Goal: Task Accomplishment & Management: Use online tool/utility

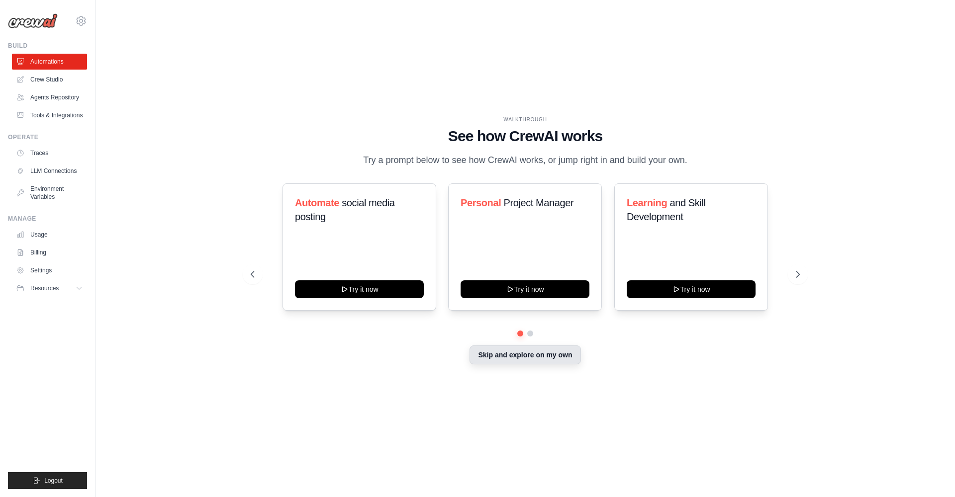
click at [509, 354] on button "Skip and explore on my own" at bounding box center [525, 355] width 111 height 19
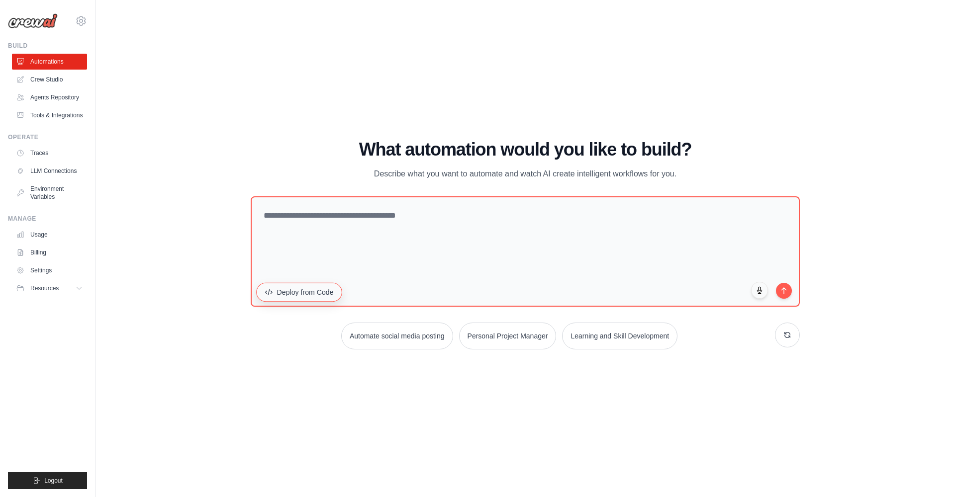
click at [311, 296] on button "Deploy from Code" at bounding box center [299, 292] width 86 height 19
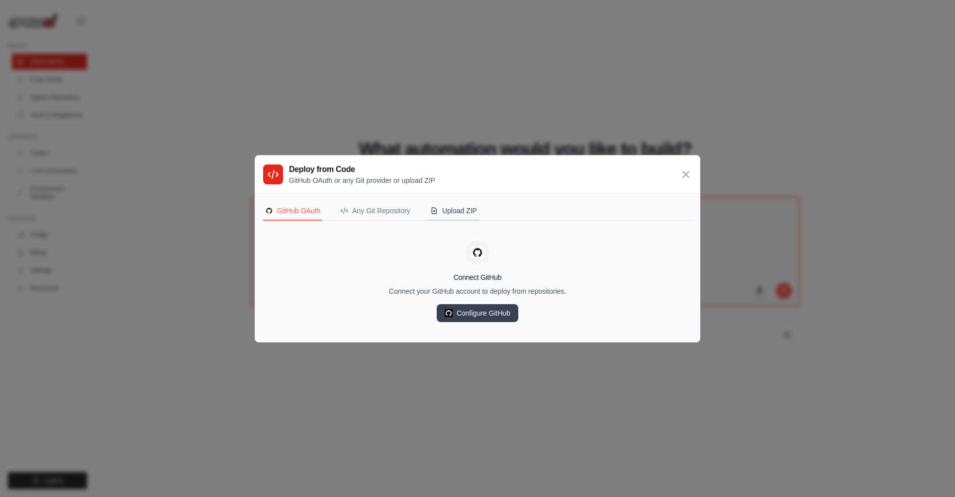
click at [473, 212] on div "Upload ZIP" at bounding box center [453, 211] width 47 height 10
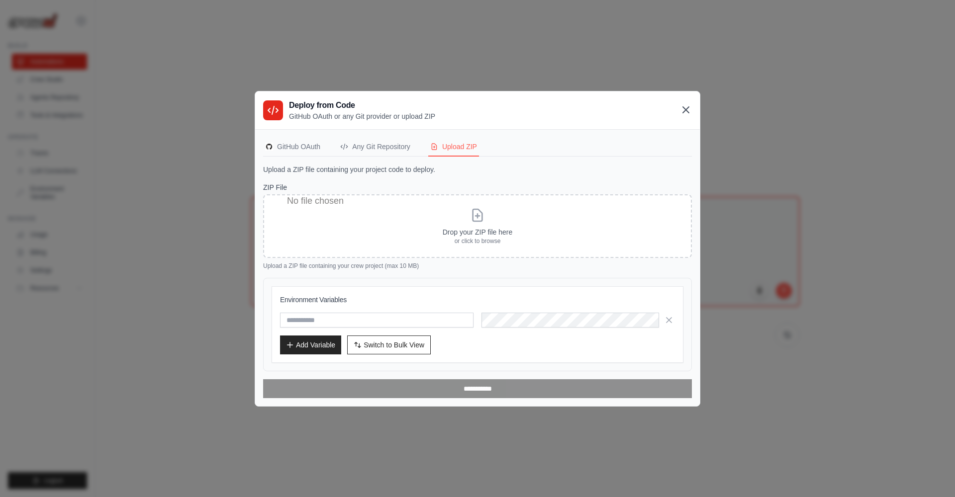
click at [684, 111] on icon at bounding box center [686, 110] width 6 height 6
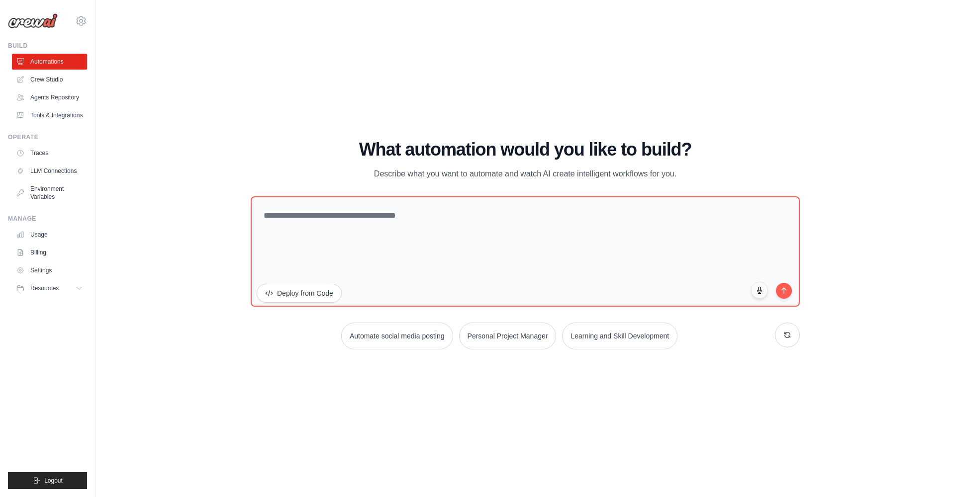
click at [201, 399] on div "WALKTHROUGH See how [PERSON_NAME] works Try a prompt below to see how [PERSON_N…" at bounding box center [525, 248] width 828 height 477
click at [323, 300] on button "Deploy from Code" at bounding box center [299, 293] width 85 height 19
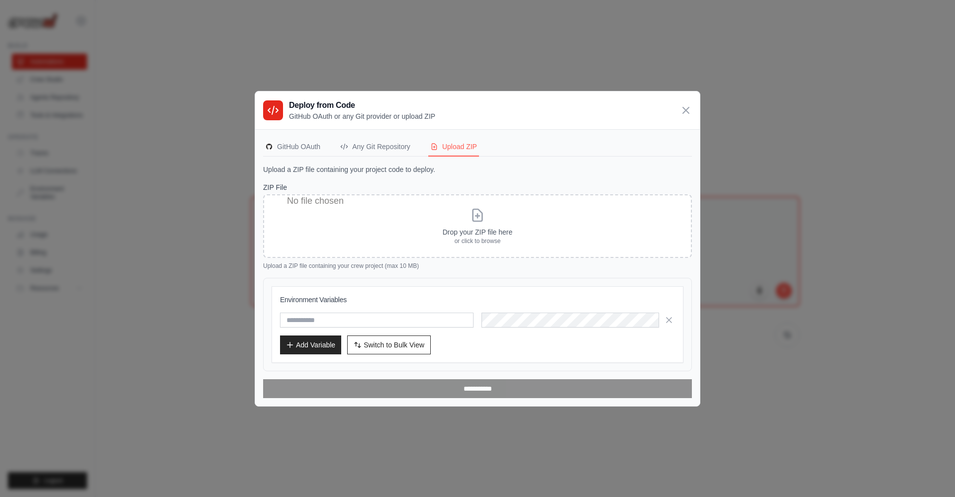
click at [485, 236] on input "ZIP File" at bounding box center [477, 226] width 429 height 64
click at [373, 144] on div "Any Git Repository" at bounding box center [375, 147] width 70 height 10
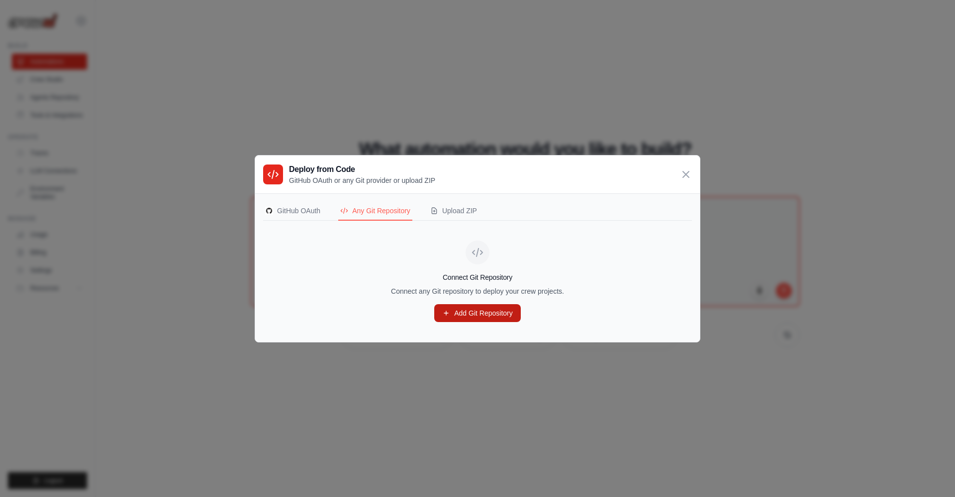
click at [471, 312] on link "Add Git Repository" at bounding box center [477, 313] width 87 height 18
click at [462, 208] on div "Upload ZIP" at bounding box center [453, 211] width 47 height 10
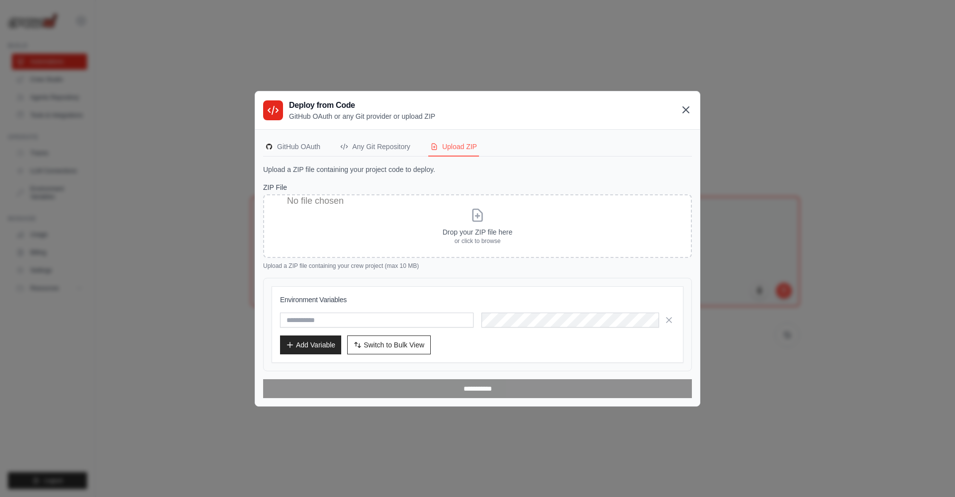
click at [688, 108] on icon at bounding box center [686, 110] width 12 height 12
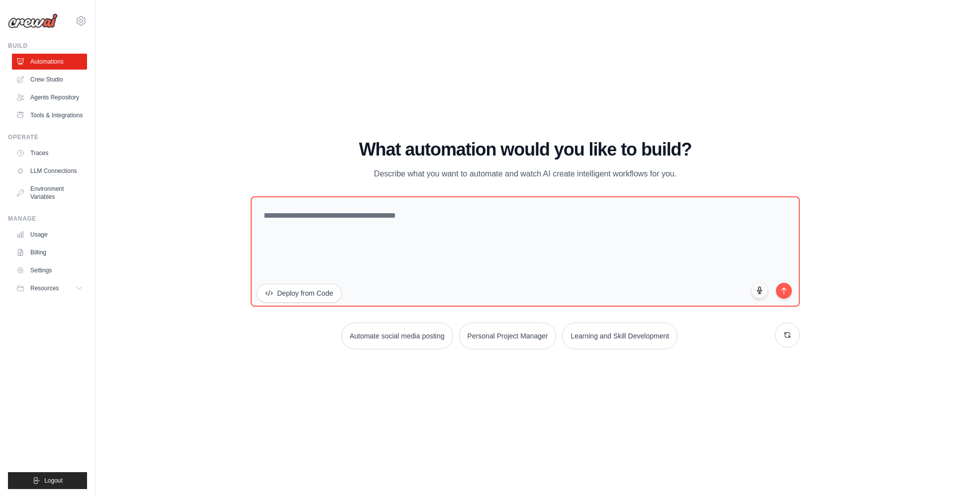
click at [215, 71] on div "WALKTHROUGH See how [PERSON_NAME] works Try a prompt below to see how [PERSON_N…" at bounding box center [525, 248] width 828 height 477
click at [62, 79] on link "Crew Studio" at bounding box center [50, 80] width 75 height 16
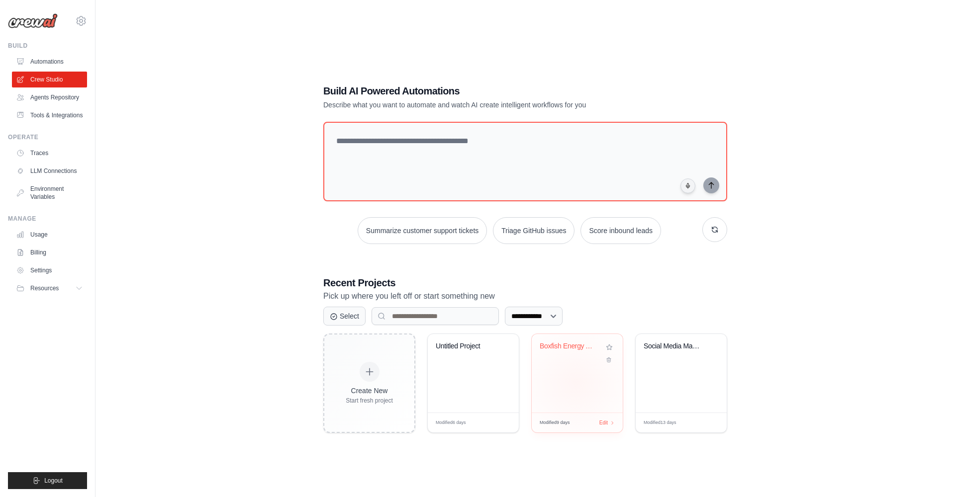
click at [576, 383] on div "Boxfish Energy Audit Report Generat..." at bounding box center [577, 373] width 91 height 79
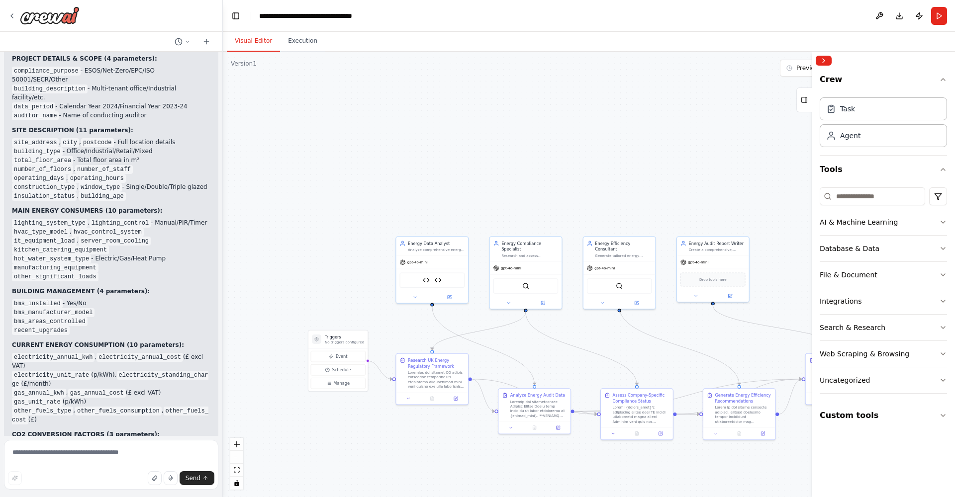
scroll to position [11239, 0]
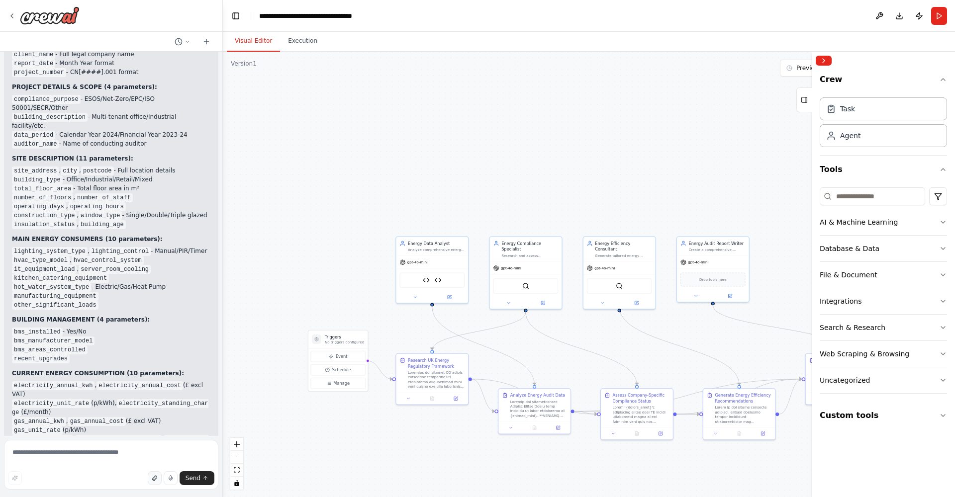
click at [155, 476] on icon "button" at bounding box center [155, 478] width 6 height 6
click at [101, 461] on textarea at bounding box center [111, 465] width 214 height 50
type textarea "**********"
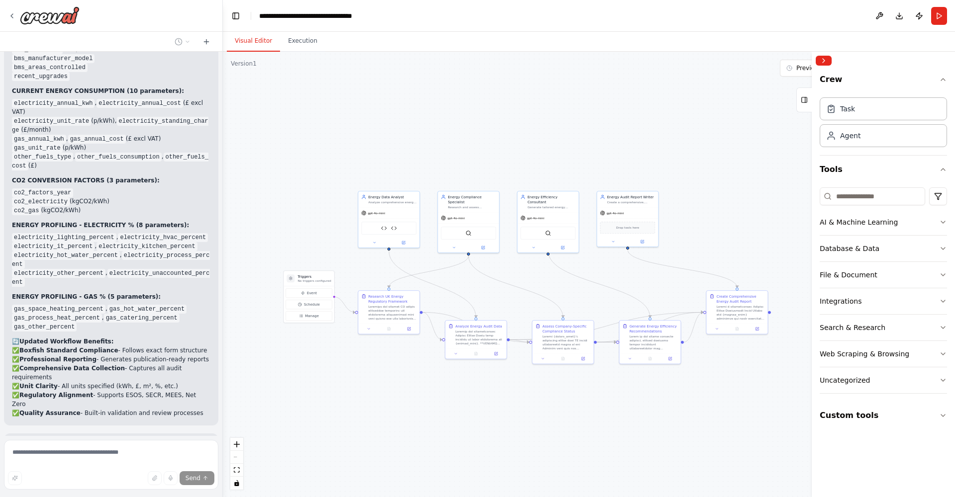
scroll to position [11530, 0]
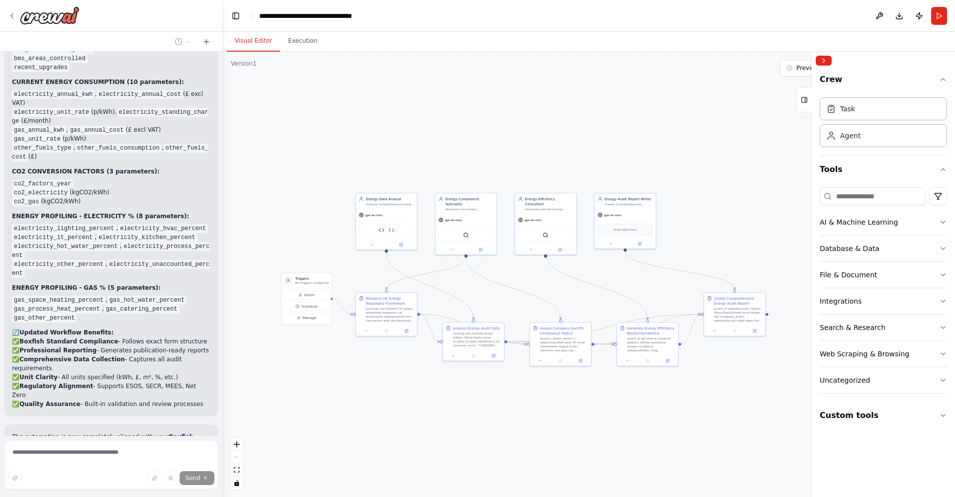
drag, startPoint x: 582, startPoint y: 342, endPoint x: 514, endPoint y: 283, distance: 89.9
click at [514, 283] on div ".deletable-edge-delete-btn { width: 20px; height: 20px; border: 0px solid #ffff…" at bounding box center [589, 275] width 732 height 446
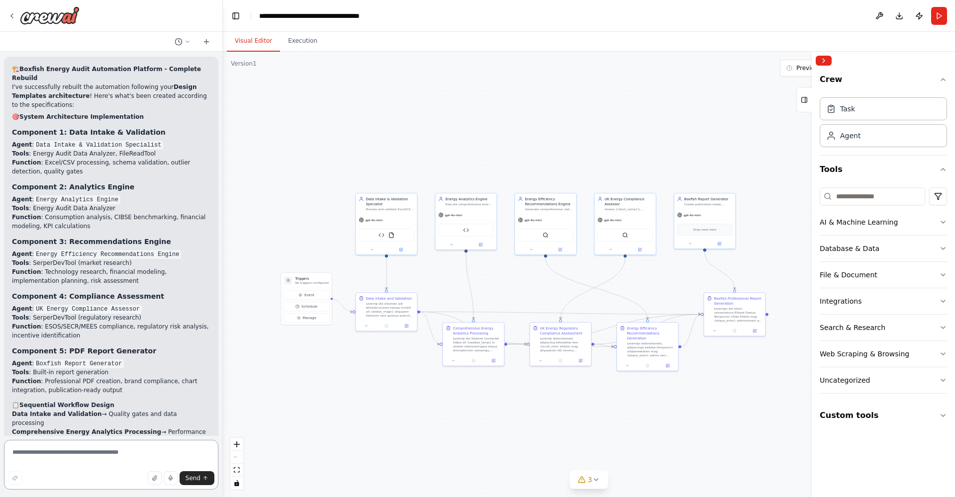
scroll to position [13425, 0]
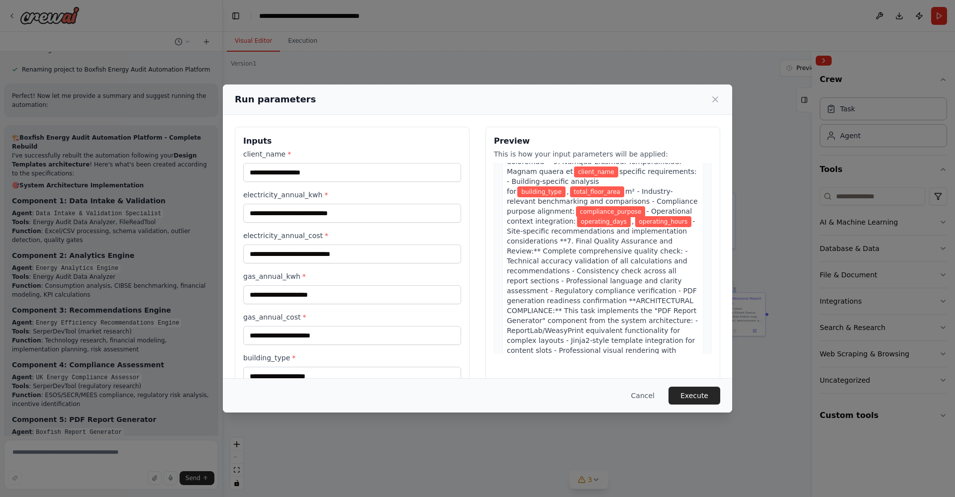
scroll to position [0, 0]
click at [648, 397] on button "Cancel" at bounding box center [642, 396] width 39 height 18
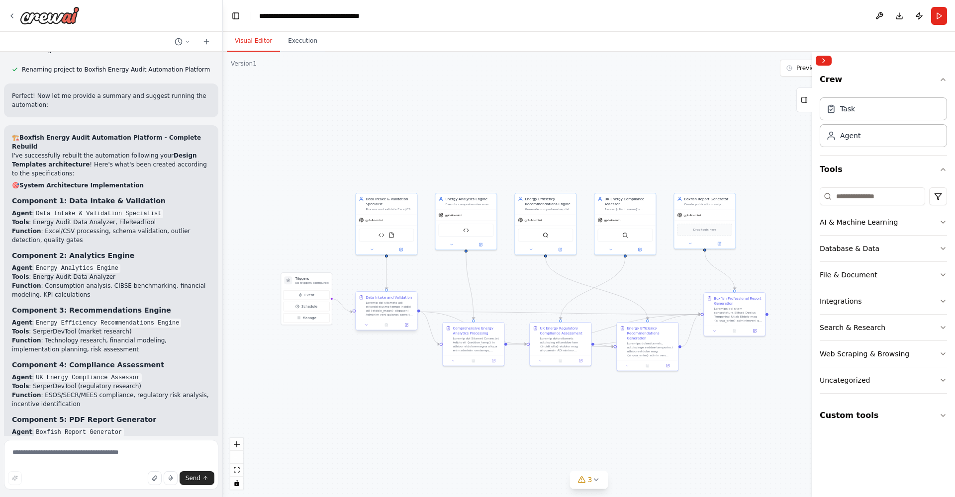
click at [377, 311] on div at bounding box center [390, 309] width 48 height 16
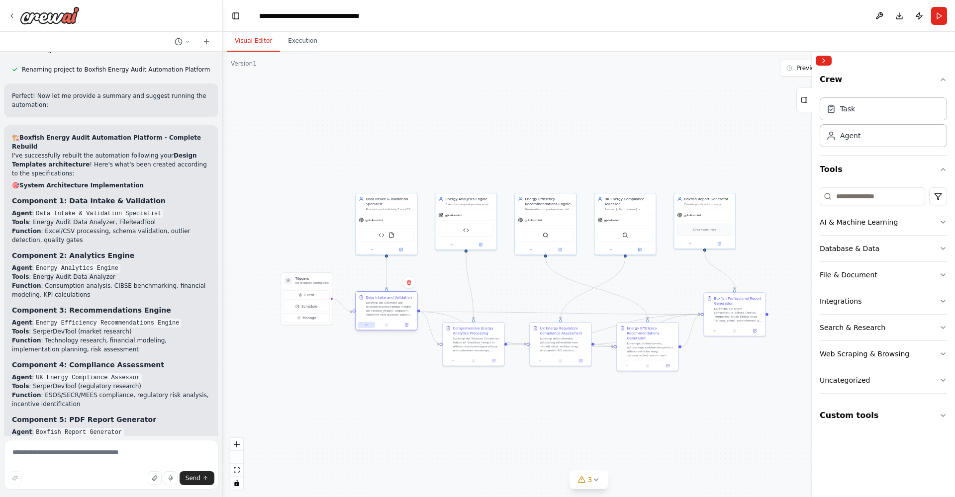
click at [366, 325] on icon at bounding box center [367, 325] width 2 height 1
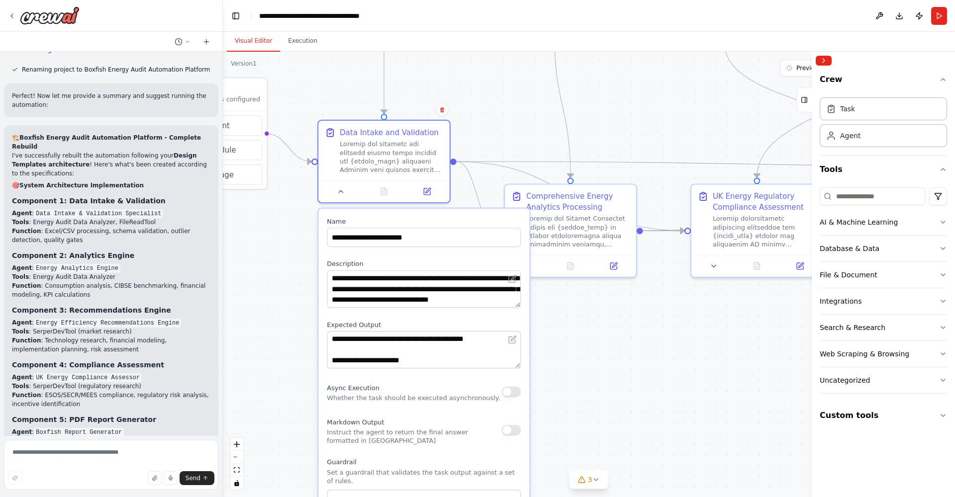
drag, startPoint x: 582, startPoint y: 431, endPoint x: 588, endPoint y: 338, distance: 93.7
click at [588, 338] on div ".deletable-edge-delete-btn { width: 20px; height: 20px; border: 0px solid #ffff…" at bounding box center [589, 275] width 732 height 446
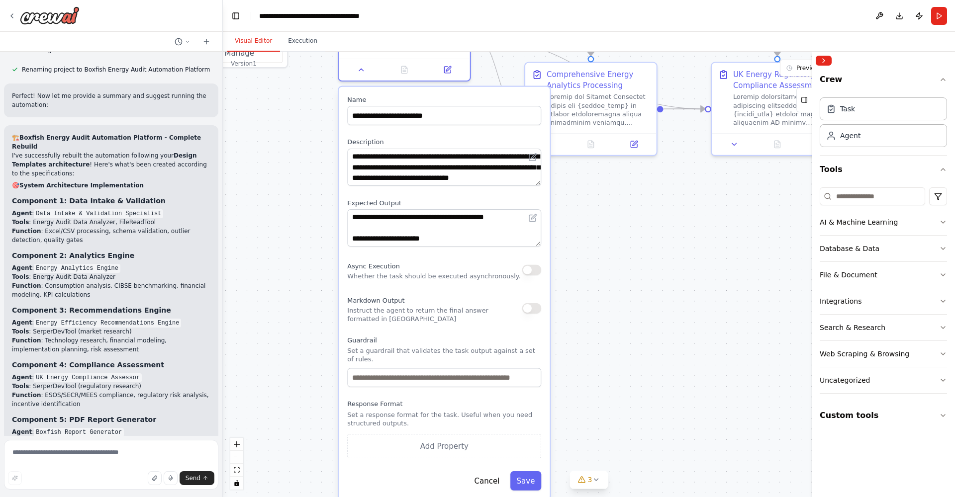
drag, startPoint x: 588, startPoint y: 367, endPoint x: 609, endPoint y: 256, distance: 112.8
click at [609, 256] on div ".deletable-edge-delete-btn { width: 20px; height: 20px; border: 0px solid #ffff…" at bounding box center [589, 275] width 732 height 446
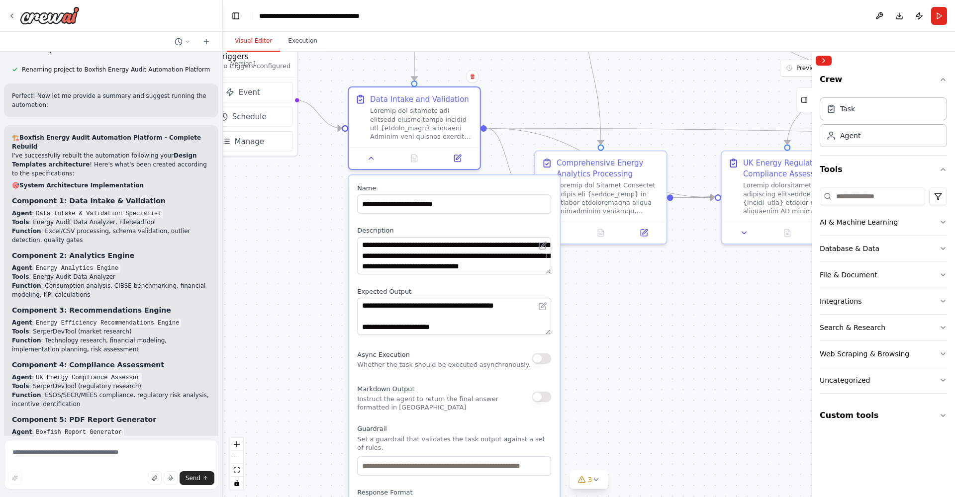
drag, startPoint x: 615, startPoint y: 220, endPoint x: 625, endPoint y: 309, distance: 89.1
click at [625, 309] on div ".deletable-edge-delete-btn { width: 20px; height: 20px; border: 0px solid #ffff…" at bounding box center [589, 275] width 732 height 446
click at [497, 256] on textarea at bounding box center [454, 255] width 194 height 37
click at [543, 247] on icon at bounding box center [543, 244] width 5 height 5
click at [542, 251] on button at bounding box center [542, 245] width 13 height 13
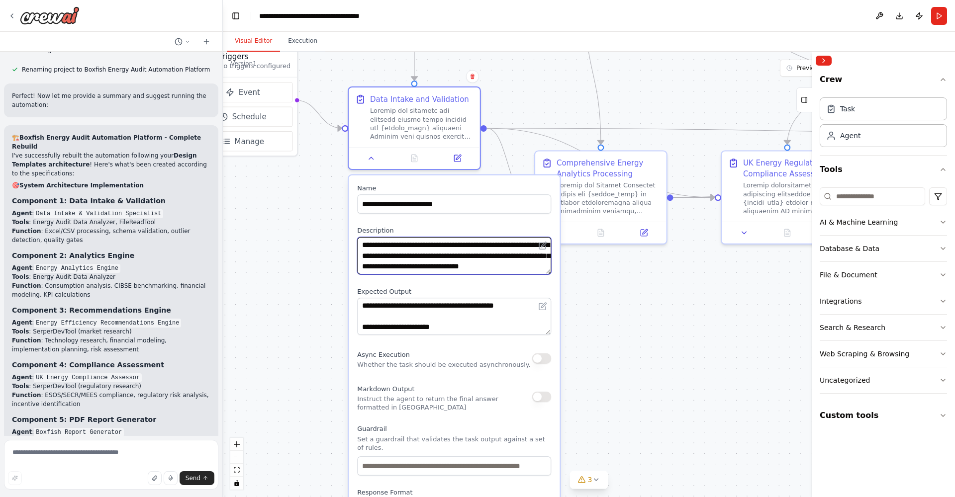
click at [520, 264] on textarea at bounding box center [454, 255] width 194 height 37
drag, startPoint x: 536, startPoint y: 264, endPoint x: 524, endPoint y: 271, distance: 14.3
click at [524, 271] on textarea at bounding box center [454, 255] width 194 height 37
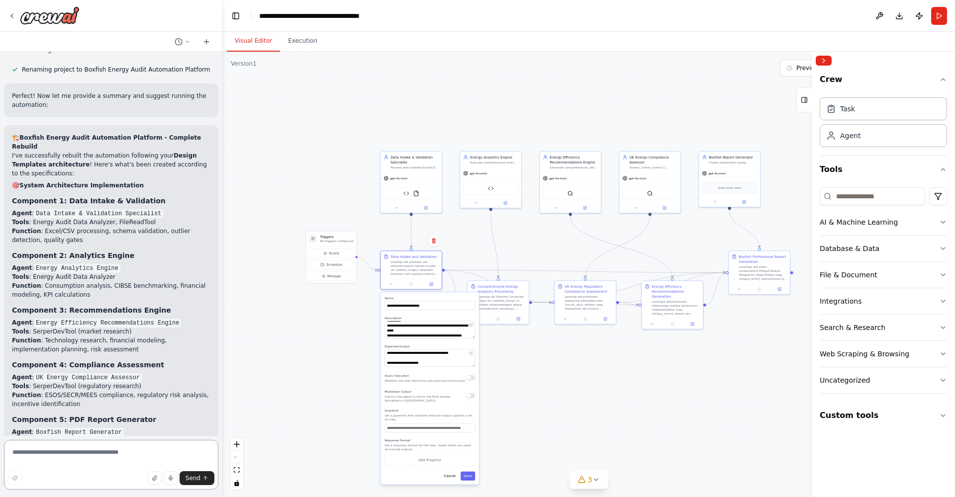
click at [84, 449] on textarea at bounding box center [111, 465] width 214 height 50
click at [326, 298] on div ".deletable-edge-delete-btn { width: 20px; height: 20px; border: 0px solid #ffff…" at bounding box center [589, 275] width 732 height 446
click at [95, 458] on textarea "**********" at bounding box center [111, 465] width 214 height 50
type textarea "**********"
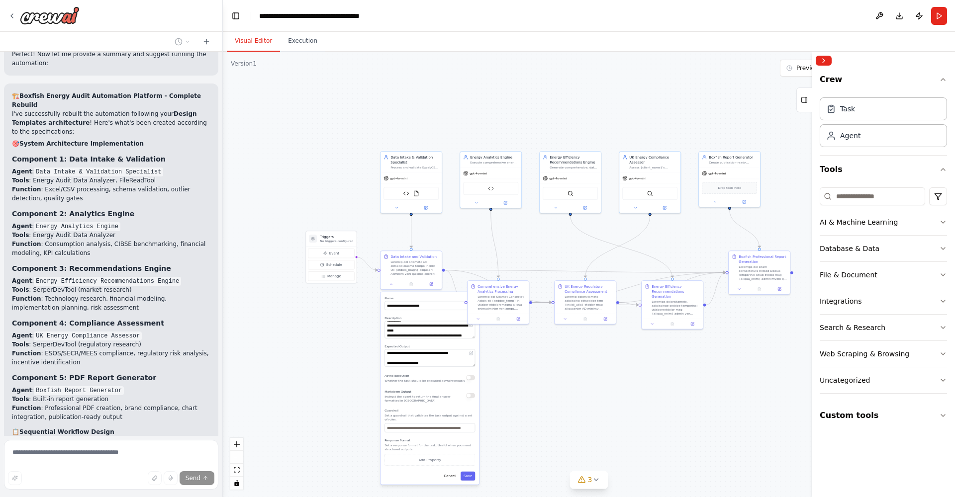
scroll to position [13441, 0]
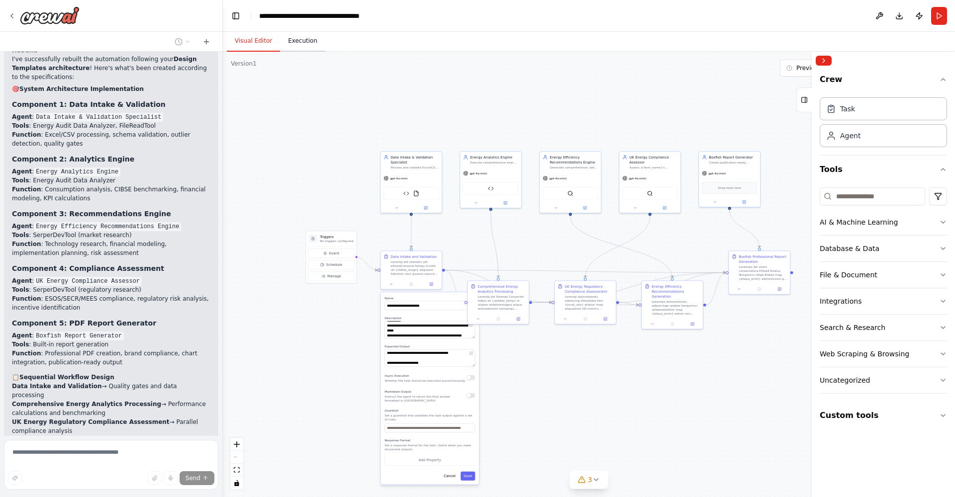
click at [305, 42] on button "Execution" at bounding box center [302, 41] width 45 height 21
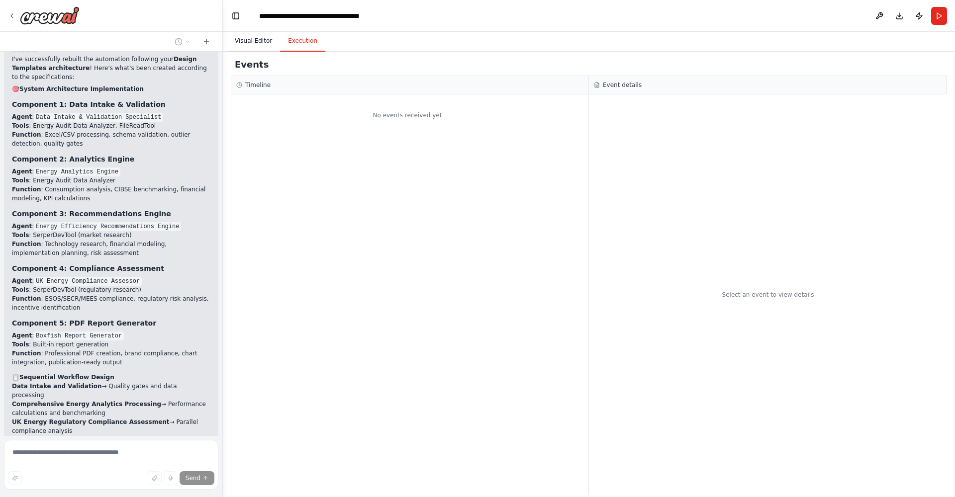
click at [252, 38] on button "Visual Editor" at bounding box center [253, 41] width 53 height 21
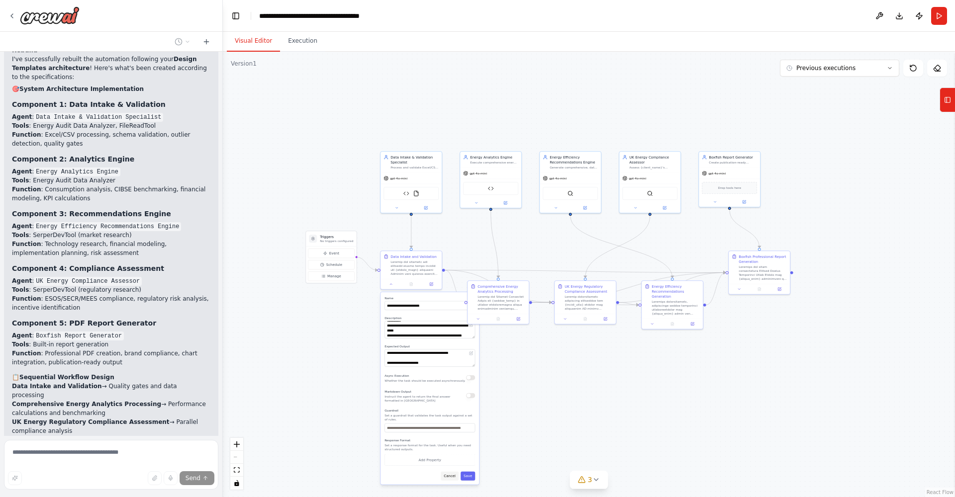
click at [451, 475] on button "Cancel" at bounding box center [450, 476] width 18 height 9
click at [451, 473] on button "Cancel" at bounding box center [450, 476] width 18 height 9
click at [378, 372] on div ".deletable-edge-delete-btn { width: 20px; height: 20px; border: 0px solid #ffff…" at bounding box center [589, 275] width 732 height 446
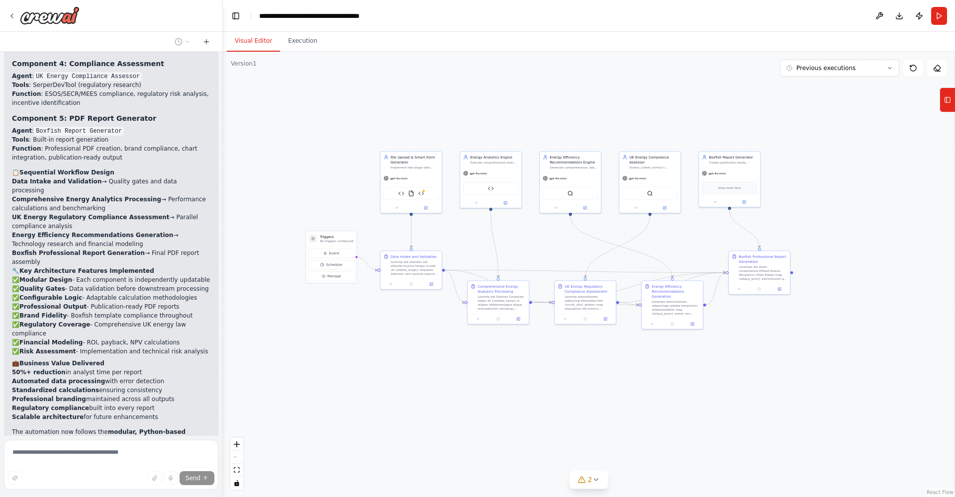
scroll to position [0, 0]
click at [638, 300] on icon "Edge from f66303fa-358d-4524-902a-7c12234df999 to 830237c0-f08b-4775-bff5-e6d33…" at bounding box center [672, 288] width 106 height 30
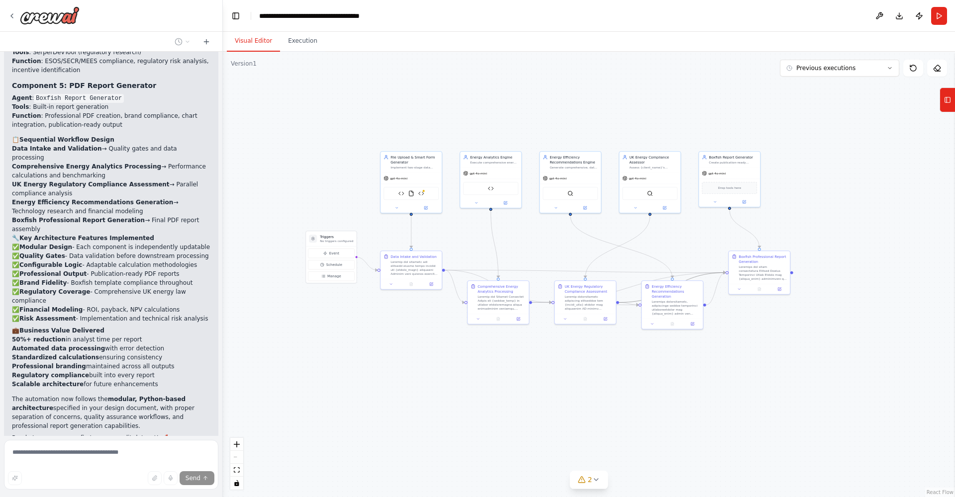
scroll to position [13699, 0]
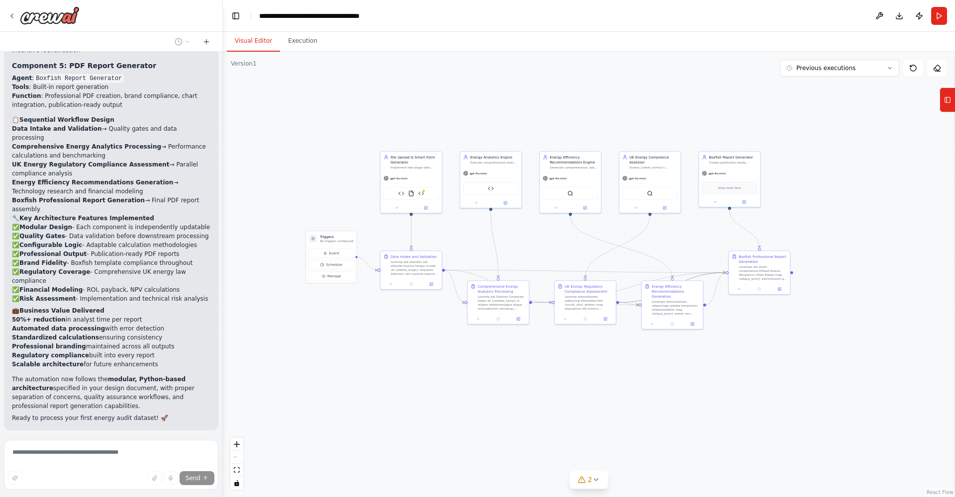
drag, startPoint x: 638, startPoint y: 300, endPoint x: 626, endPoint y: 268, distance: 34.8
click at [626, 268] on div ".deletable-edge-delete-btn { width: 20px; height: 20px; border: 0px solid #ffff…" at bounding box center [589, 275] width 732 height 446
click at [541, 443] on div ".deletable-edge-delete-btn { width: 20px; height: 20px; border: 0px solid #ffff…" at bounding box center [589, 275] width 732 height 446
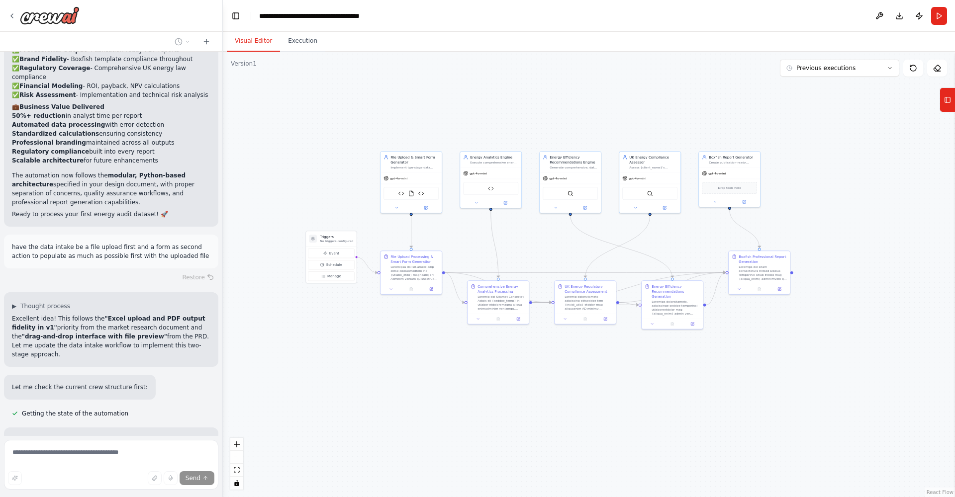
scroll to position [13912, 0]
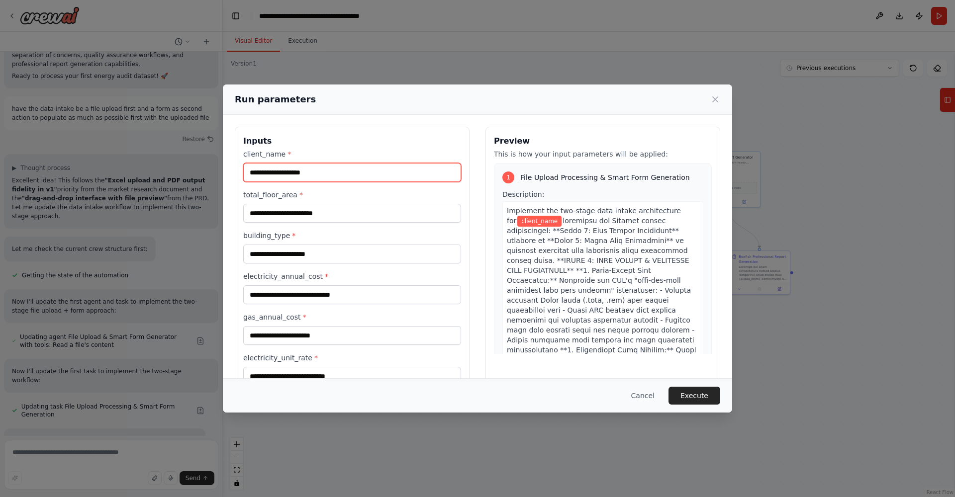
scroll to position [0, 0]
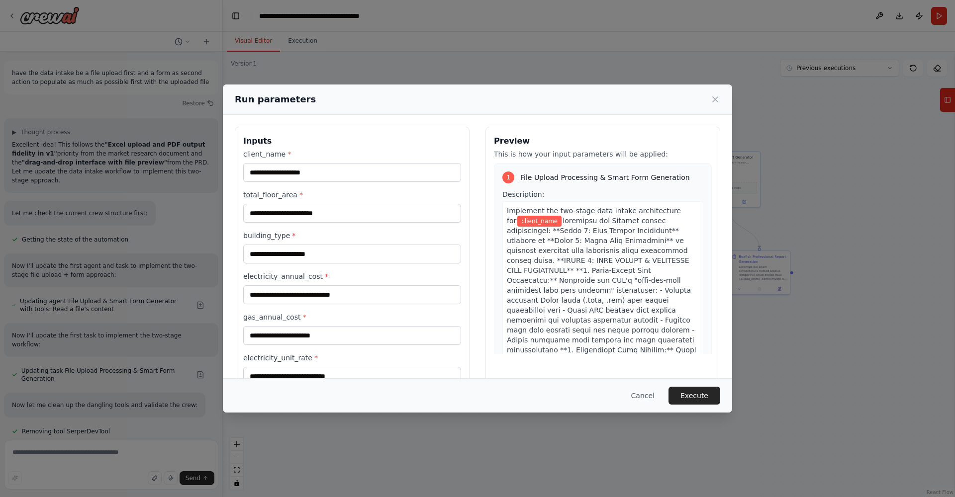
click at [567, 278] on span at bounding box center [603, 479] width 192 height 525
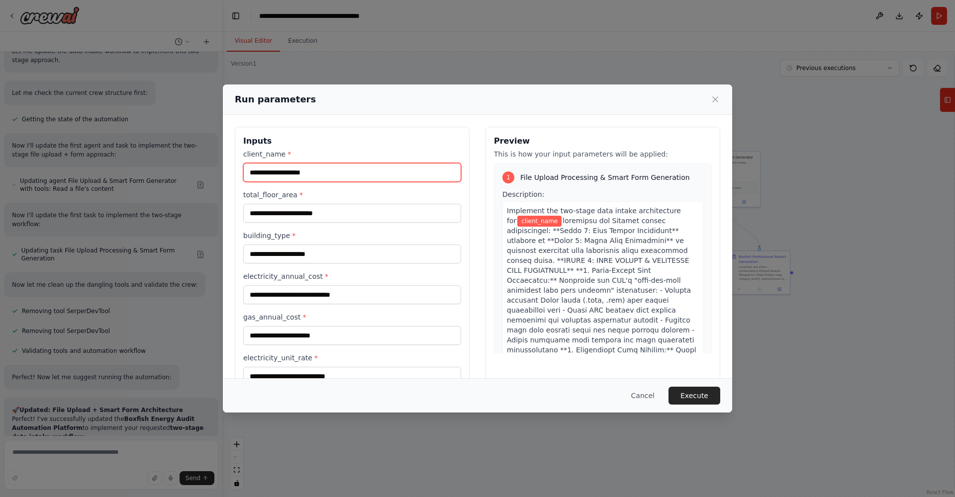
click at [345, 174] on input "client_name *" at bounding box center [352, 172] width 218 height 19
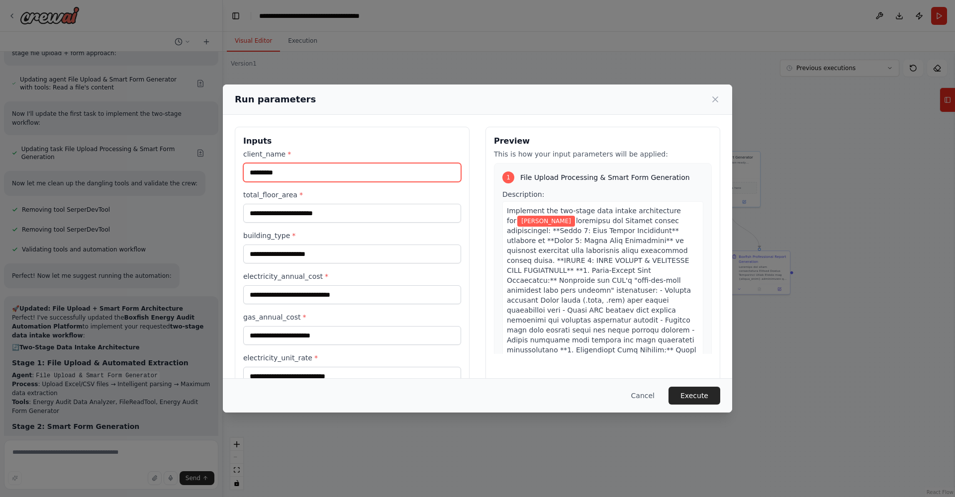
type input "*********"
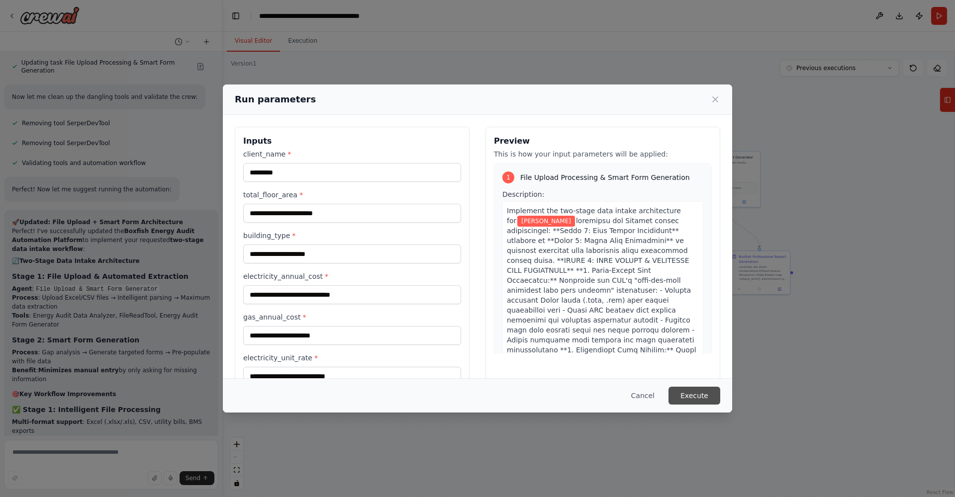
click at [684, 394] on button "Execute" at bounding box center [694, 396] width 52 height 18
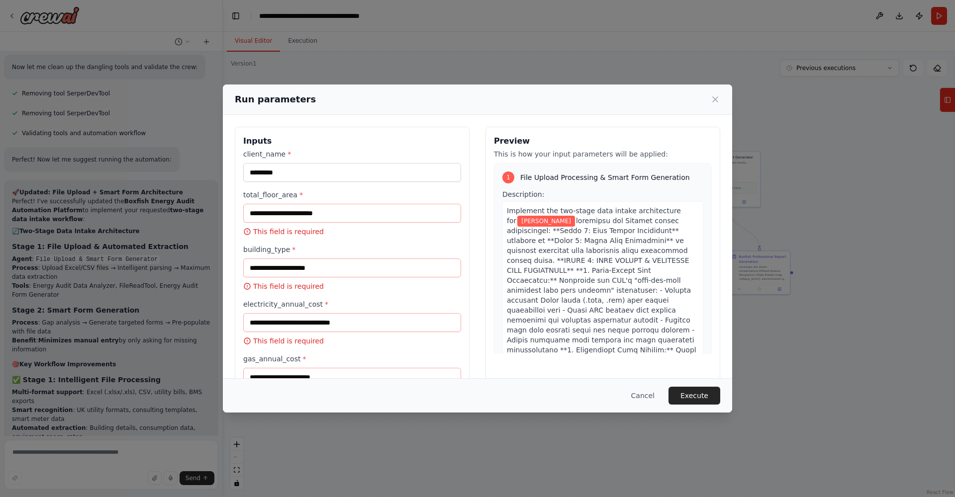
click at [641, 395] on button "Cancel" at bounding box center [642, 396] width 39 height 18
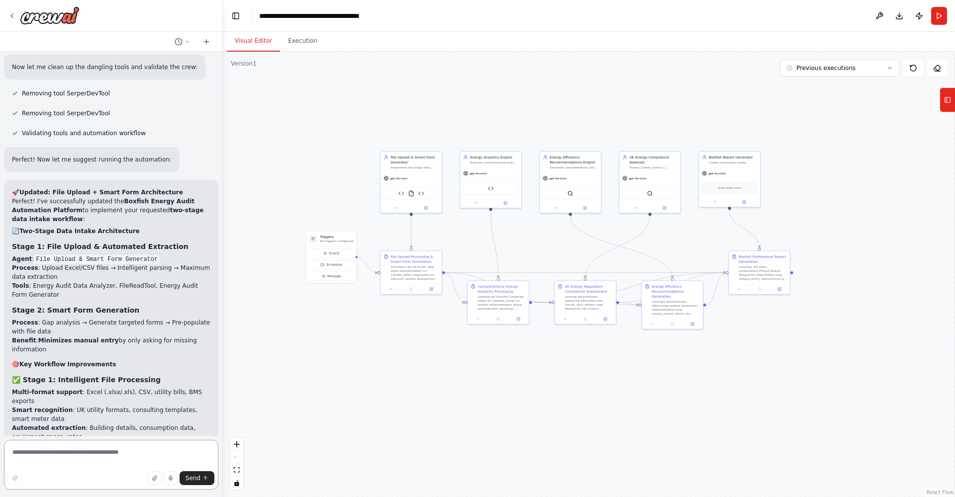
click at [49, 455] on textarea at bounding box center [111, 465] width 214 height 50
type textarea "**********"
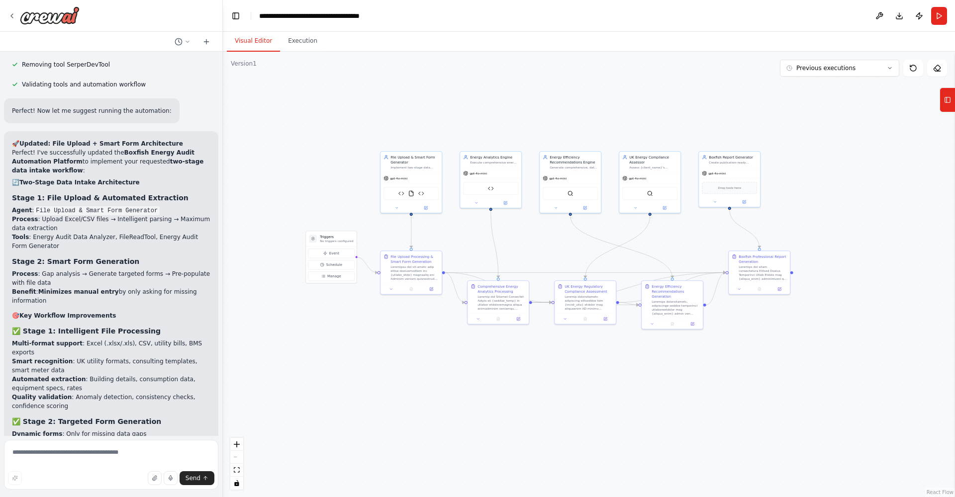
click at [391, 375] on div ".deletable-edge-delete-btn { width: 20px; height: 20px; border: 0px solid #ffff…" at bounding box center [589, 275] width 732 height 446
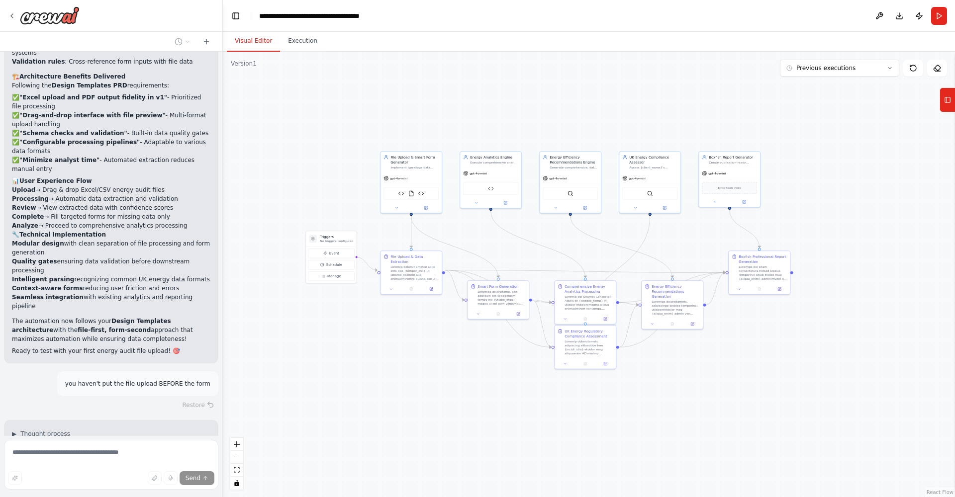
scroll to position [14871, 0]
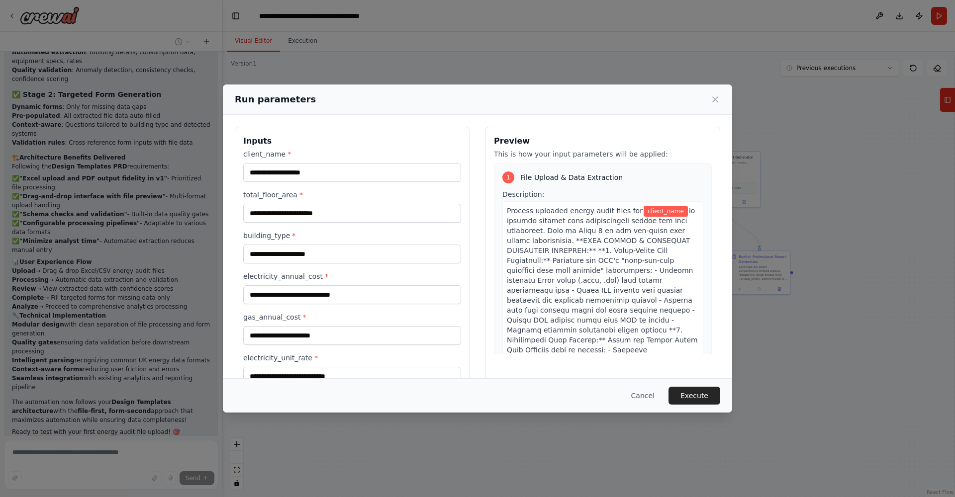
scroll to position [0, 0]
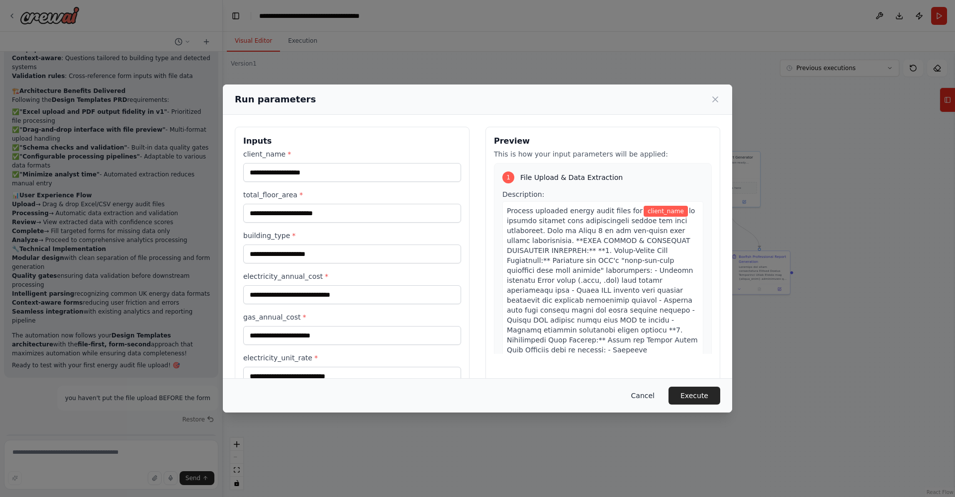
click at [642, 399] on button "Cancel" at bounding box center [642, 396] width 39 height 18
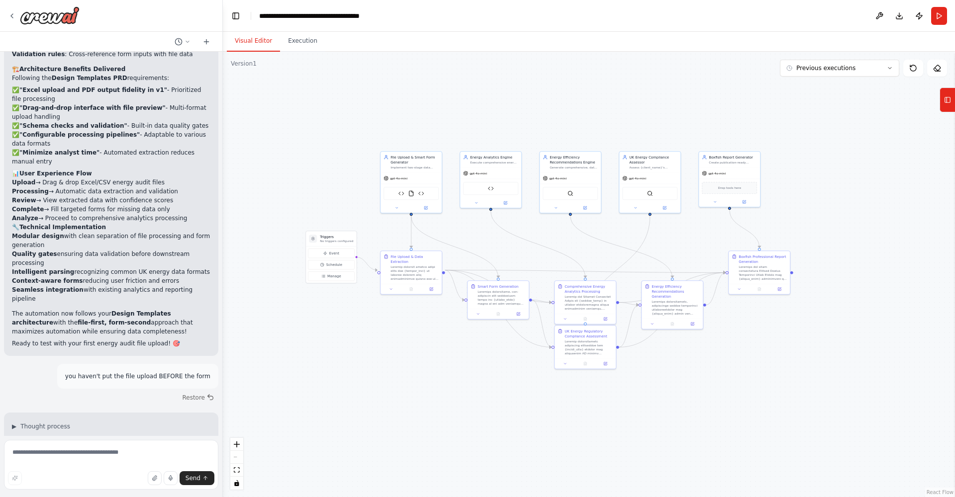
click at [402, 321] on div ".deletable-edge-delete-btn { width: 20px; height: 20px; border: 0px solid #ffff…" at bounding box center [589, 275] width 732 height 446
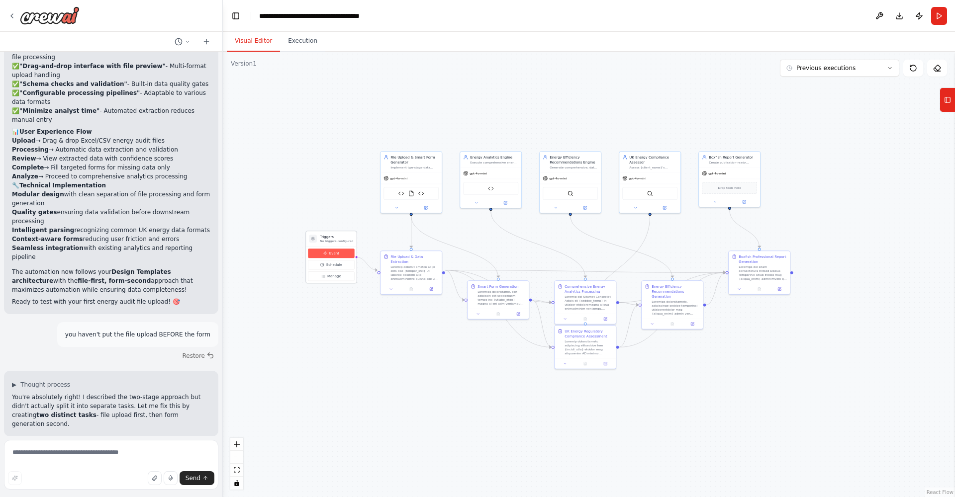
click at [338, 255] on span "Event" at bounding box center [334, 253] width 10 height 5
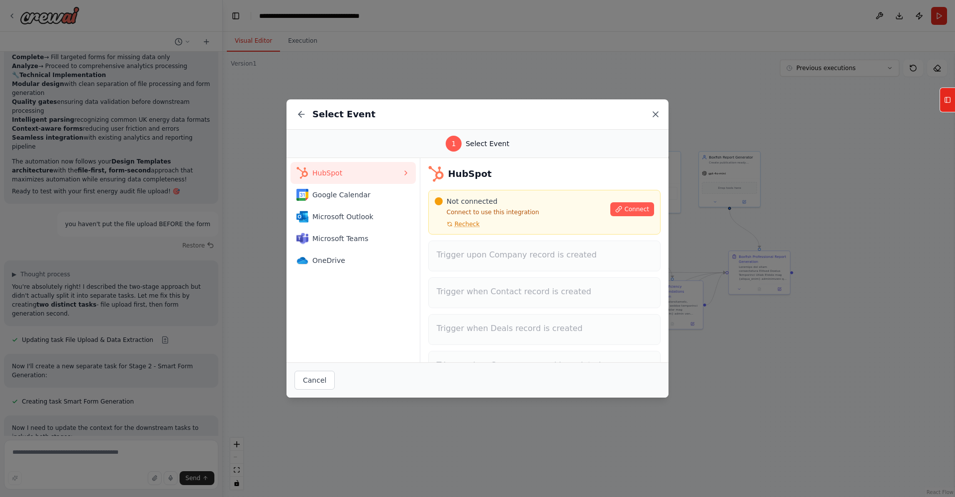
click at [658, 112] on icon at bounding box center [655, 114] width 5 height 5
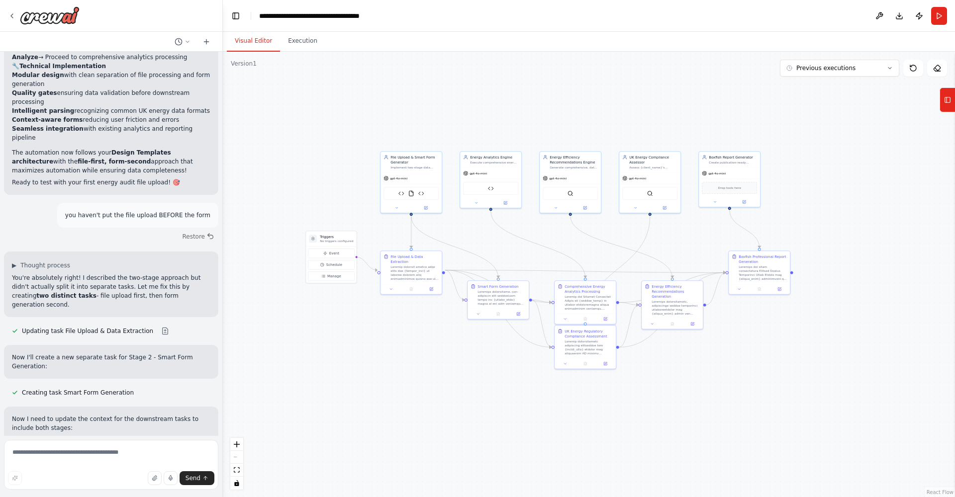
click at [314, 313] on div ".deletable-edge-delete-btn { width: 20px; height: 20px; border: 0px solid #ffff…" at bounding box center [589, 275] width 732 height 446
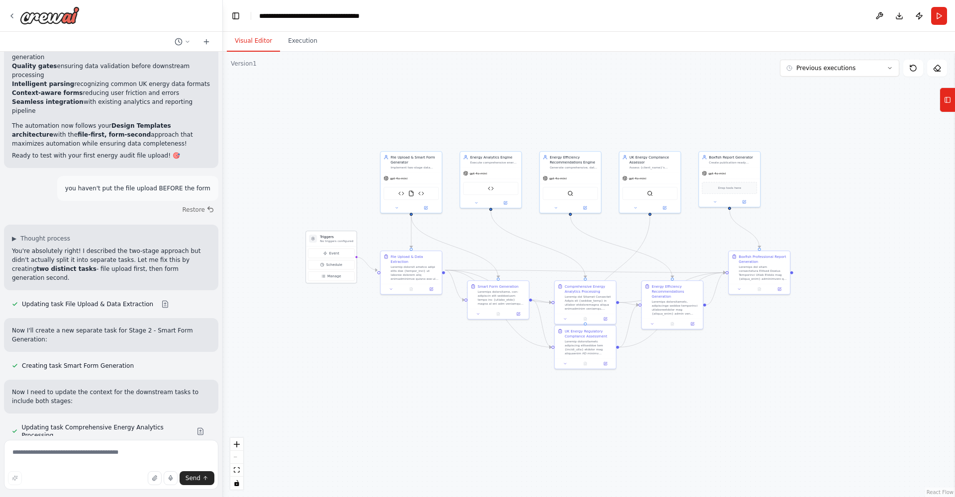
click at [325, 282] on div "Event Schedule Manage" at bounding box center [331, 265] width 50 height 37
click at [325, 279] on button "Manage" at bounding box center [331, 276] width 46 height 9
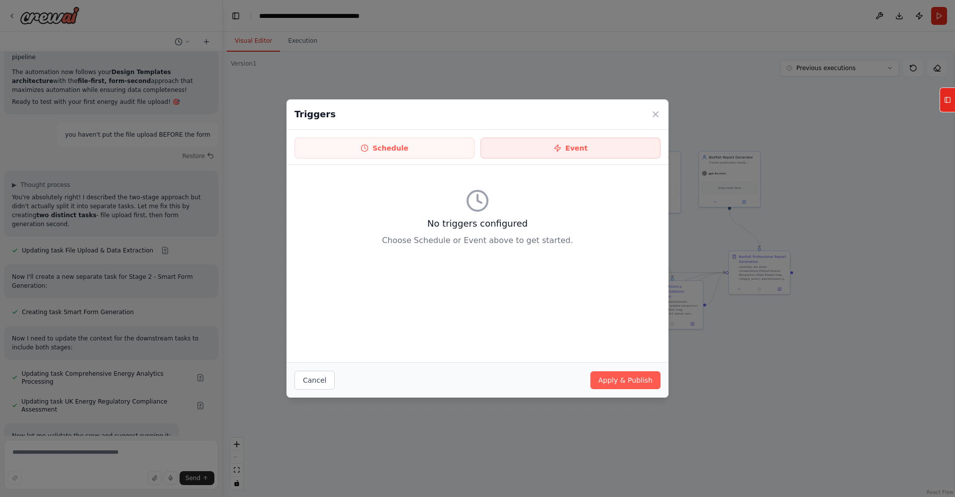
click at [518, 150] on button "Event" at bounding box center [570, 148] width 180 height 21
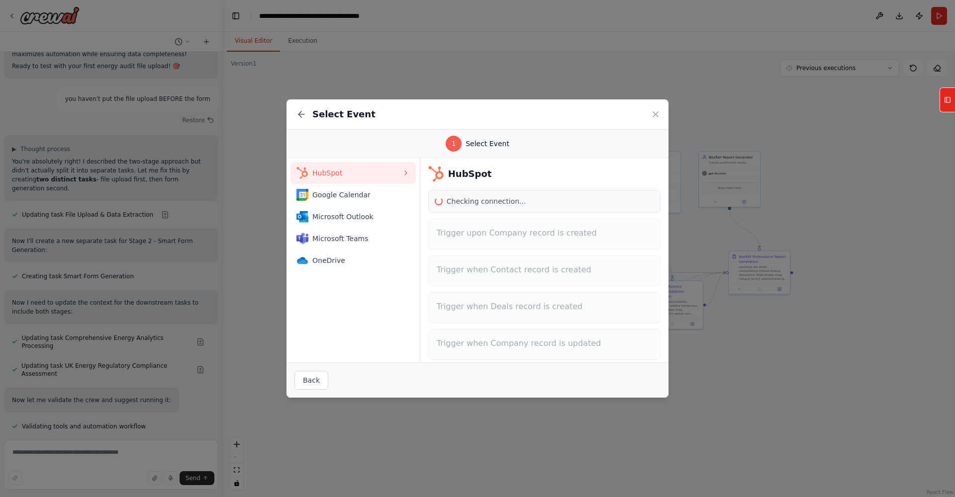
scroll to position [15166, 0]
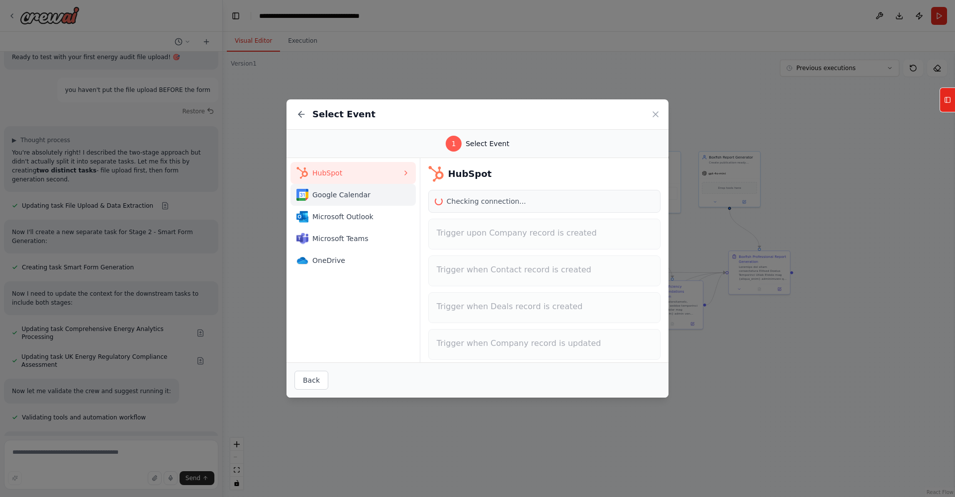
click at [345, 193] on span "Google Calendar" at bounding box center [357, 195] width 90 height 10
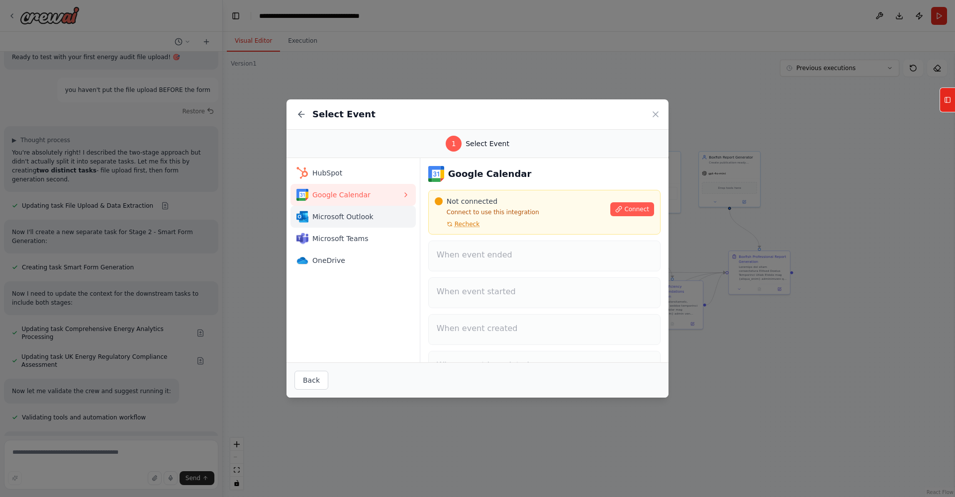
click at [349, 220] on span "Microsoft Outlook" at bounding box center [357, 217] width 90 height 10
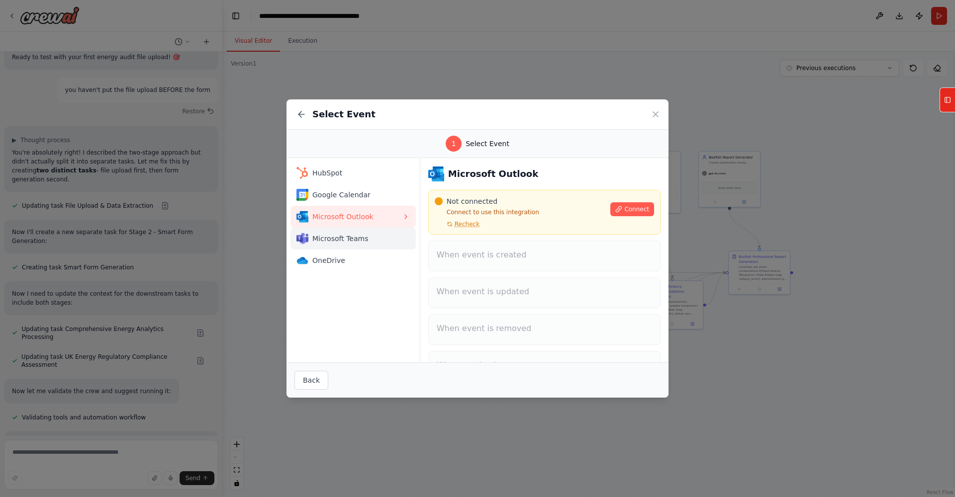
click at [345, 240] on span "Microsoft Teams" at bounding box center [357, 239] width 90 height 10
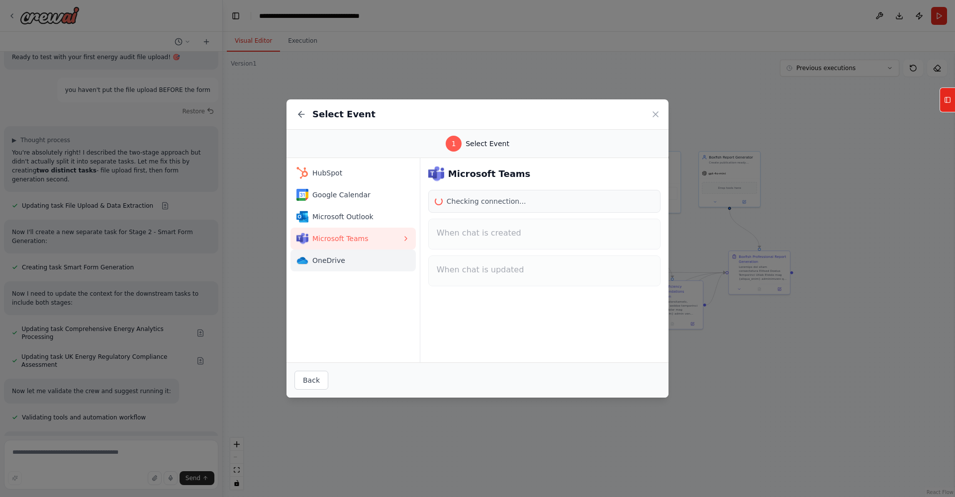
click at [338, 259] on span "OneDrive" at bounding box center [357, 261] width 90 height 10
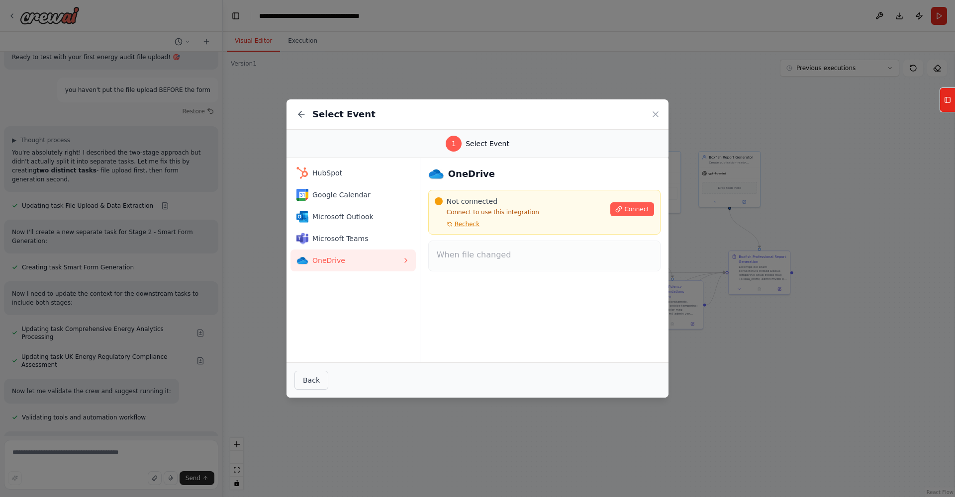
click at [313, 375] on button "Back" at bounding box center [311, 380] width 34 height 19
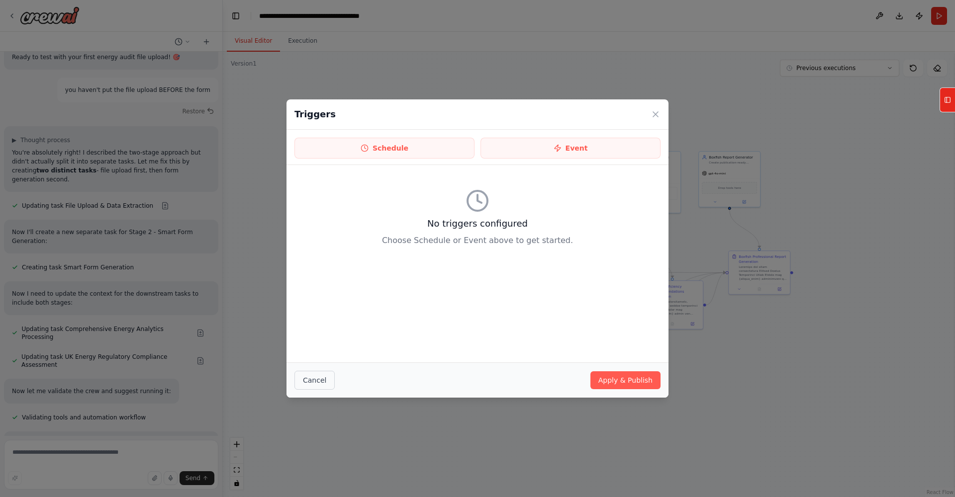
click at [313, 375] on button "Cancel" at bounding box center [314, 380] width 40 height 19
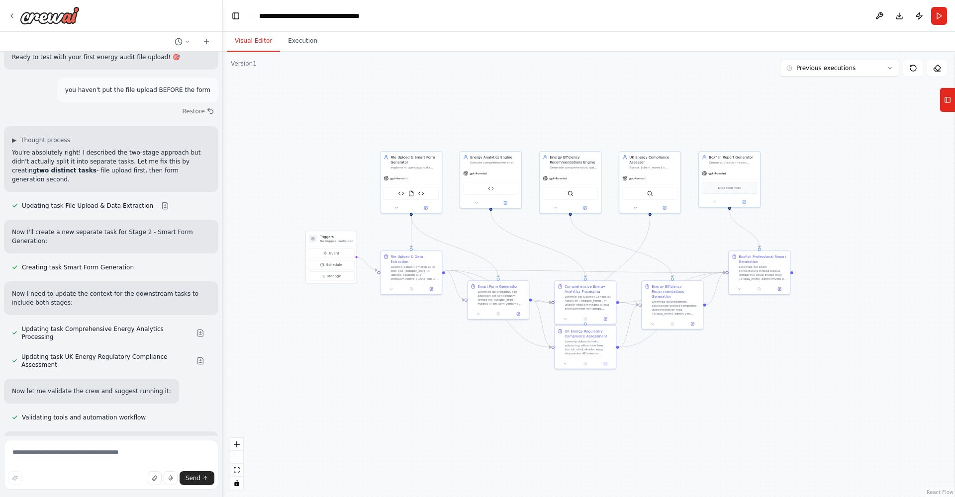
click at [313, 375] on div ".deletable-edge-delete-btn { width: 20px; height: 20px; border: 0px solid #ffff…" at bounding box center [589, 275] width 732 height 446
click at [387, 270] on div "File Upload & Data Extraction" at bounding box center [410, 266] width 55 height 27
click at [391, 286] on icon at bounding box center [391, 288] width 4 height 4
click at [352, 323] on div ".deletable-edge-delete-btn { width: 20px; height: 20px; border: 0px solid #ffff…" at bounding box center [589, 275] width 732 height 446
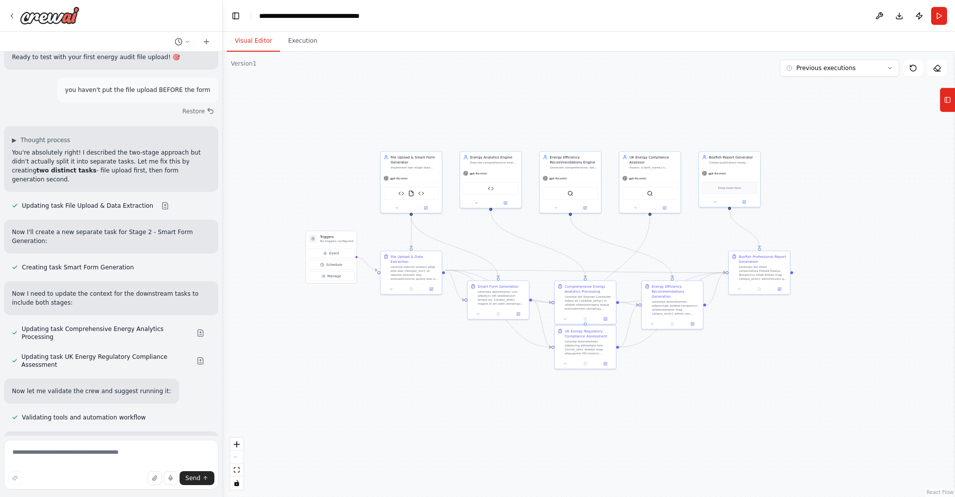
scroll to position [0, 0]
click at [405, 266] on div at bounding box center [414, 272] width 48 height 16
click at [326, 307] on div ".deletable-edge-delete-btn { width: 20px; height: 20px; border: 0px solid #ffff…" at bounding box center [589, 275] width 732 height 446
click at [945, 15] on button "Run" at bounding box center [939, 16] width 16 height 18
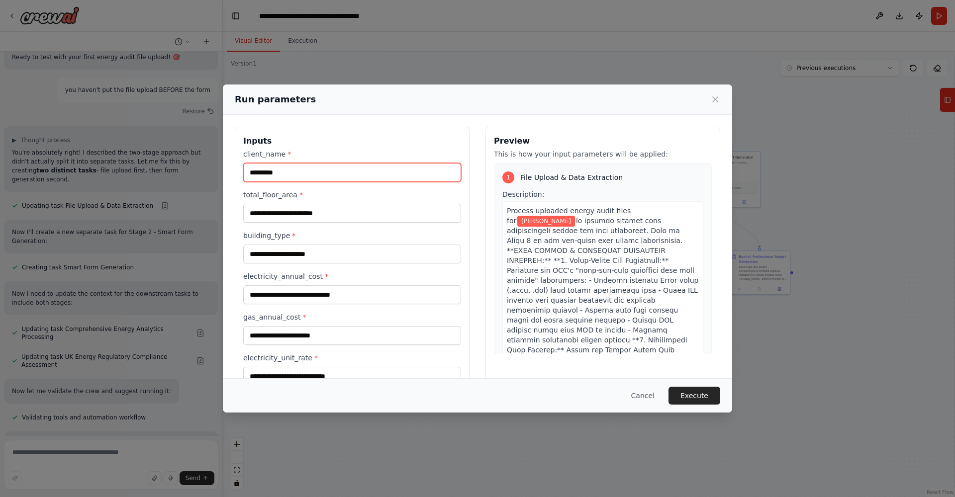
type input "*********"
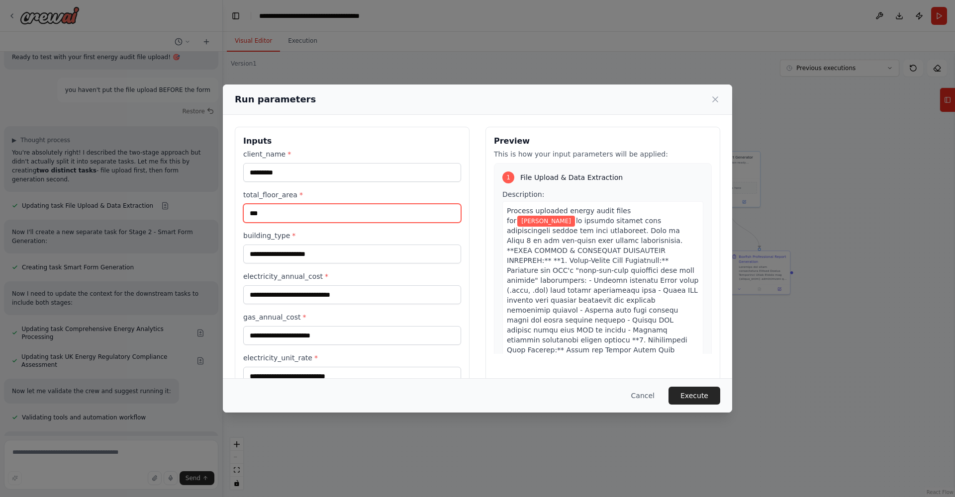
type input "***"
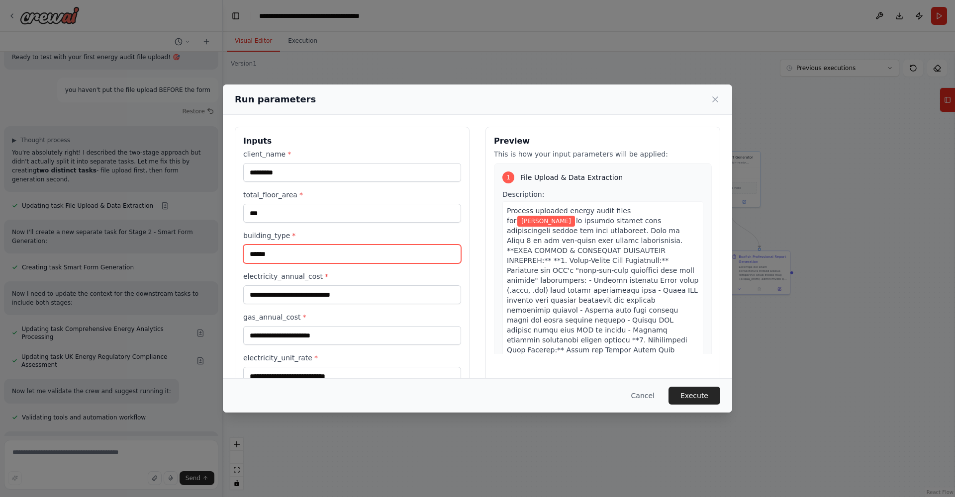
type input "******"
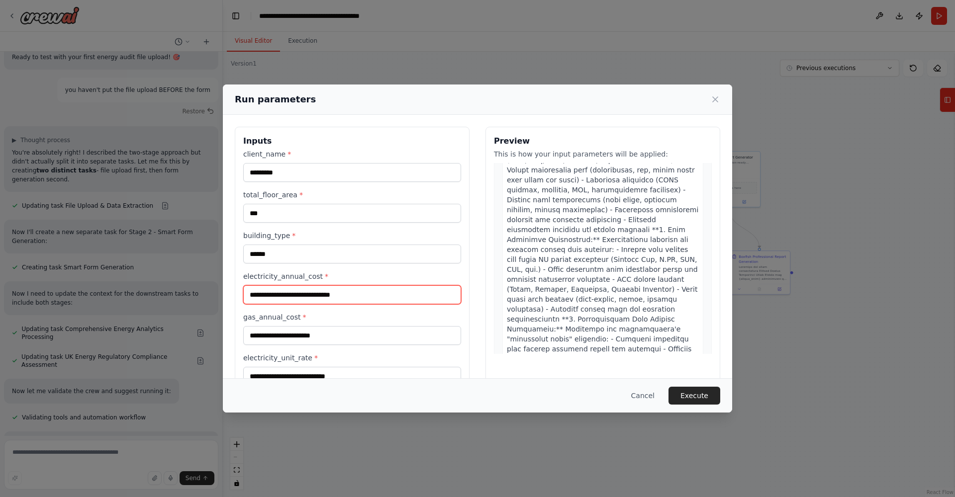
scroll to position [211, 0]
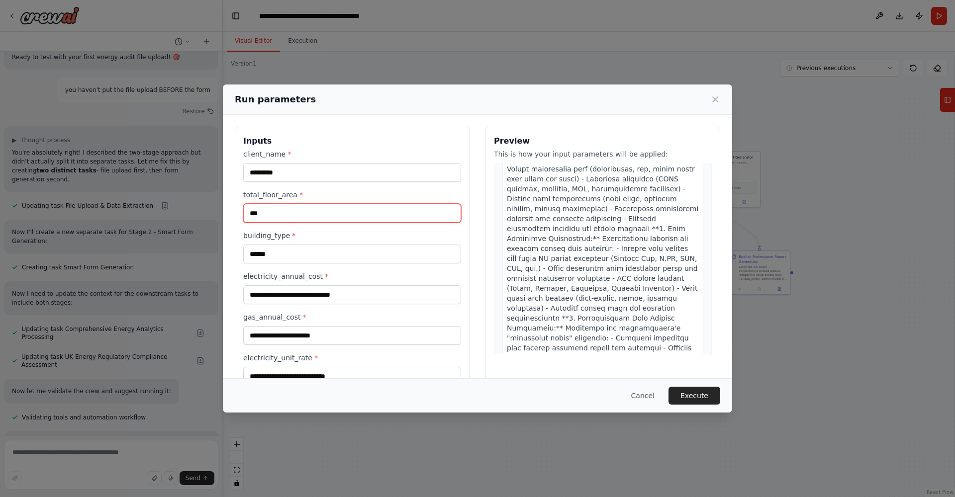
click at [295, 216] on input "***" at bounding box center [352, 213] width 218 height 19
type input "***"
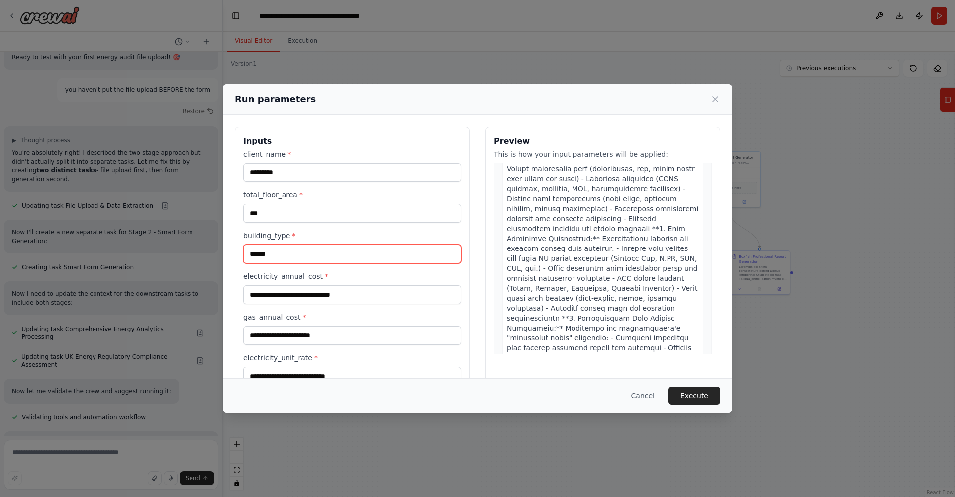
click at [307, 253] on input "******" at bounding box center [352, 254] width 218 height 19
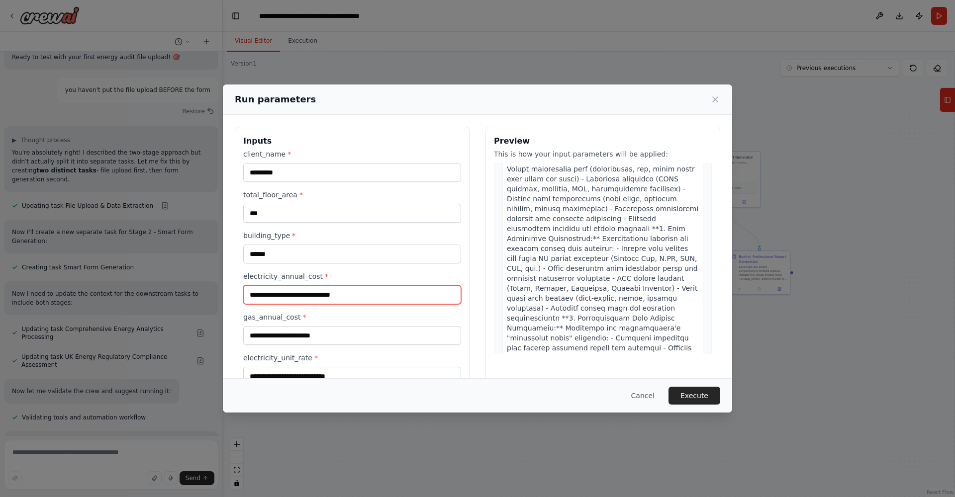
click at [330, 290] on input "electricity_annual_cost *" at bounding box center [352, 294] width 218 height 19
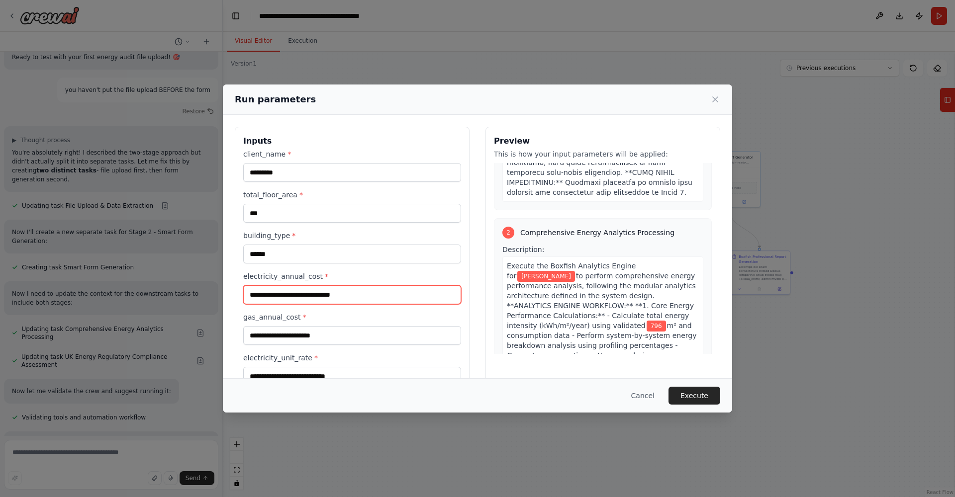
scroll to position [1107, 0]
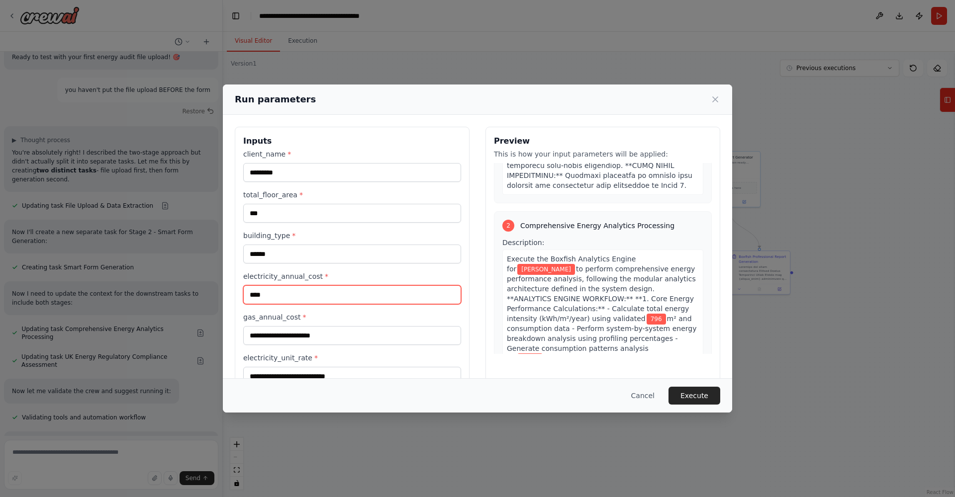
type input "****"
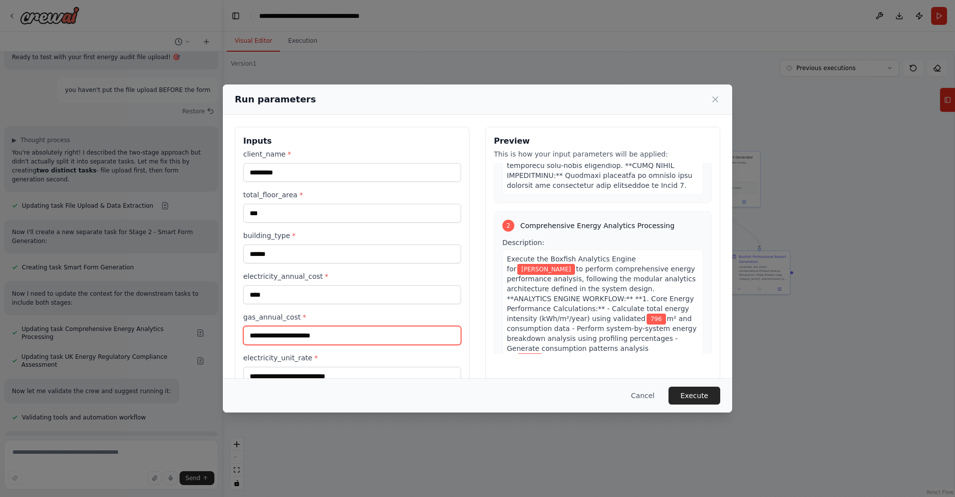
click at [311, 340] on input "gas_annual_cost *" at bounding box center [352, 335] width 218 height 19
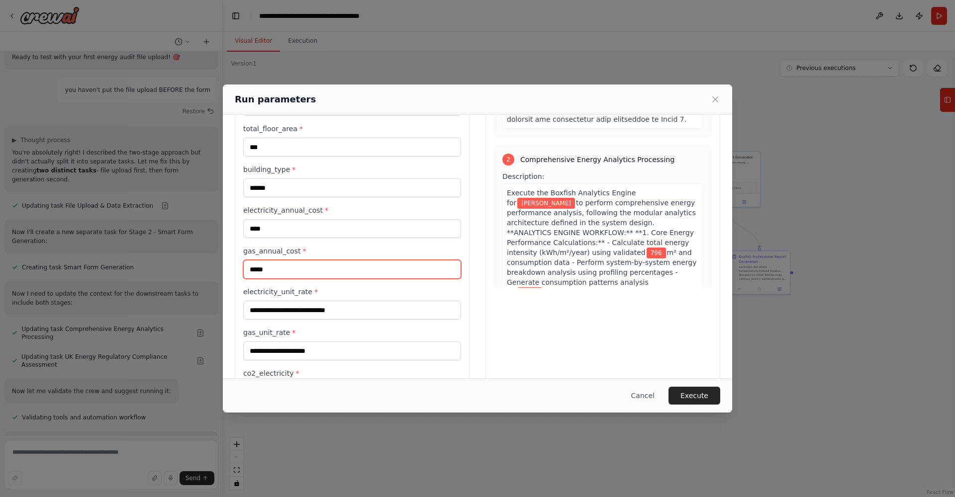
scroll to position [88, 0]
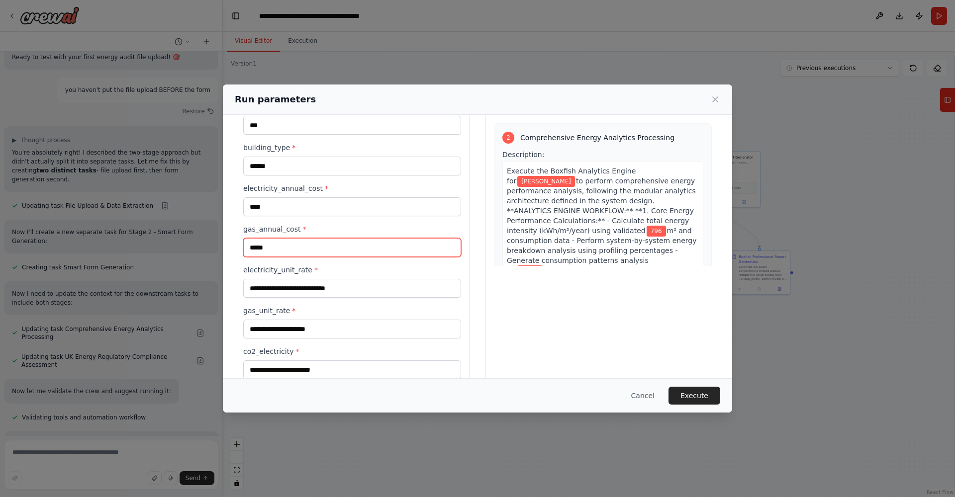
type input "*****"
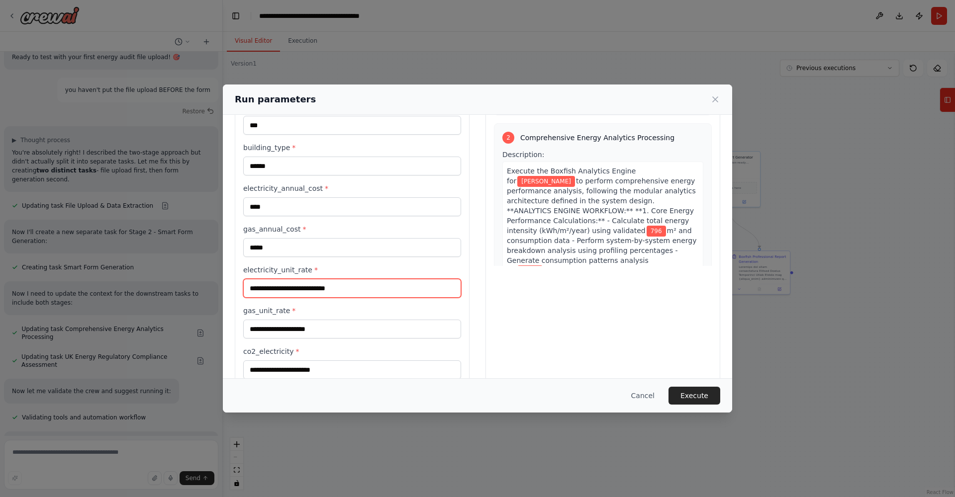
click at [325, 289] on input "electricity_unit_rate *" at bounding box center [352, 288] width 218 height 19
type input "*****"
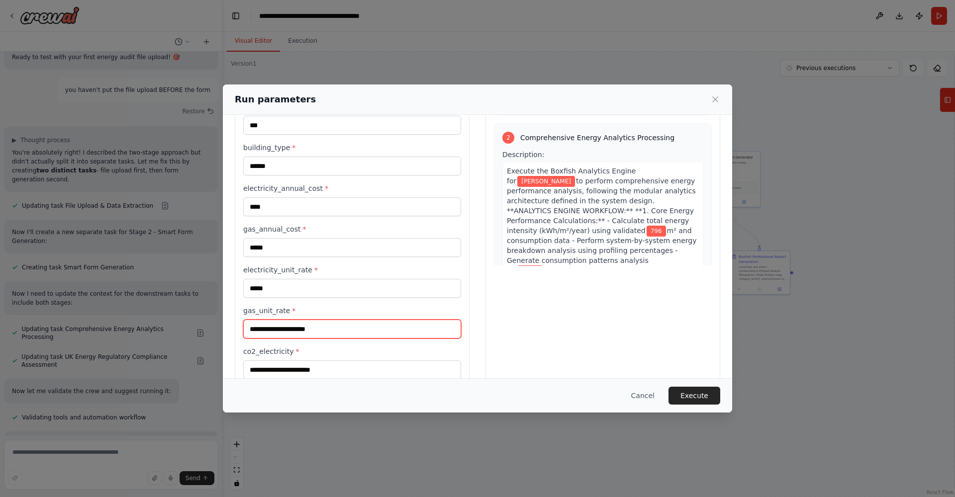
click at [271, 329] on input "gas_unit_rate *" at bounding box center [352, 329] width 218 height 19
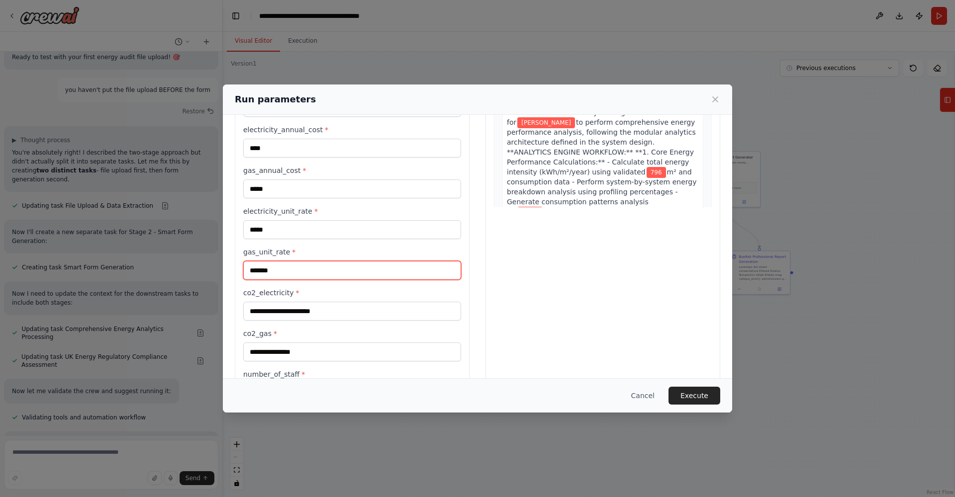
scroll to position [149, 0]
type input "*"
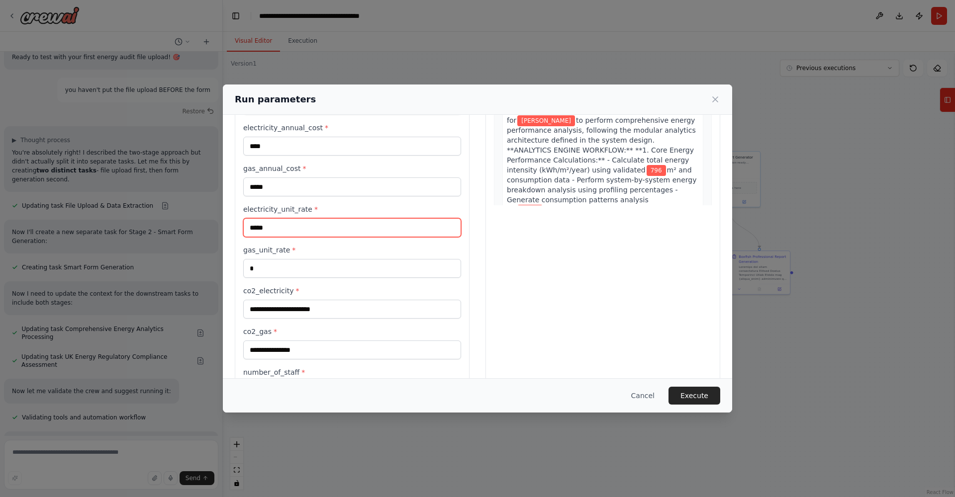
click at [281, 224] on input "*****" at bounding box center [352, 227] width 218 height 19
type input "*"
type input "**"
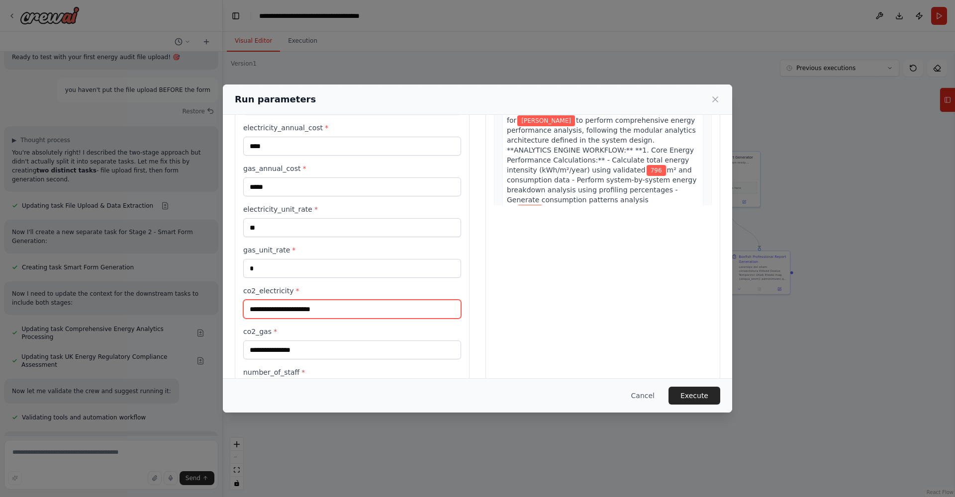
click at [369, 307] on input "co2_electricity *" at bounding box center [352, 309] width 218 height 19
type input "*******"
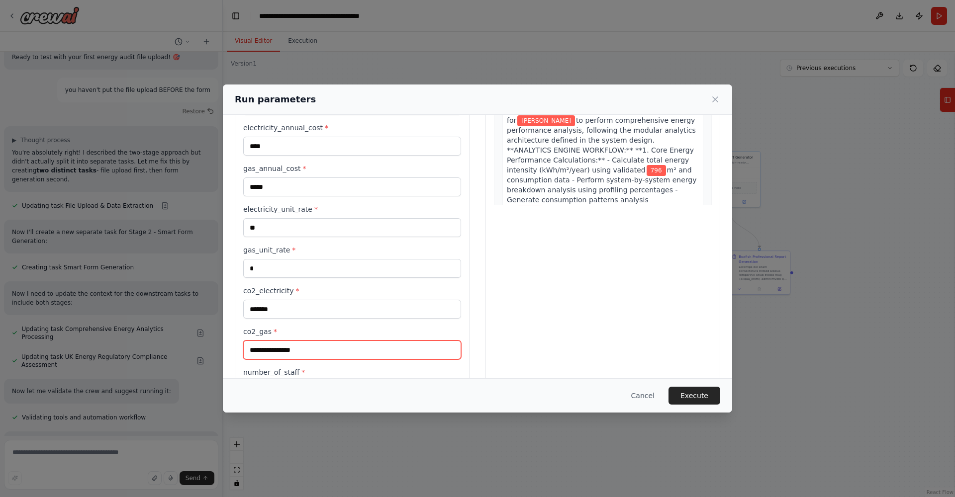
click at [283, 347] on input "co2_gas *" at bounding box center [352, 350] width 218 height 19
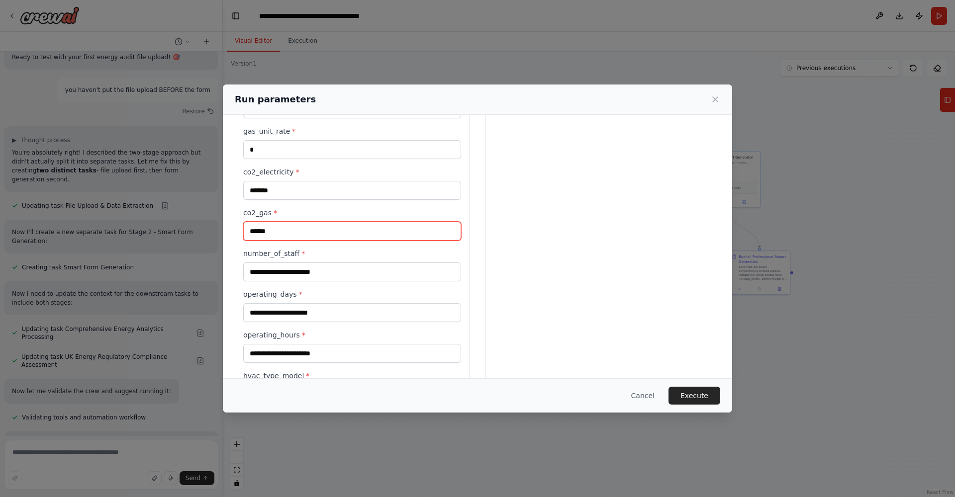
scroll to position [281, 0]
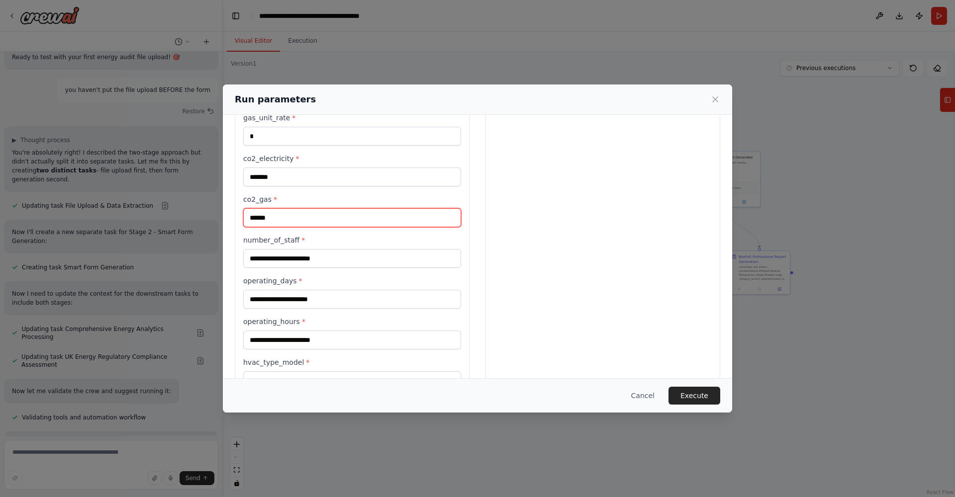
type input "******"
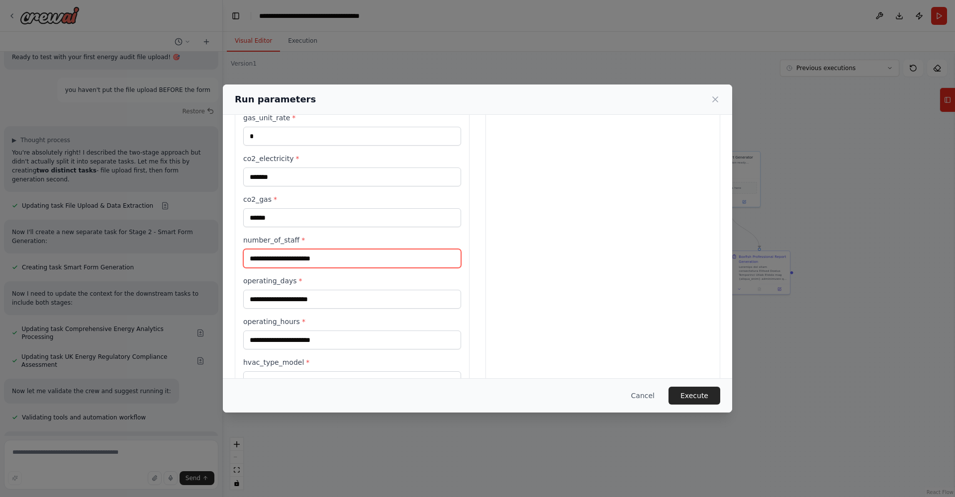
click at [329, 254] on input "number_of_staff *" at bounding box center [352, 258] width 218 height 19
type input "*"
type input "**"
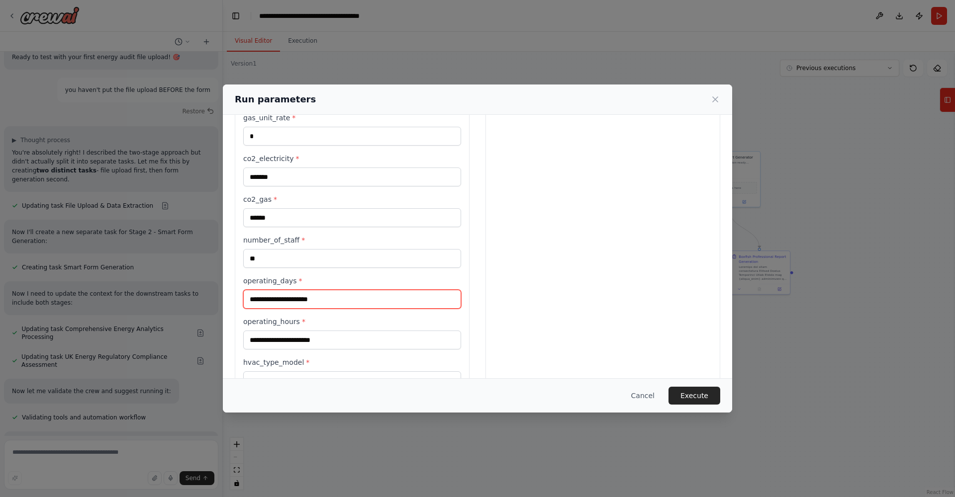
click at [373, 301] on input "operating_days *" at bounding box center [352, 299] width 218 height 19
type input "*"
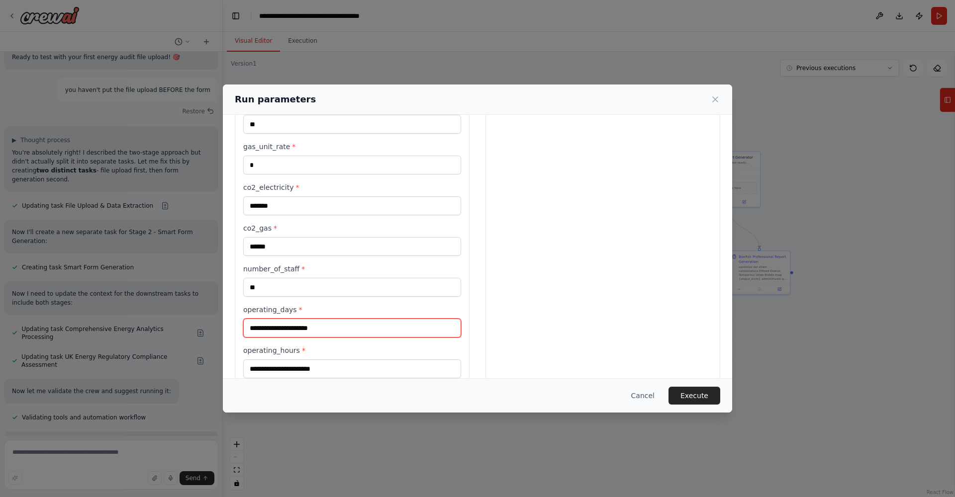
scroll to position [254, 0]
type input "***"
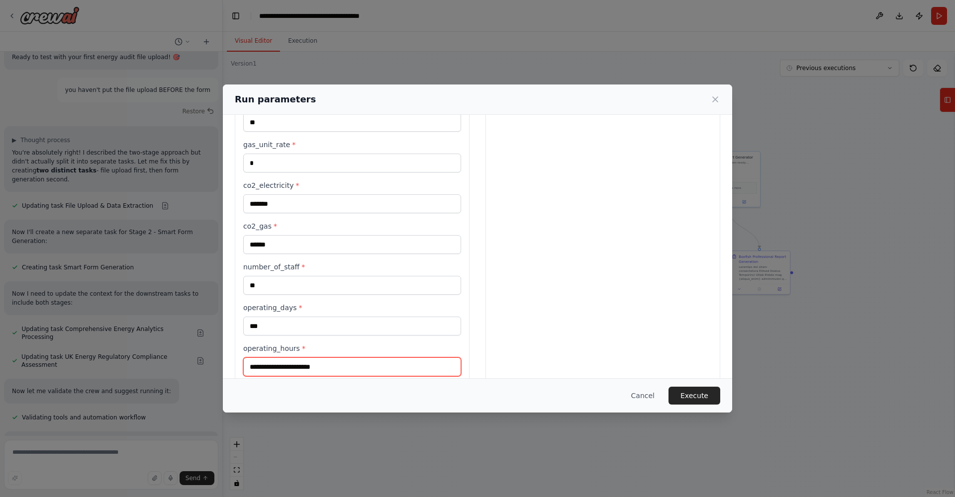
click at [276, 376] on input "operating_hours *" at bounding box center [352, 367] width 218 height 19
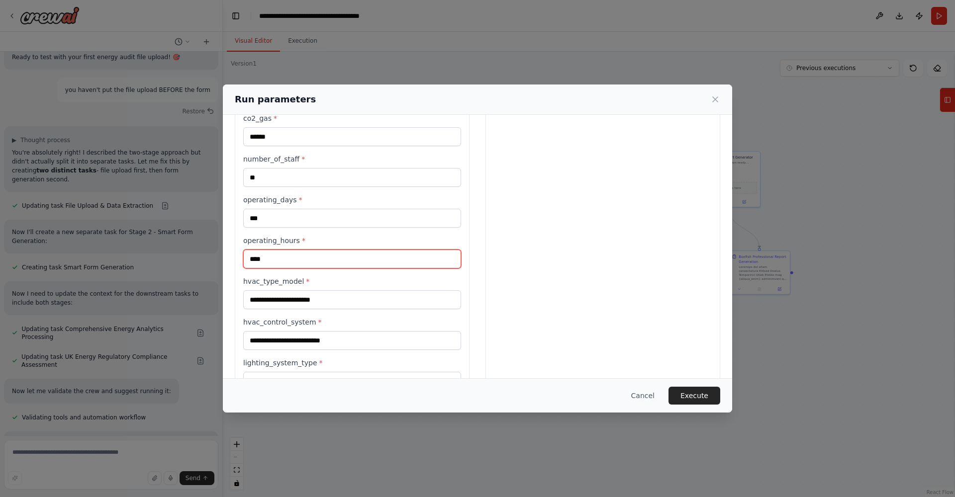
scroll to position [363, 0]
type input "****"
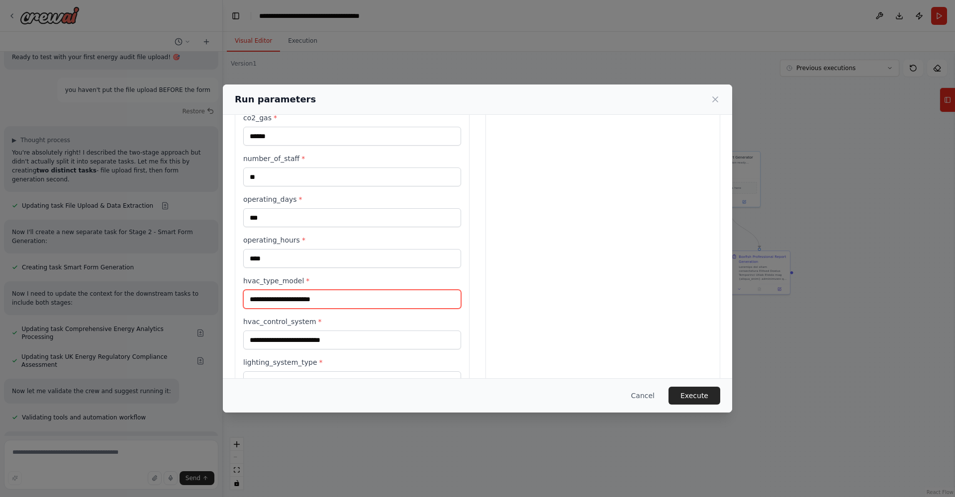
click at [300, 300] on input "hvac_type_model *" at bounding box center [352, 299] width 218 height 19
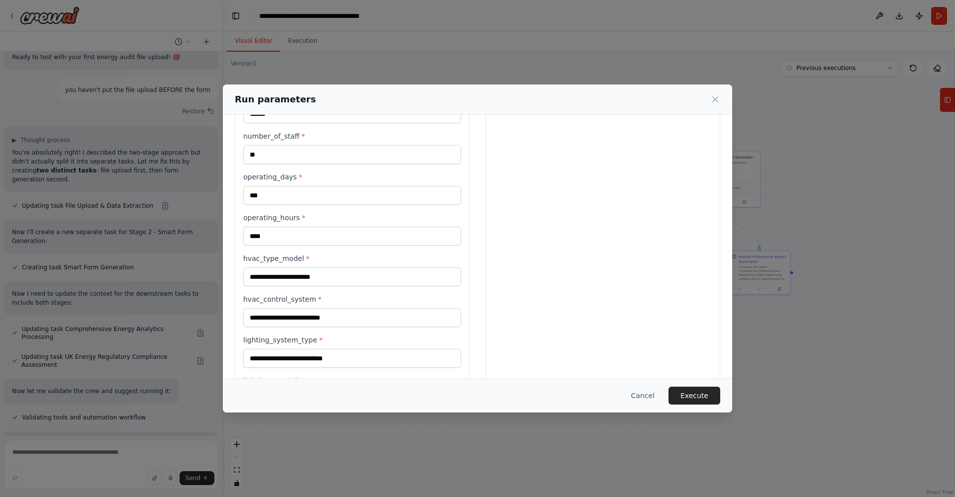
scroll to position [390, 0]
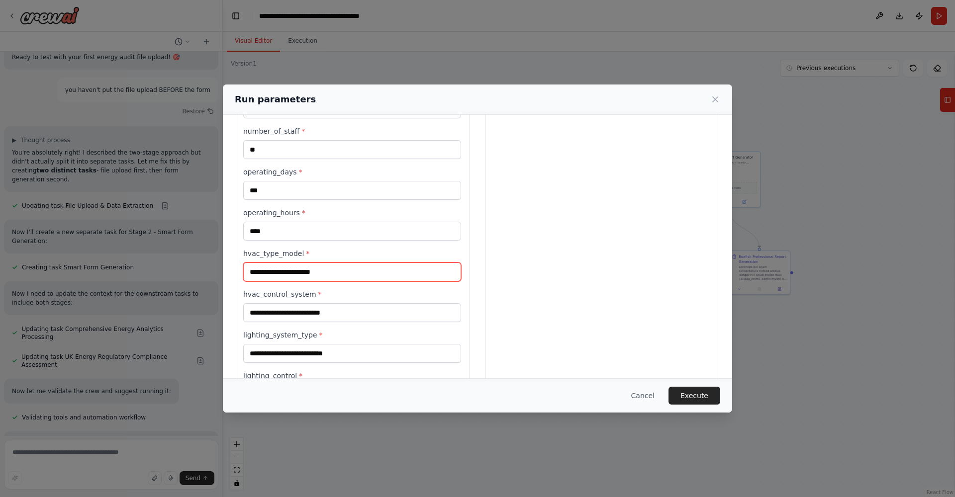
type input "*"
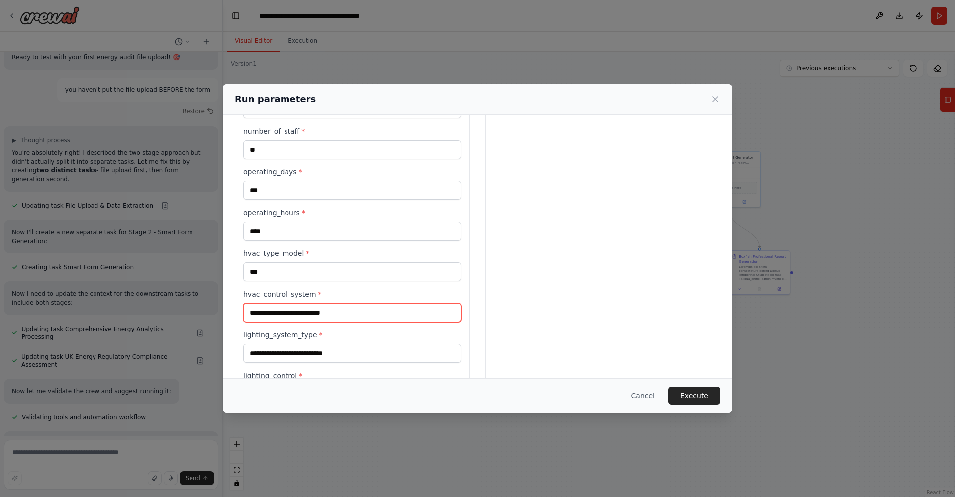
click at [307, 315] on input "hvac_control_system *" at bounding box center [352, 312] width 218 height 19
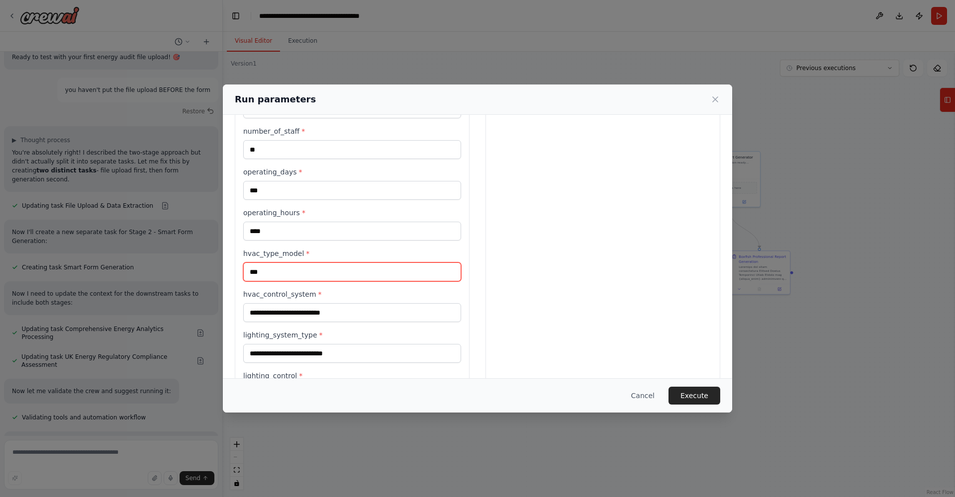
click at [271, 269] on input "***" at bounding box center [352, 272] width 218 height 19
type input "*"
type input "******"
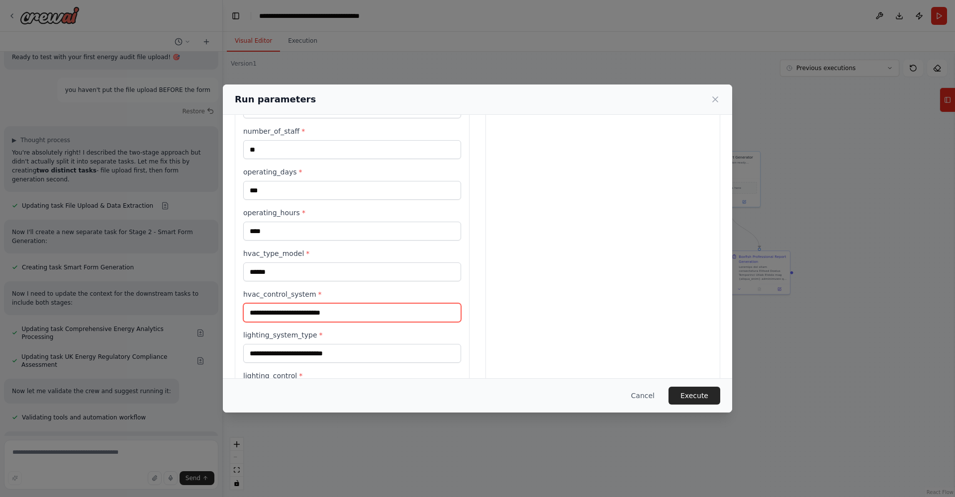
click at [262, 313] on input "hvac_control_system *" at bounding box center [352, 312] width 218 height 19
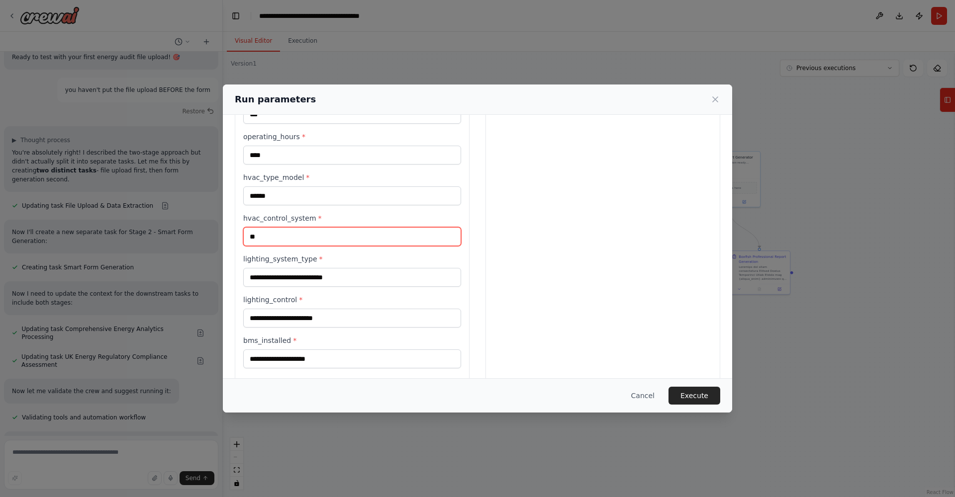
scroll to position [468, 0]
type input "**"
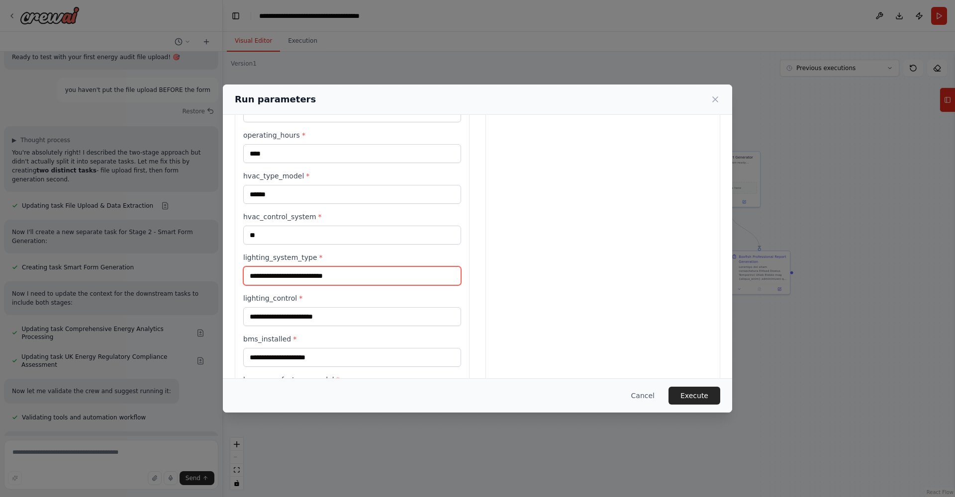
click at [261, 276] on input "lighting_system_type *" at bounding box center [352, 276] width 218 height 19
type input "*"
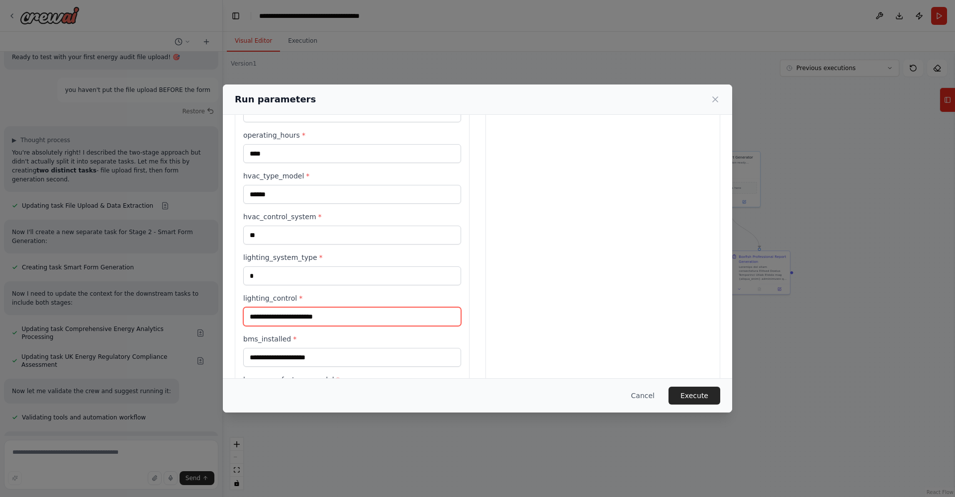
click at [274, 314] on input "lighting_control *" at bounding box center [352, 316] width 218 height 19
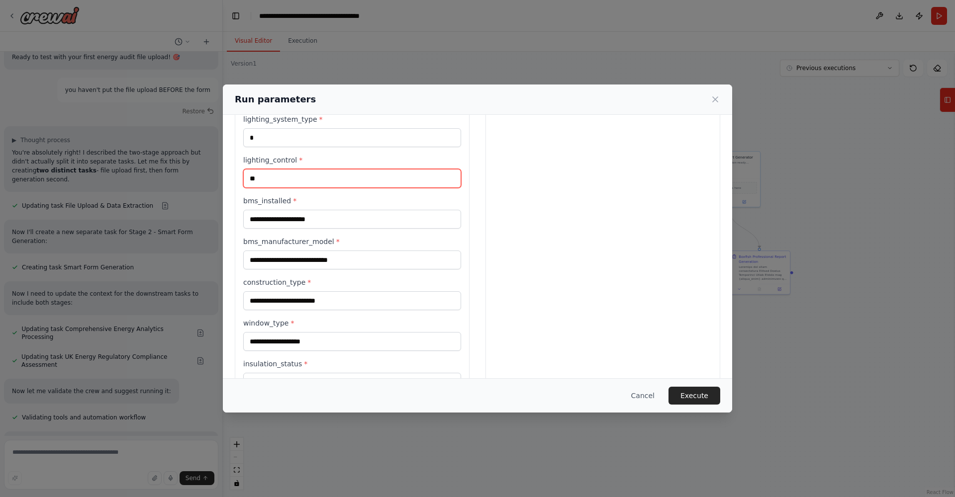
scroll to position [607, 0]
type input "**"
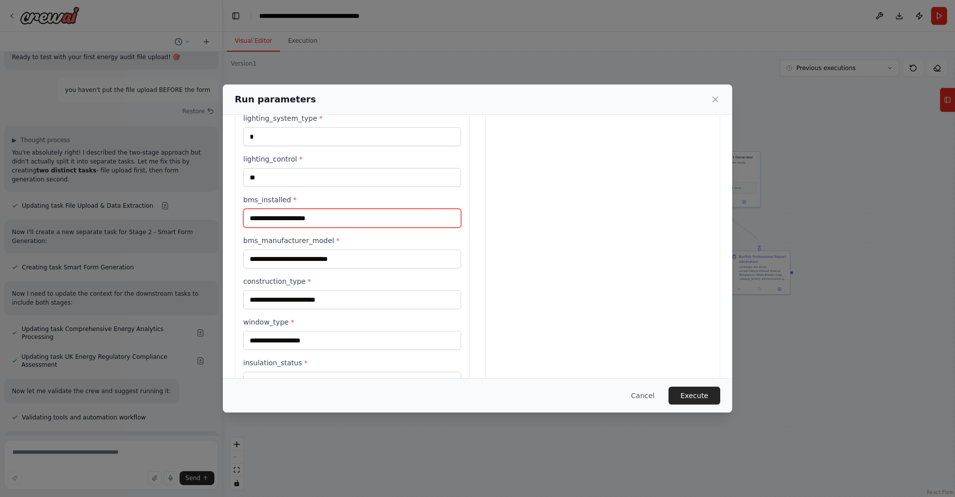
click at [279, 210] on input "bms_installed *" at bounding box center [352, 218] width 218 height 19
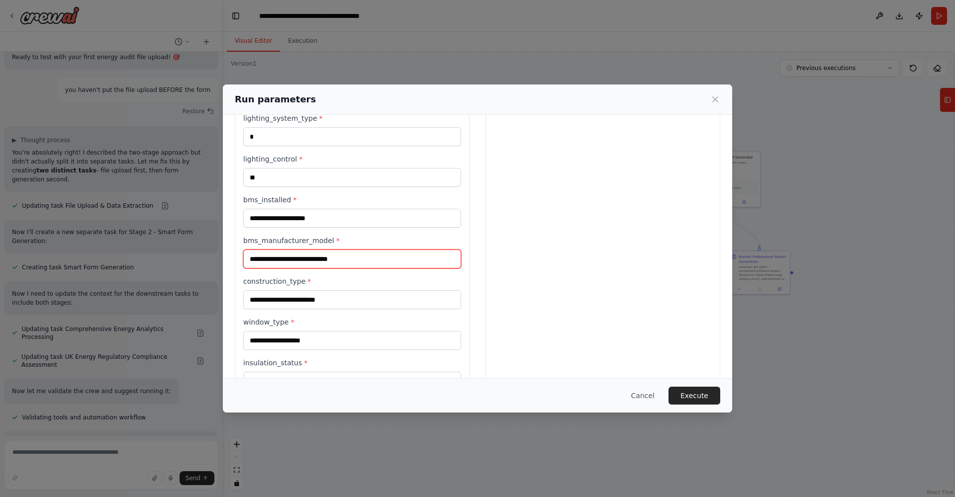
click at [281, 265] on input "bms_manufacturer_model *" at bounding box center [352, 259] width 218 height 19
type input "*******"
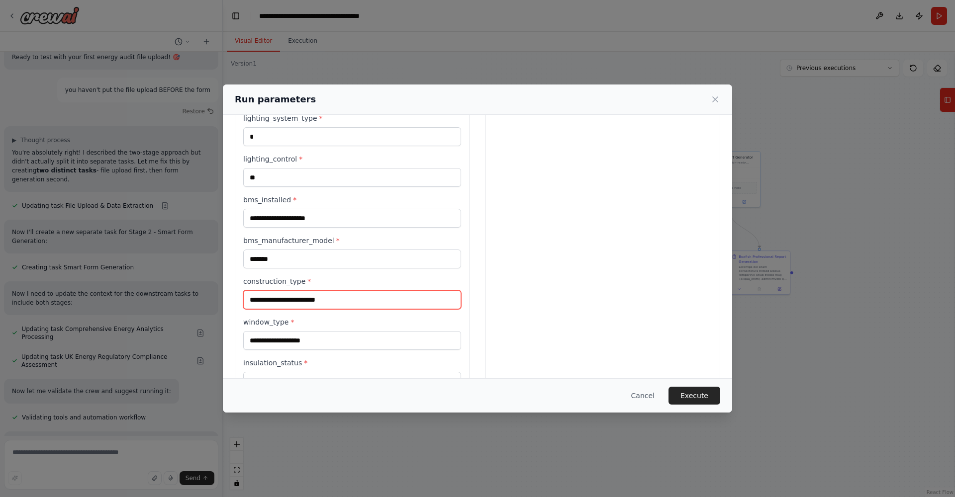
click at [267, 296] on input "construction_type *" at bounding box center [352, 299] width 218 height 19
type input "*******"
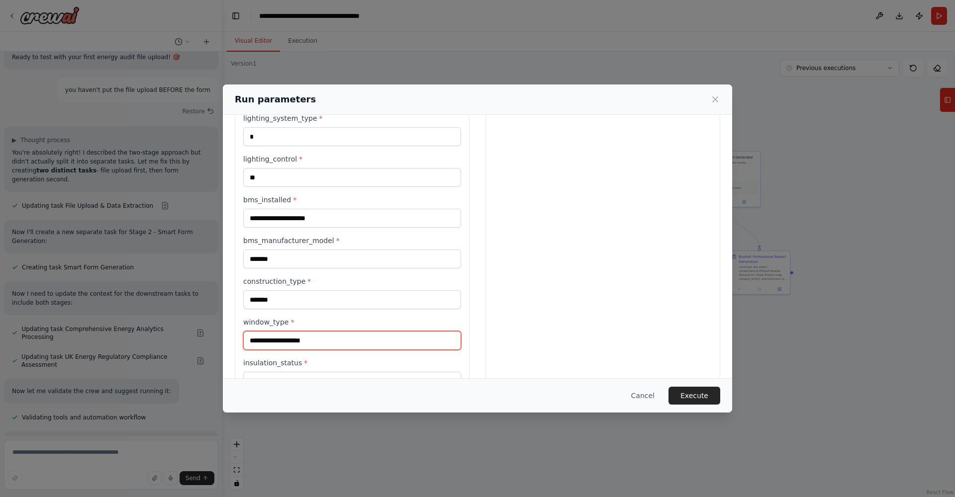
click at [284, 341] on input "window_type *" at bounding box center [352, 340] width 218 height 19
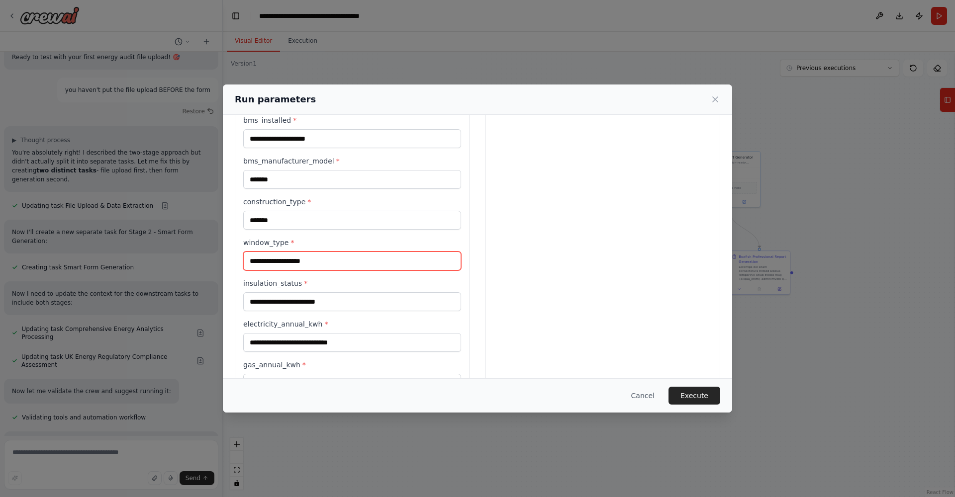
scroll to position [689, 0]
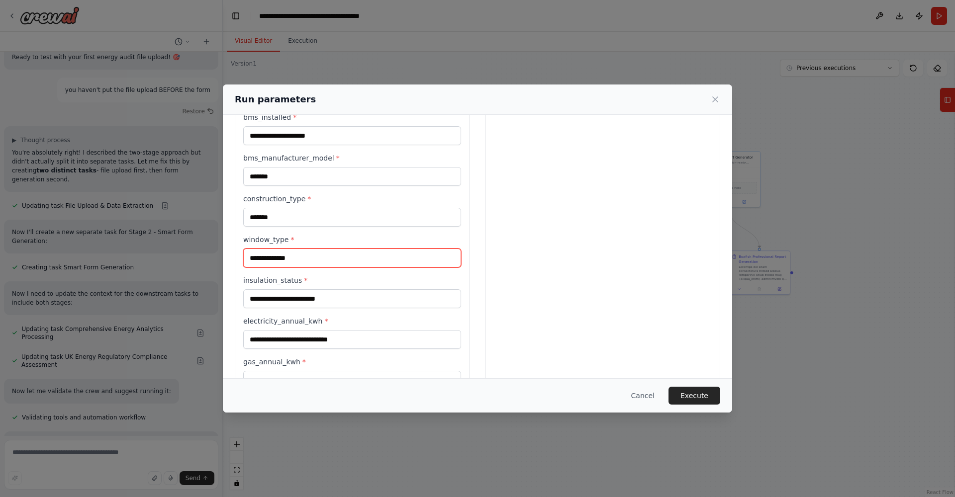
type input "**********"
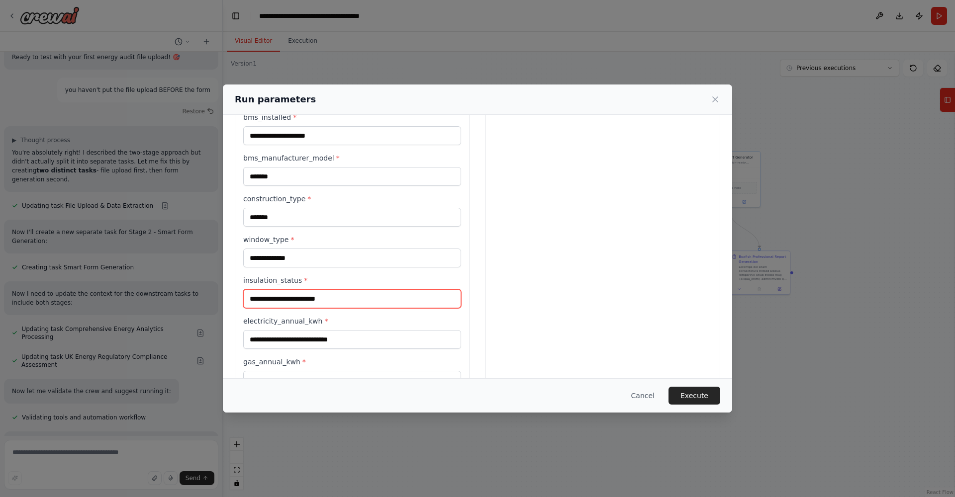
click at [295, 296] on input "insulation_status *" at bounding box center [352, 298] width 218 height 19
type input "****"
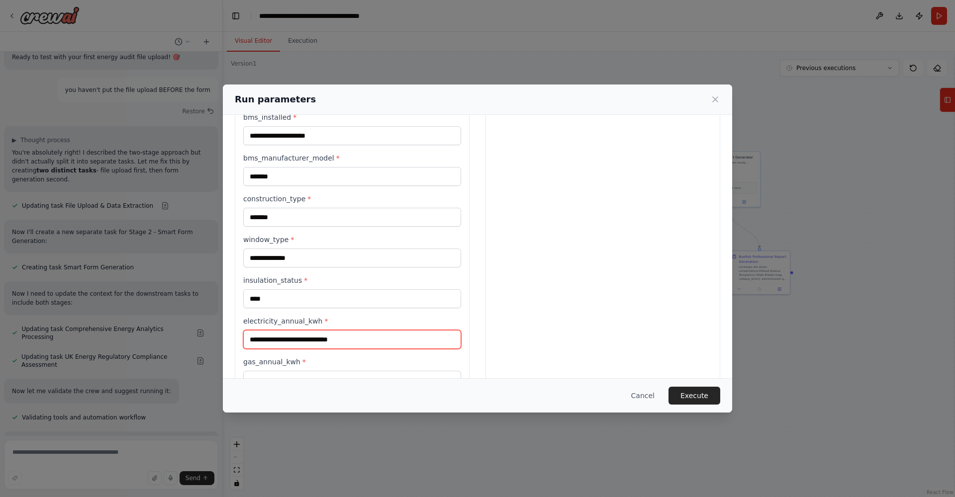
click at [290, 341] on input "electricity_annual_kwh *" at bounding box center [352, 339] width 218 height 19
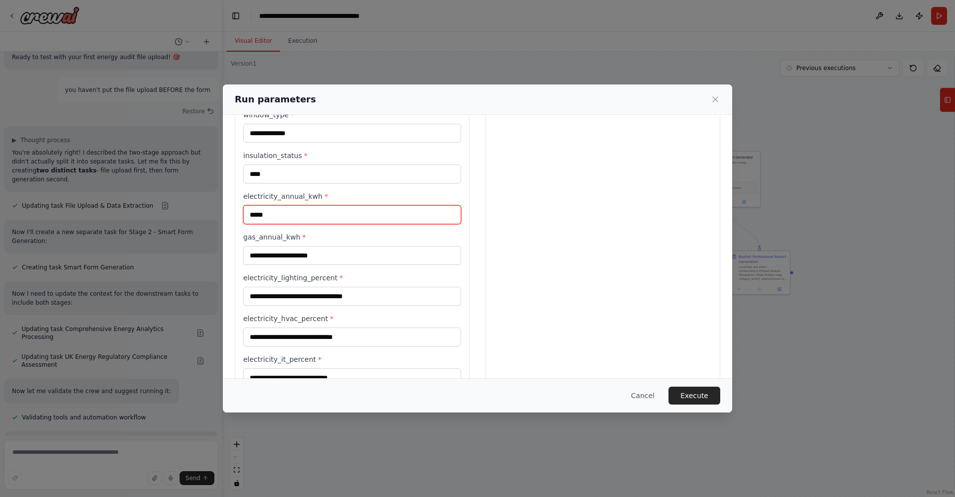
scroll to position [815, 0]
type input "*****"
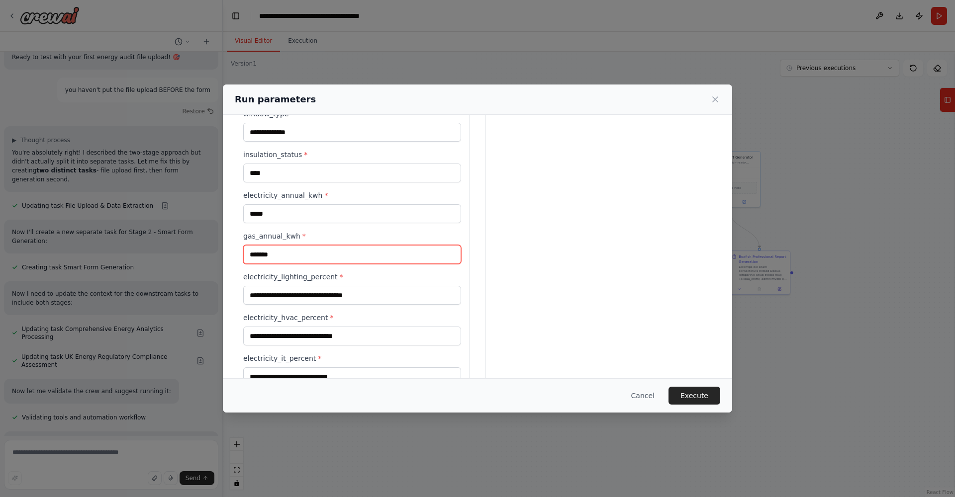
type input "*******"
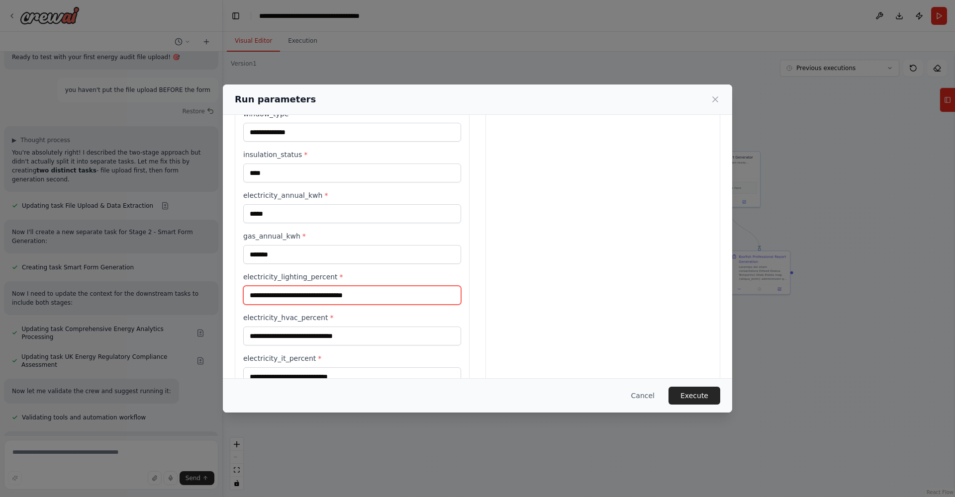
click at [451, 296] on input "electricity_lighting_percent *" at bounding box center [352, 295] width 218 height 19
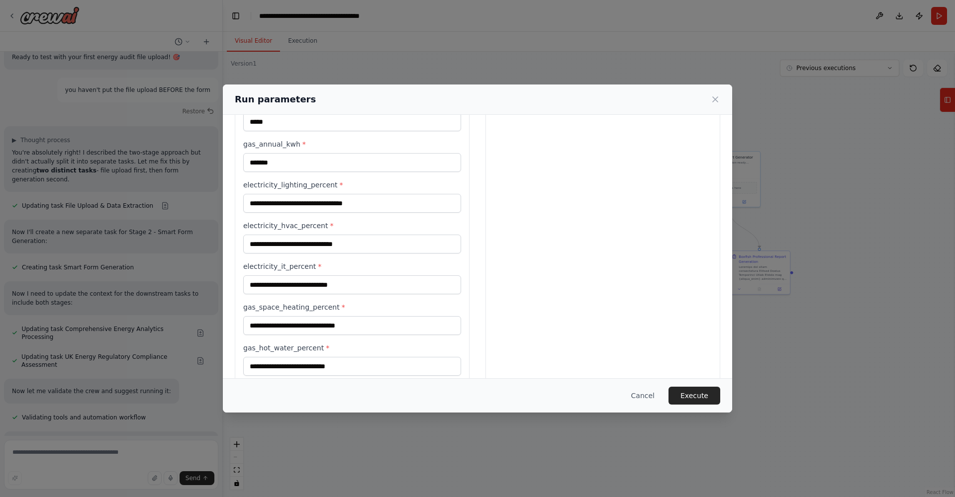
scroll to position [911, 0]
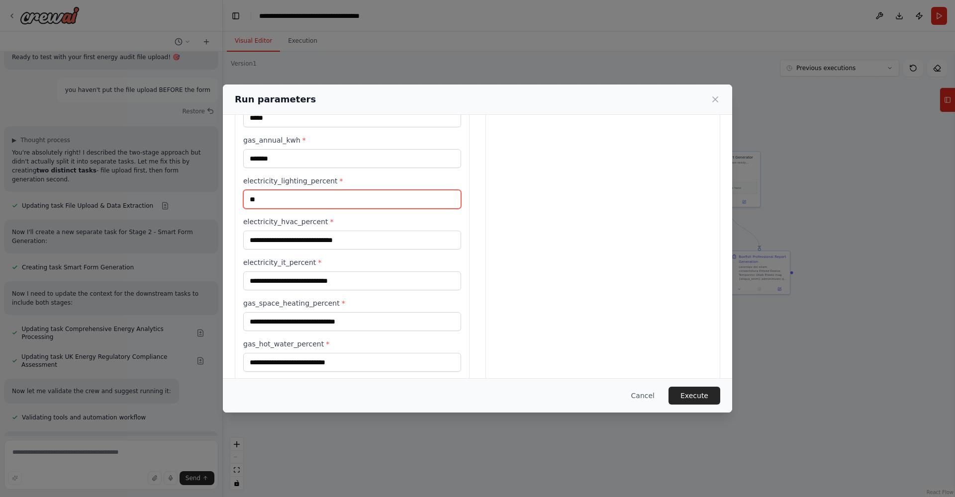
type input "**"
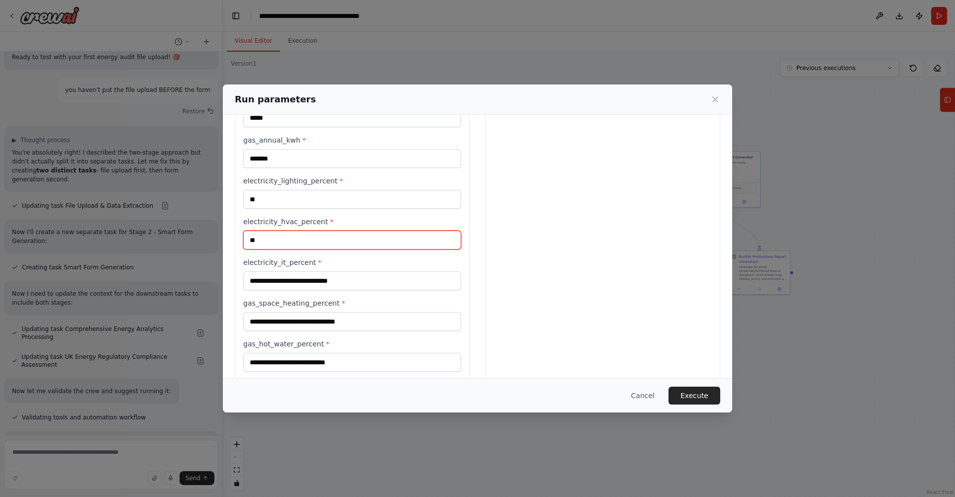
type input "**"
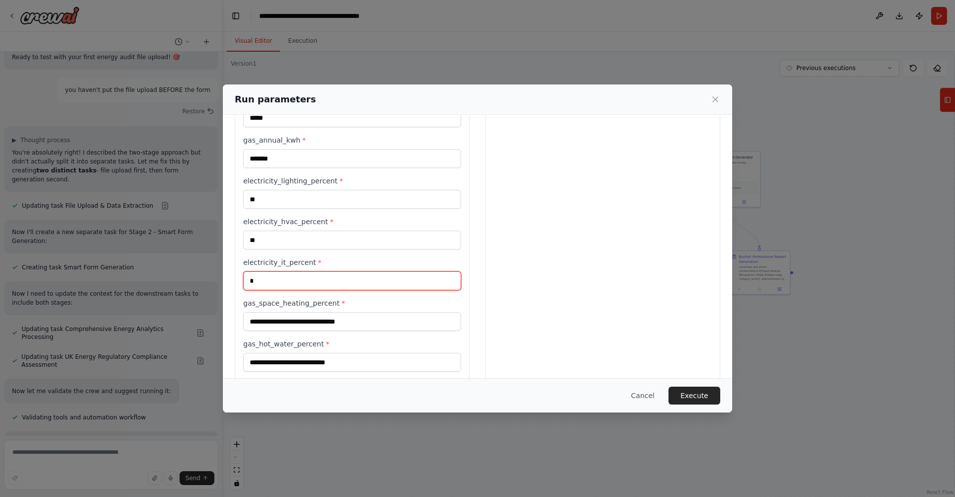
type input "*"
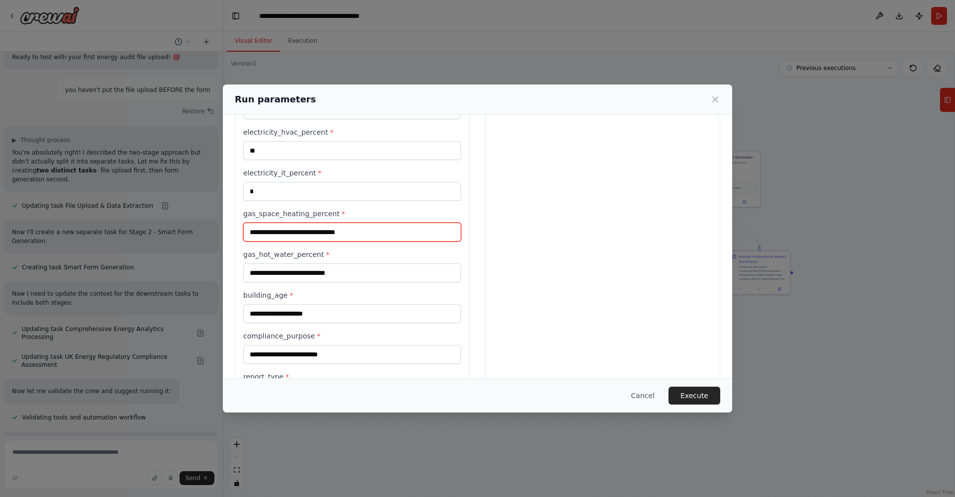
scroll to position [1002, 0]
type input "**"
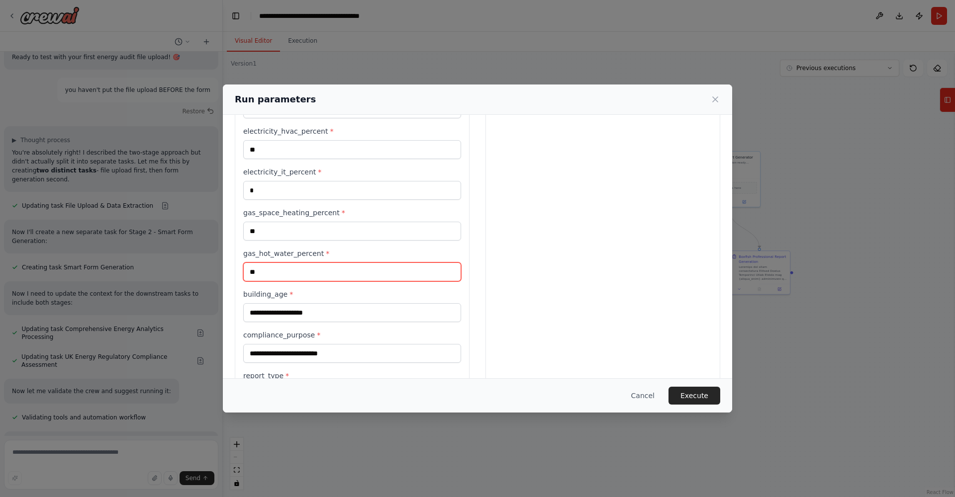
type input "**"
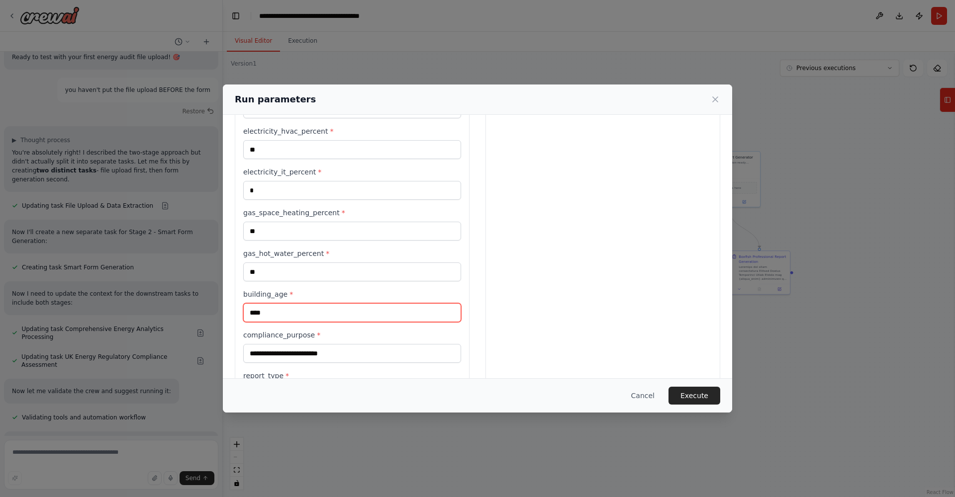
type input "****"
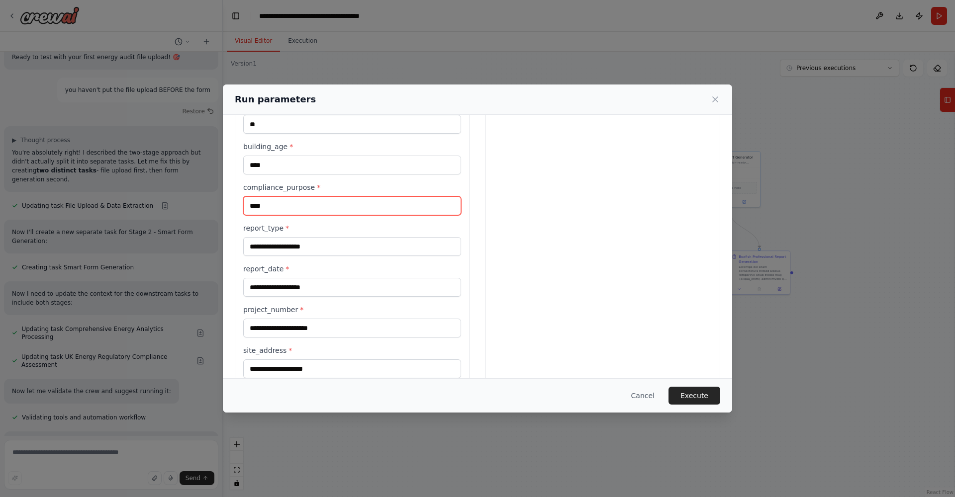
scroll to position [1151, 0]
type input "****"
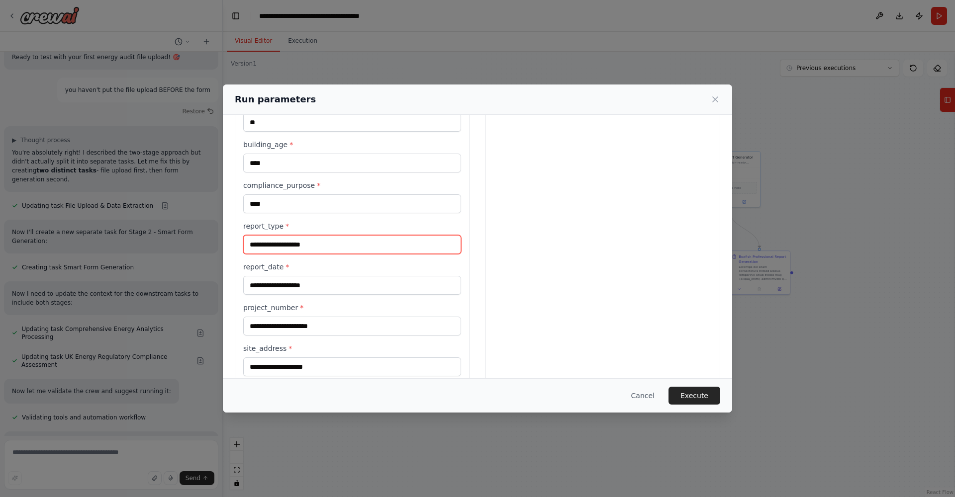
click at [321, 244] on input "report_type *" at bounding box center [352, 244] width 218 height 19
type input "****"
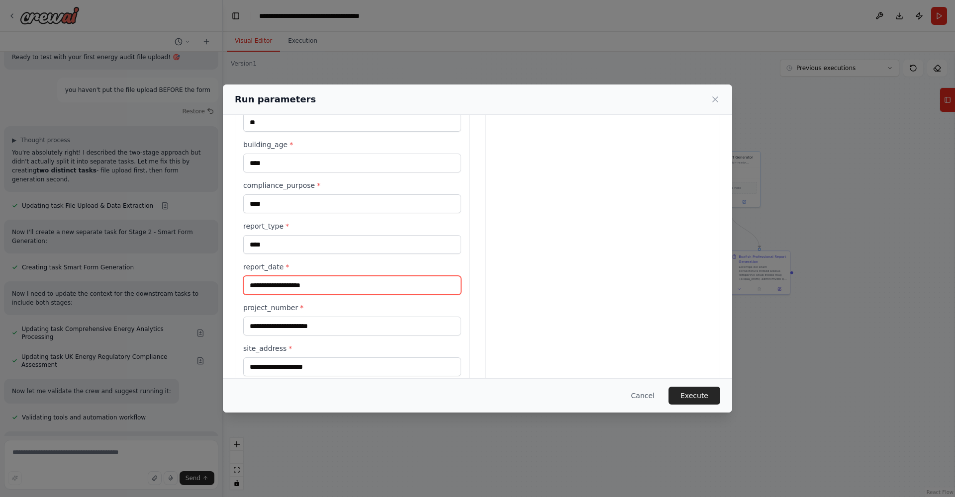
click at [284, 287] on input "report_date *" at bounding box center [352, 285] width 218 height 19
type input "**********"
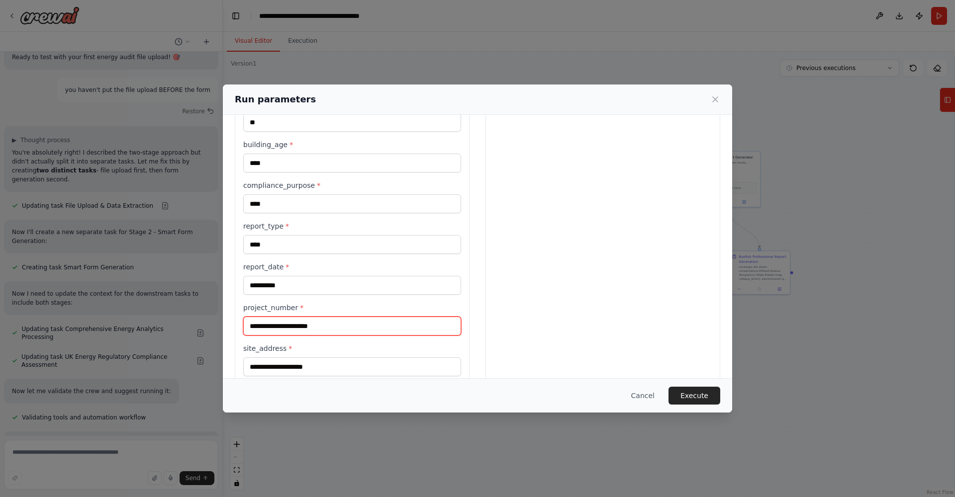
click at [369, 326] on input "project_number *" at bounding box center [352, 326] width 218 height 19
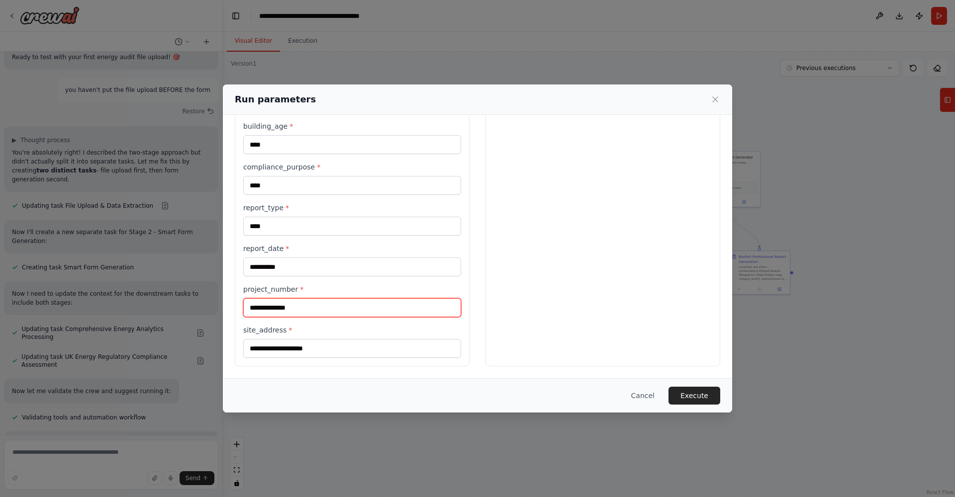
scroll to position [1170, 0]
type input "**********"
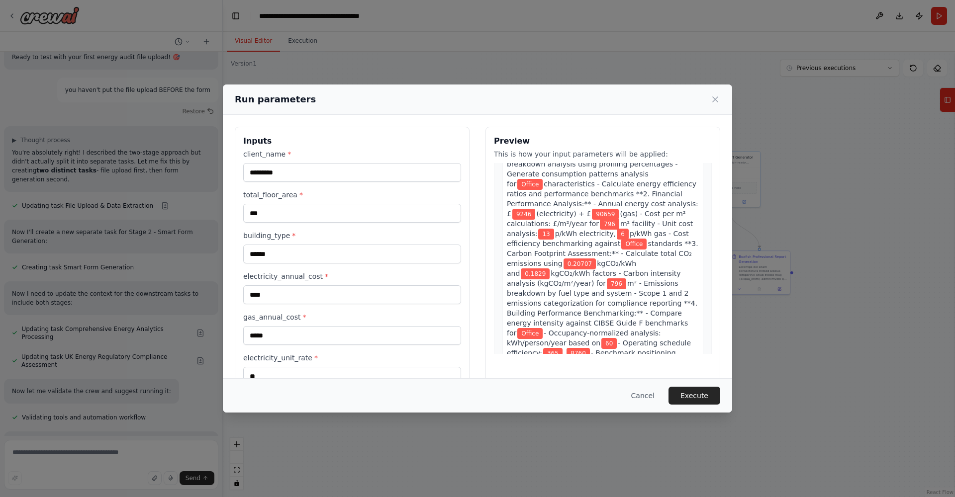
scroll to position [0, 0]
type input "**********"
click at [696, 389] on button "Execute" at bounding box center [694, 396] width 52 height 18
click at [700, 393] on button "Execute" at bounding box center [694, 396] width 52 height 18
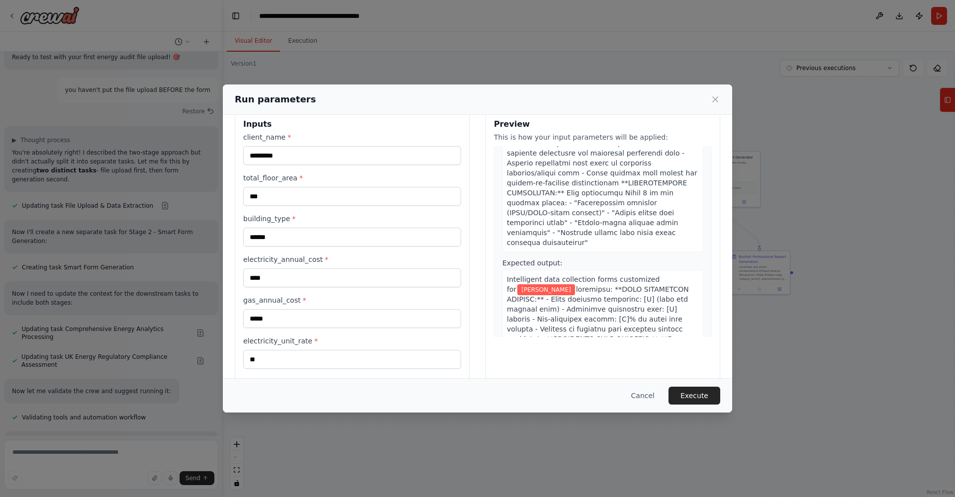
scroll to position [18, 0]
click at [685, 394] on button "Execute" at bounding box center [694, 396] width 52 height 18
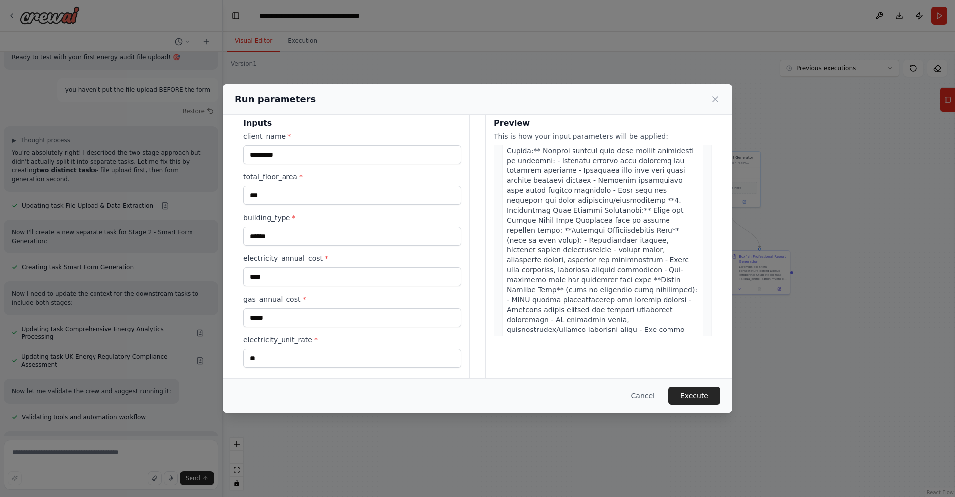
scroll to position [5717, 0]
click at [694, 398] on button "Execute" at bounding box center [694, 396] width 52 height 18
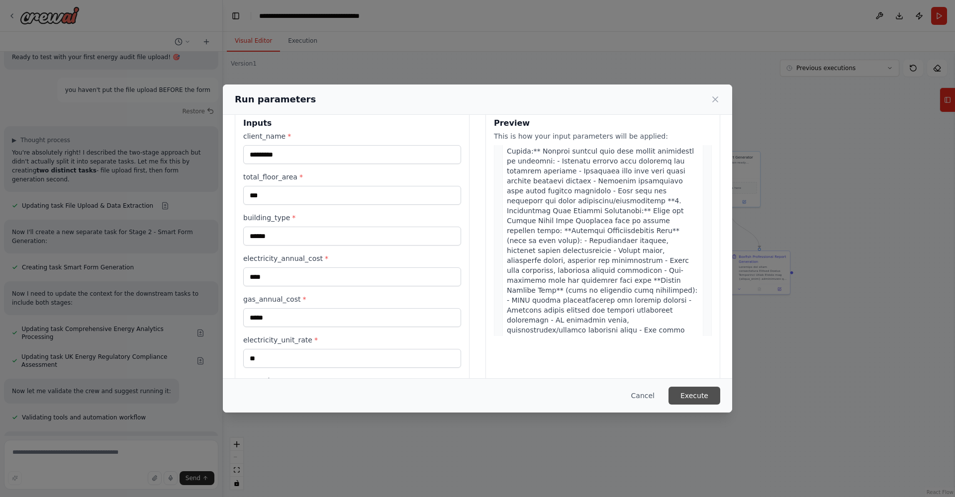
click at [699, 397] on button "Execute" at bounding box center [694, 396] width 52 height 18
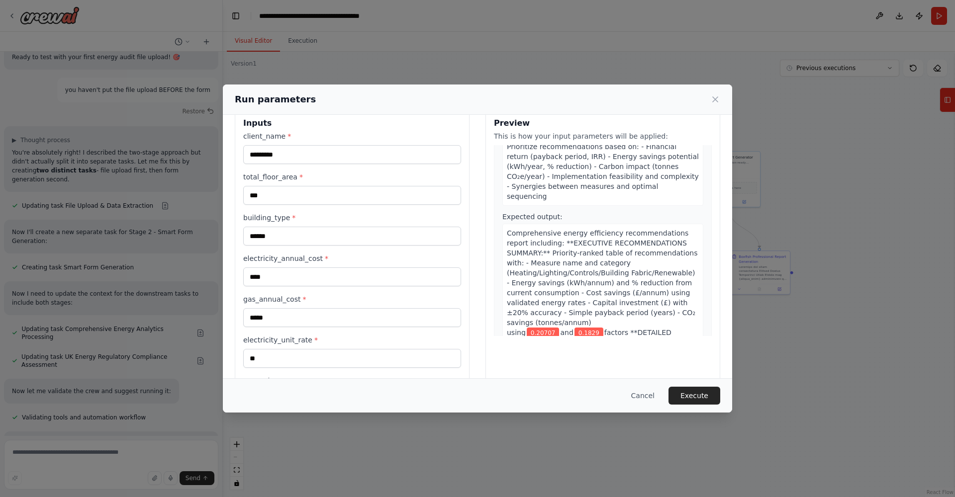
scroll to position [3675, 0]
click at [693, 396] on button "Execute" at bounding box center [694, 396] width 52 height 18
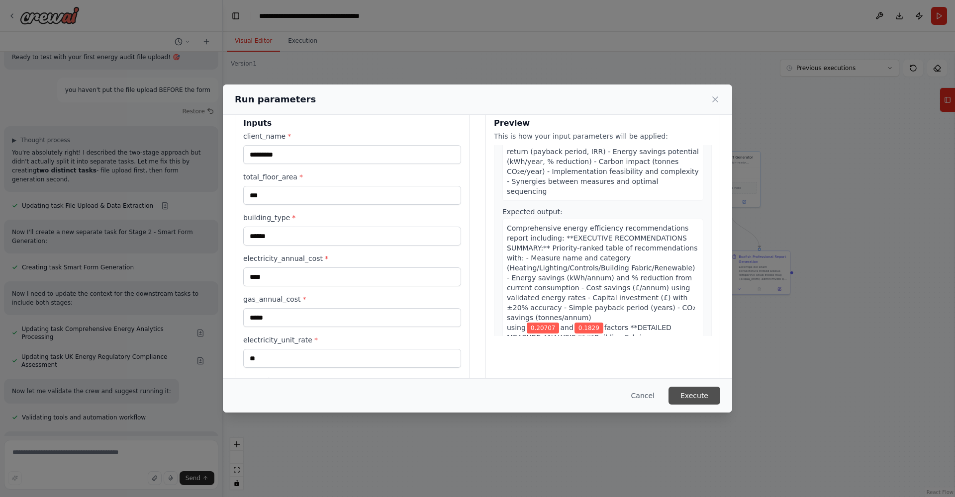
click at [687, 395] on button "Execute" at bounding box center [694, 396] width 52 height 18
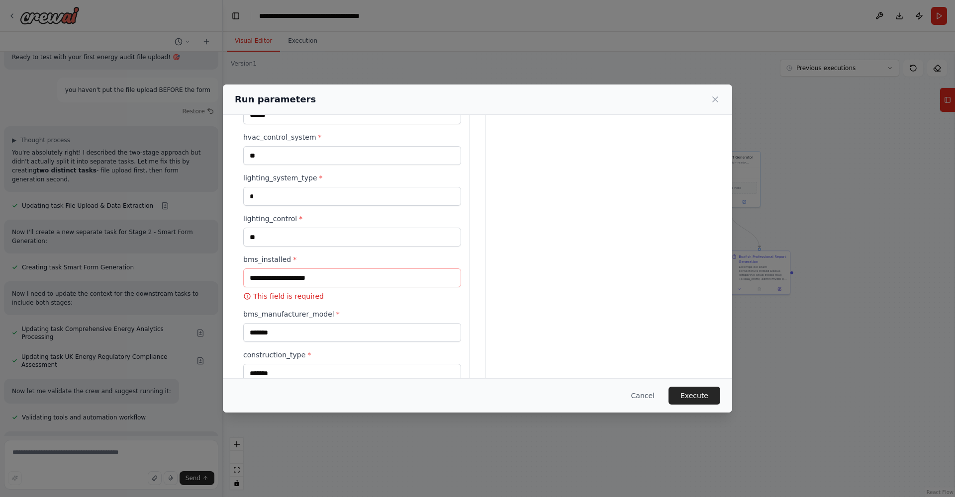
scroll to position [541, 0]
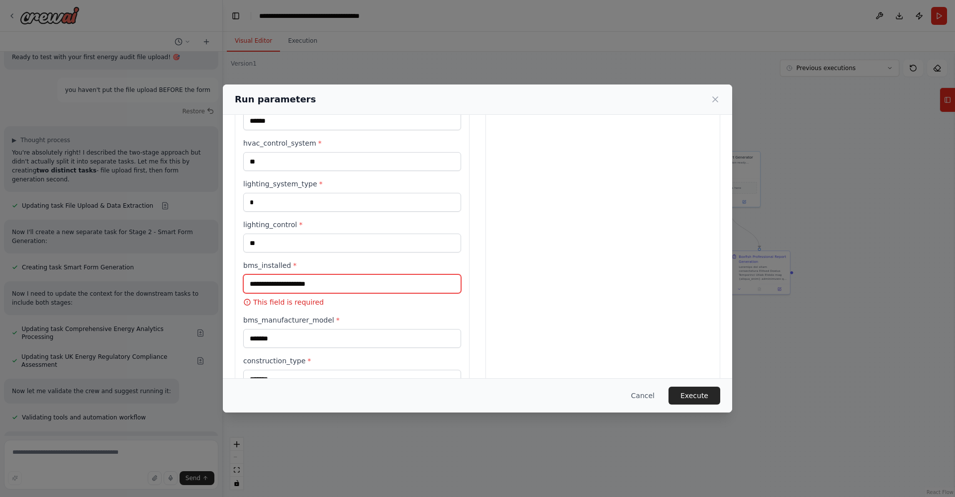
click at [294, 285] on input "bms_installed *" at bounding box center [352, 284] width 218 height 19
type input "****"
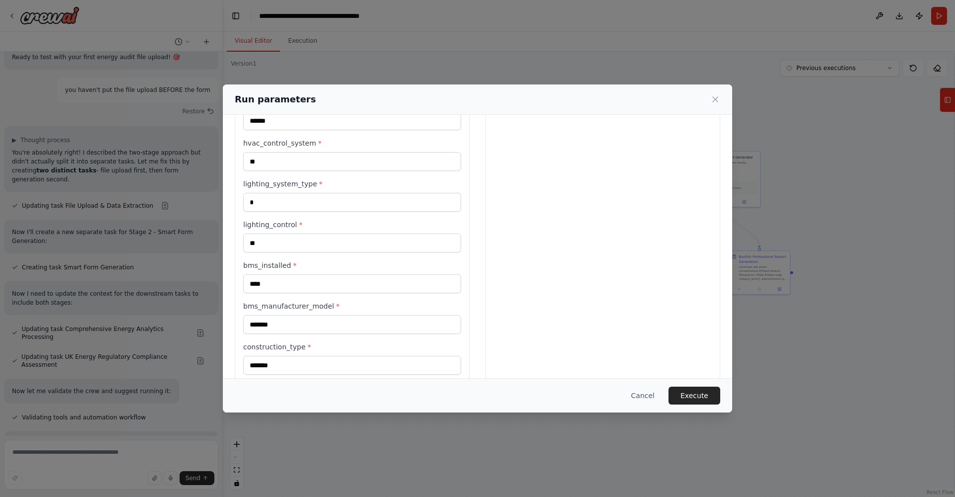
click at [619, 316] on div "Preview This is how your input parameters will be applied: 1 File Upload & Data…" at bounding box center [602, 291] width 235 height 1410
click at [688, 400] on button "Execute" at bounding box center [694, 396] width 52 height 18
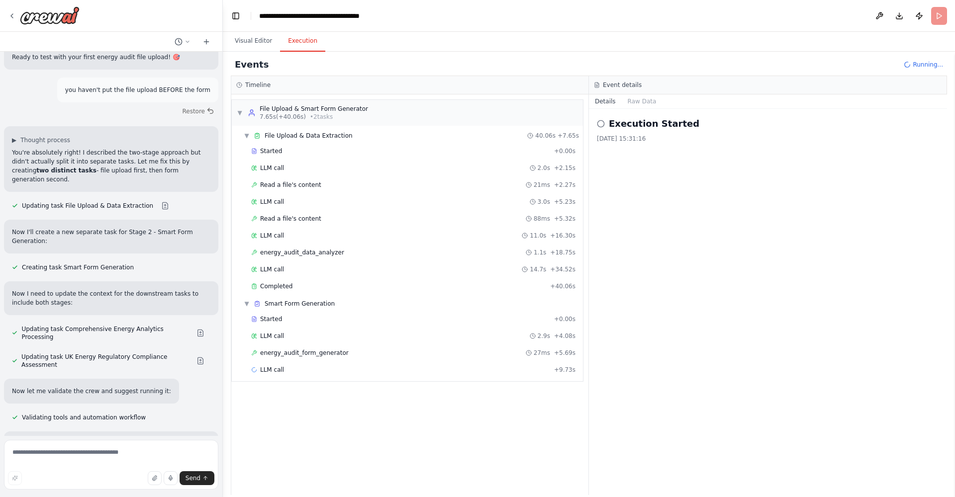
click at [736, 305] on div "Execution Started 15/10/2025, 15:31:16" at bounding box center [768, 302] width 358 height 386
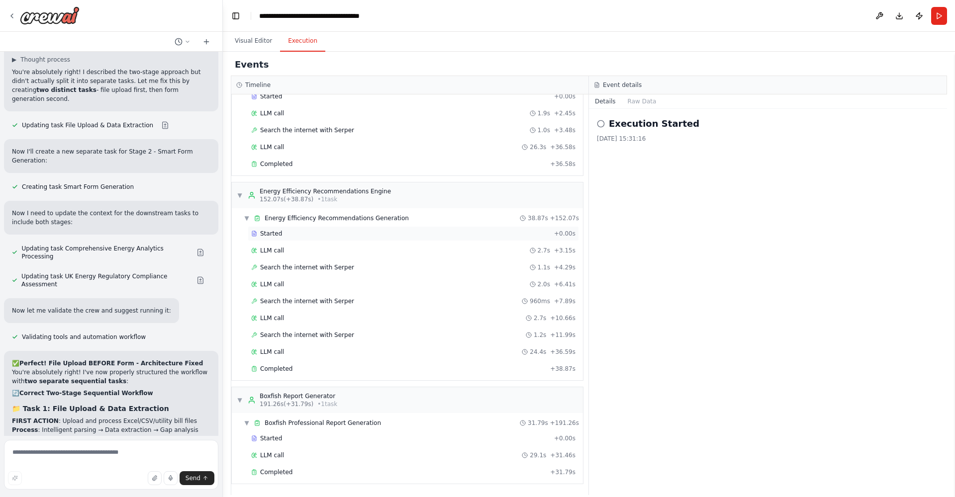
scroll to position [531, 0]
click at [472, 421] on div "▼ Boxfish Professional Report Generation 31.79s + 191.26s" at bounding box center [411, 423] width 343 height 16
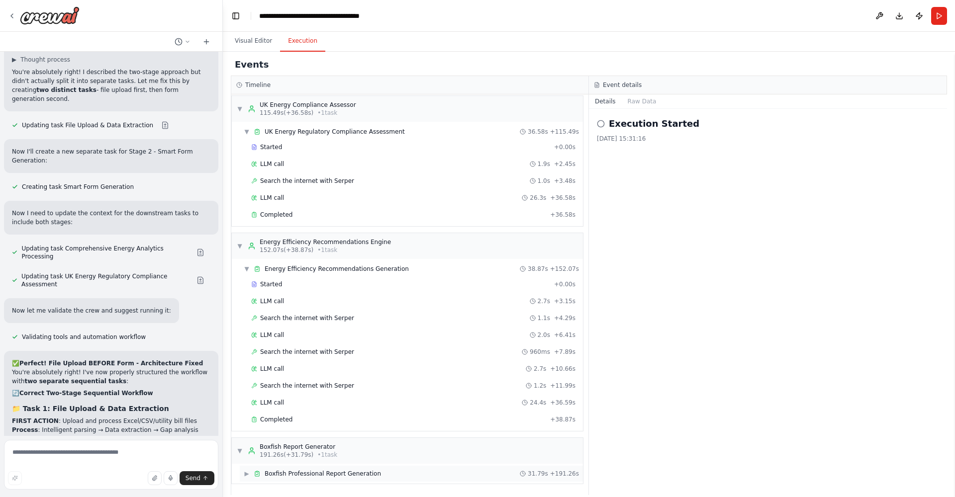
click at [435, 473] on div "▶ Boxfish Professional Report Generation 31.79s + 191.26s" at bounding box center [411, 474] width 343 height 16
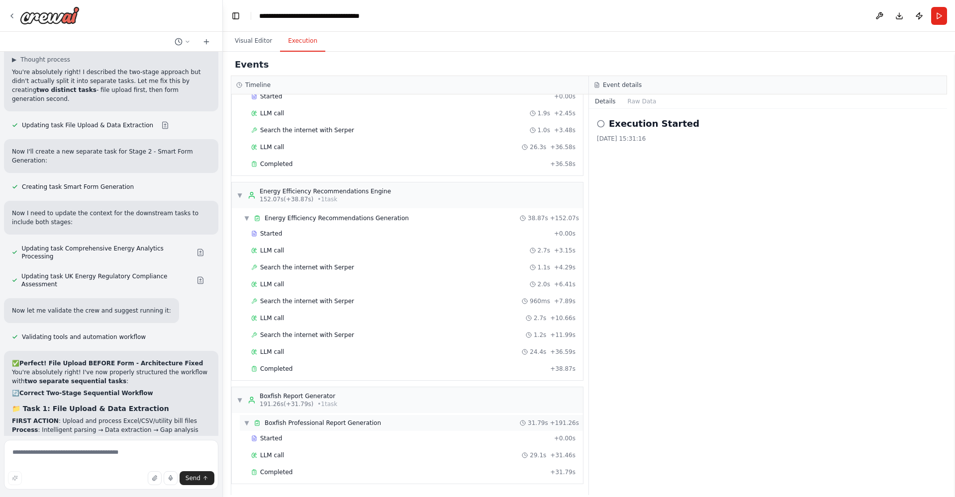
scroll to position [531, 0]
click at [389, 473] on div "Completed" at bounding box center [398, 473] width 295 height 8
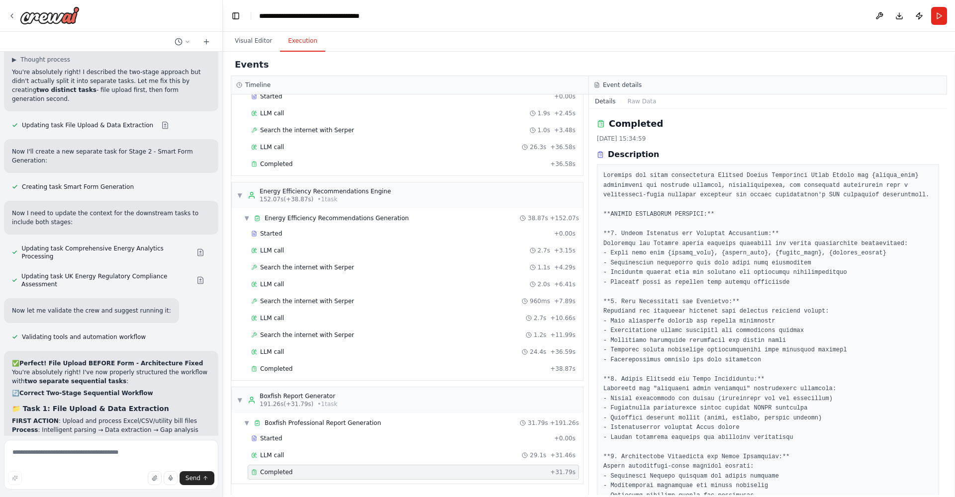
click at [818, 309] on pre at bounding box center [767, 501] width 329 height 660
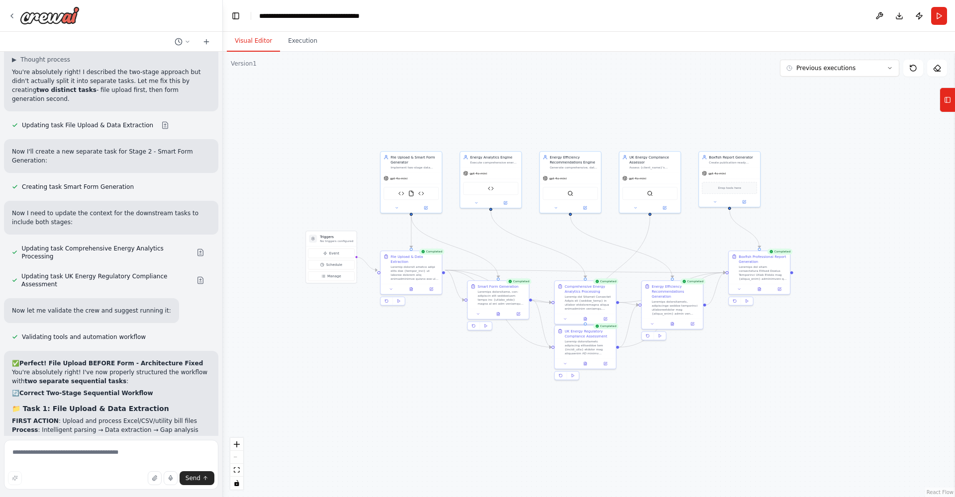
click at [260, 40] on button "Visual Editor" at bounding box center [253, 41] width 53 height 21
click at [761, 289] on button at bounding box center [759, 288] width 21 height 6
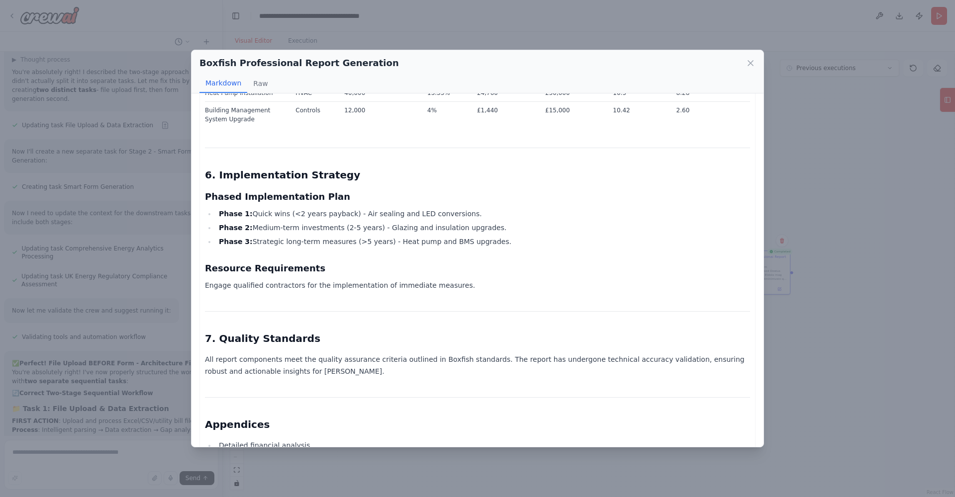
scroll to position [1754, 0]
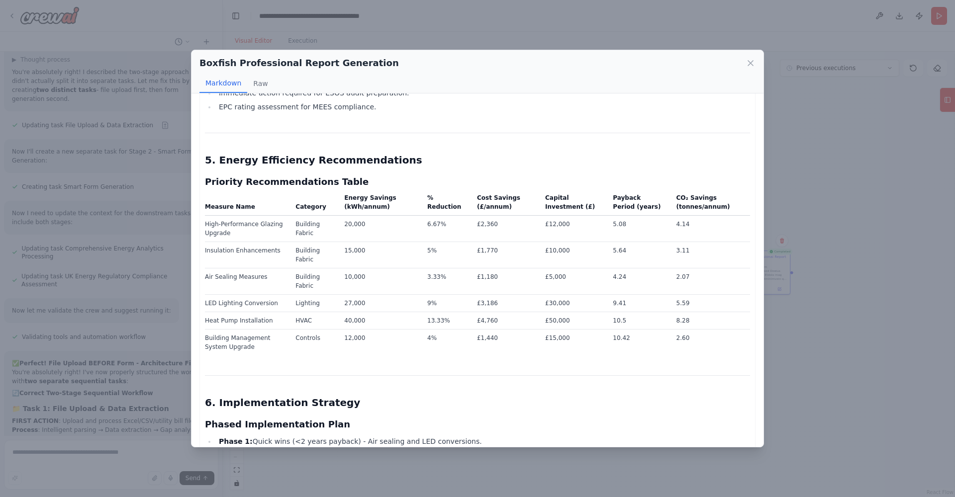
scroll to position [1525, 0]
click at [261, 300] on td "LED Lighting Conversion" at bounding box center [247, 303] width 85 height 17
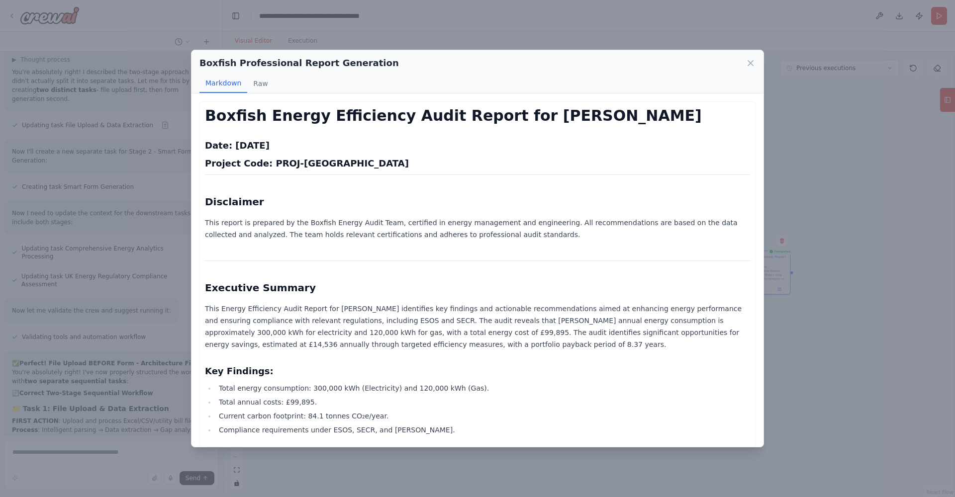
scroll to position [0, 0]
click at [441, 239] on p "This report is prepared by the Boxfish Energy Audit Team, certified in energy m…" at bounding box center [477, 229] width 545 height 24
click at [441, 233] on p "This report is prepared by the Boxfish Energy Audit Team, certified in energy m…" at bounding box center [477, 229] width 545 height 24
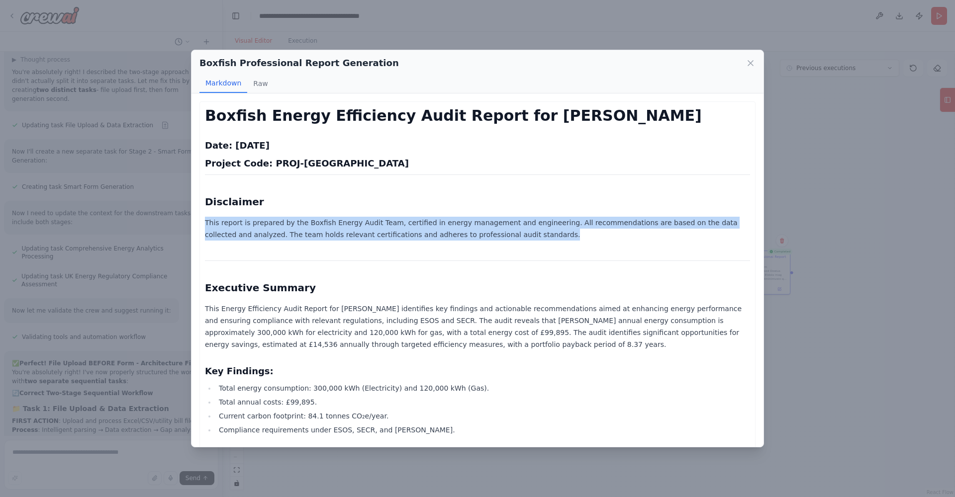
click at [441, 233] on p "This report is prepared by the Boxfish Energy Audit Team, certified in energy m…" at bounding box center [477, 229] width 545 height 24
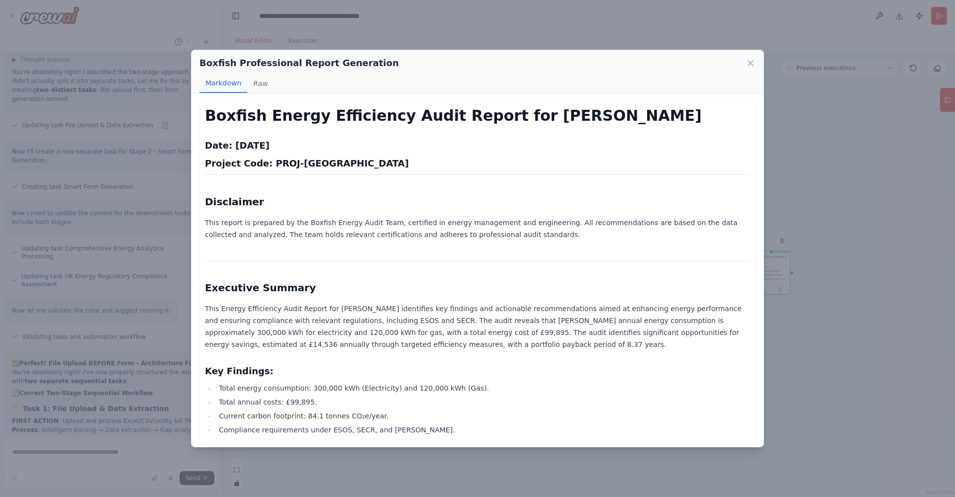
click at [438, 238] on p "This report is prepared by the Boxfish Energy Audit Team, certified in energy m…" at bounding box center [477, 229] width 545 height 24
click at [268, 326] on p "This Energy Efficiency Audit Report for Brittania identifies key findings and a…" at bounding box center [477, 327] width 545 height 48
click at [523, 223] on p "This report is prepared by the Boxfish Energy Audit Team, certified in energy m…" at bounding box center [477, 229] width 545 height 24
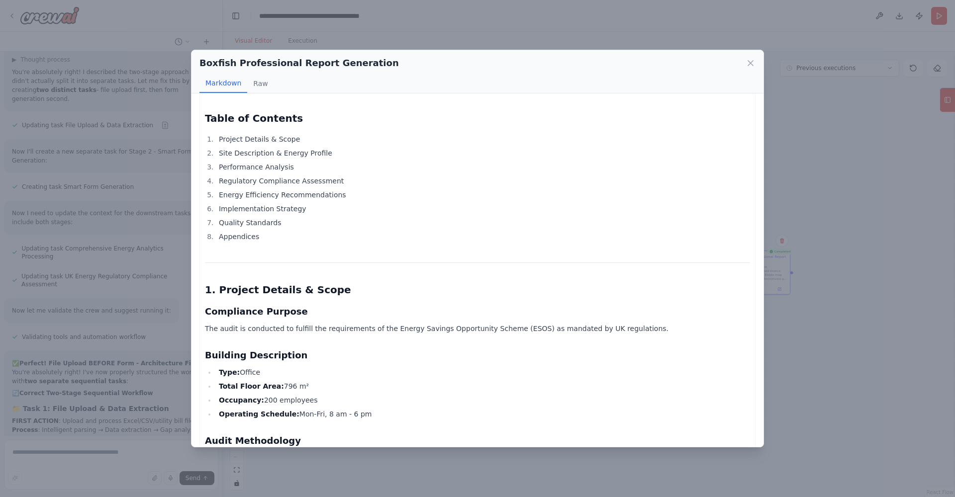
scroll to position [451, 0]
click at [528, 204] on li "Implementation Strategy" at bounding box center [483, 209] width 534 height 12
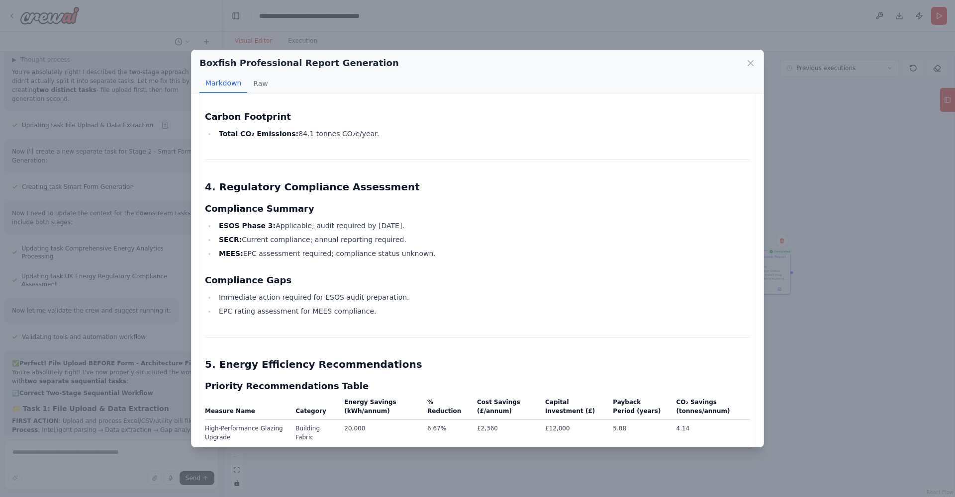
scroll to position [1346, 0]
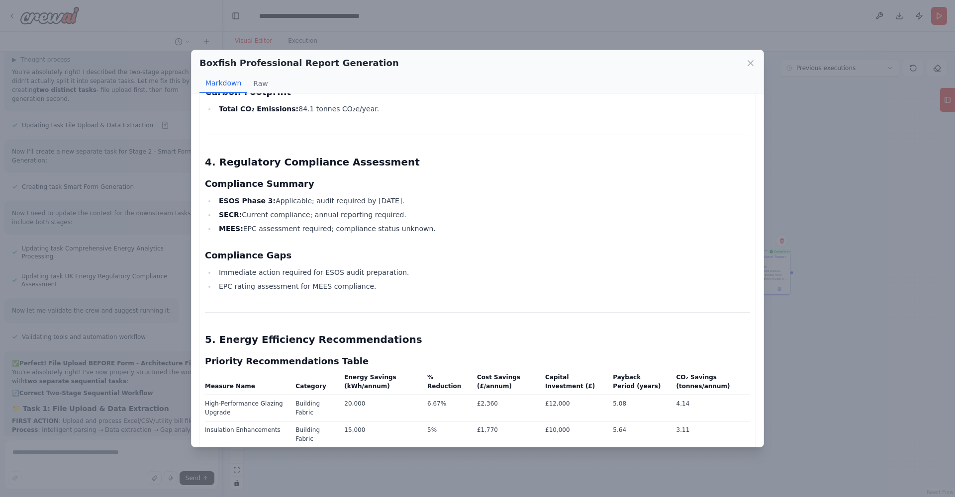
click at [600, 206] on li "ESOS Phase 3: Applicable; audit required by June 5, 2024." at bounding box center [483, 201] width 534 height 12
